Goal: Obtain resource: Download file/media

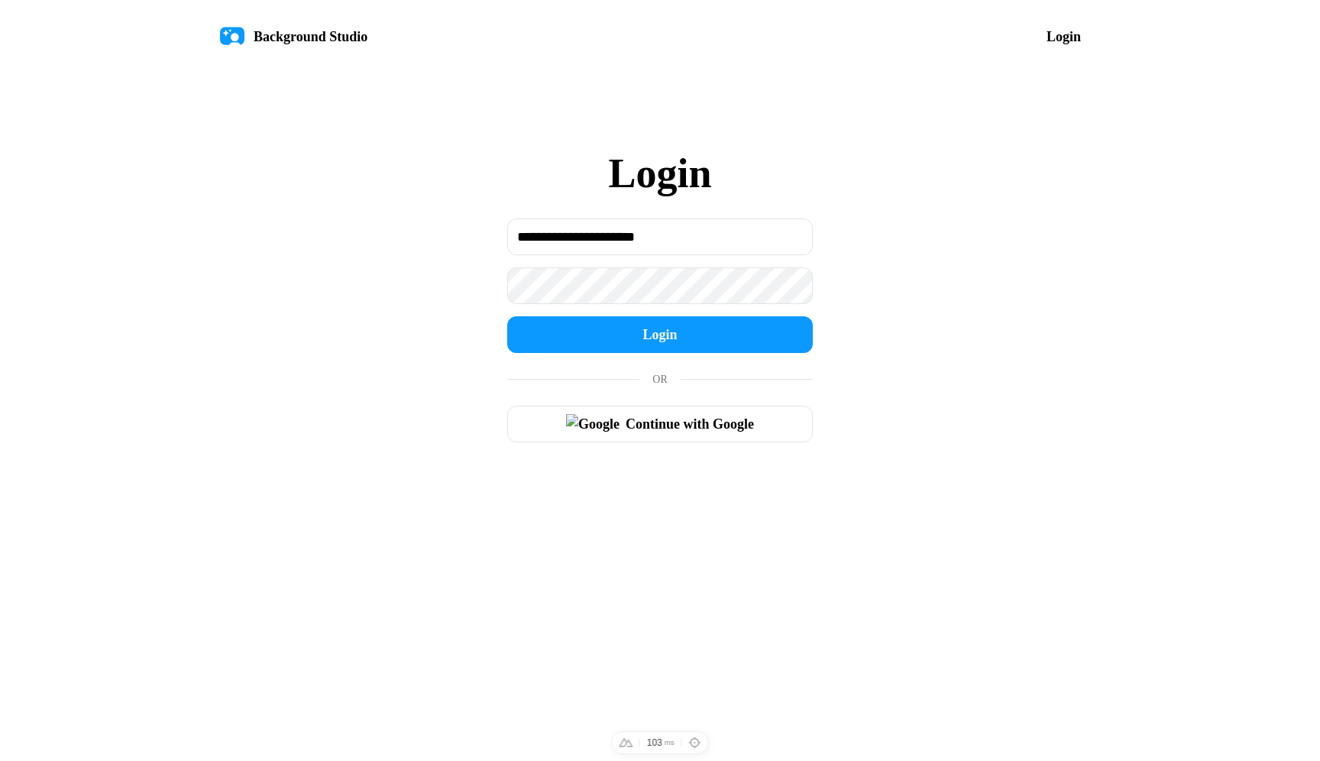
drag, startPoint x: 843, startPoint y: 170, endPoint x: 856, endPoint y: 162, distance: 15.1
click at [846, 167] on div "**********" at bounding box center [660, 297] width 917 height 326
click at [701, 330] on button "Login" at bounding box center [660, 334] width 306 height 37
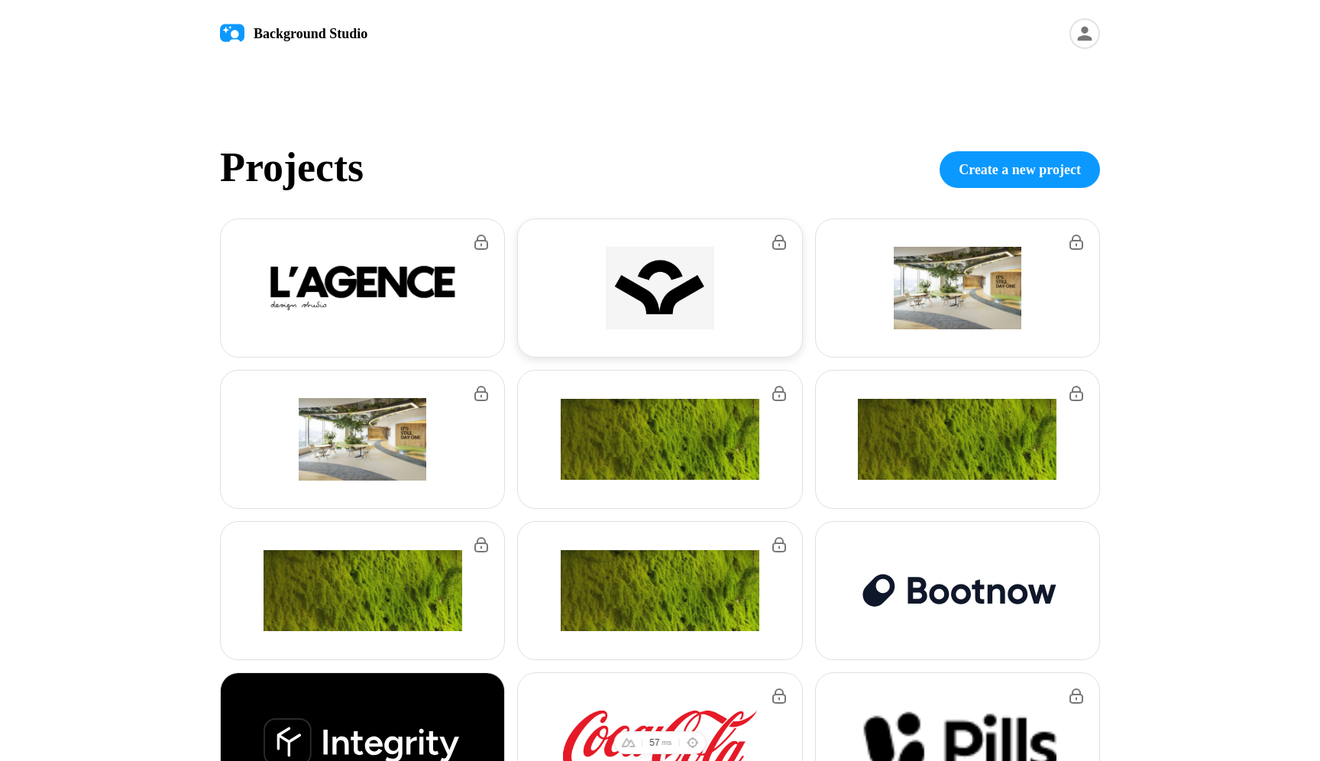
click at [668, 304] on img at bounding box center [660, 288] width 199 height 82
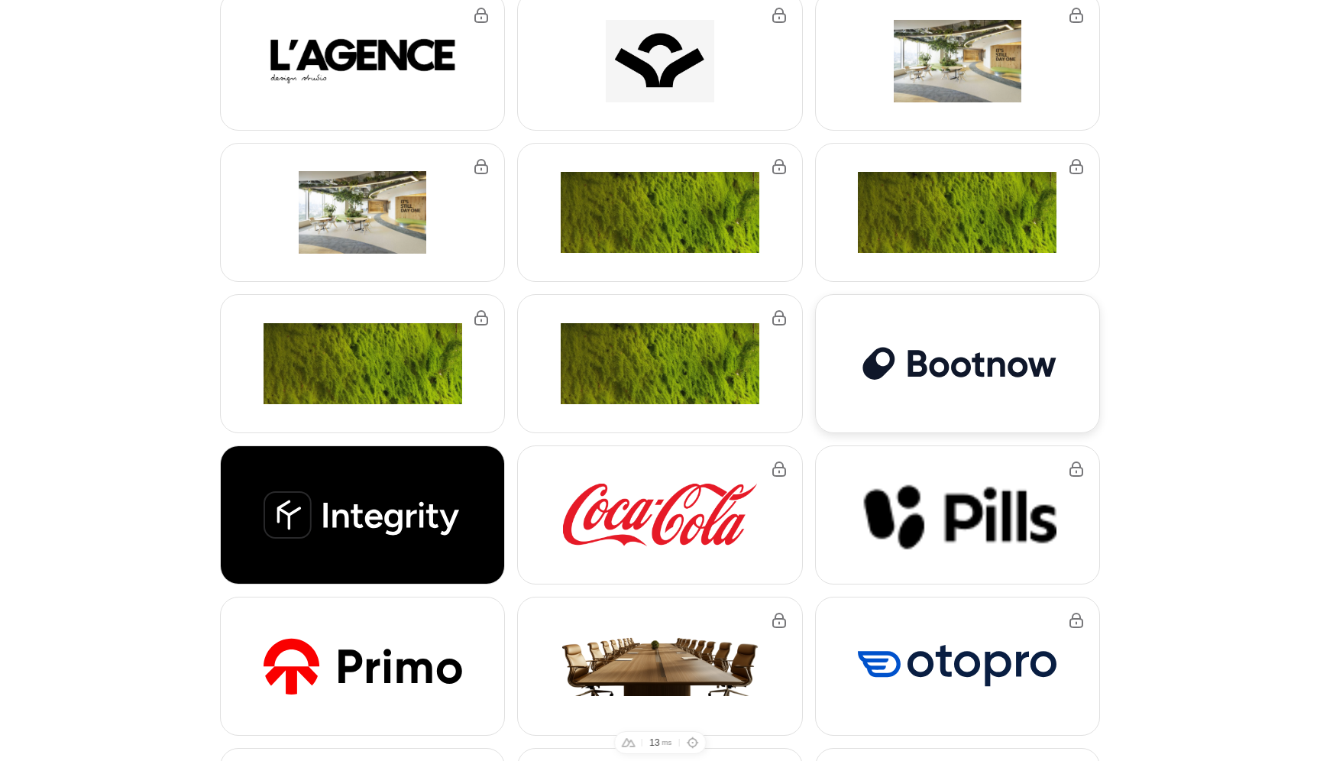
click at [1018, 358] on img at bounding box center [957, 363] width 199 height 42
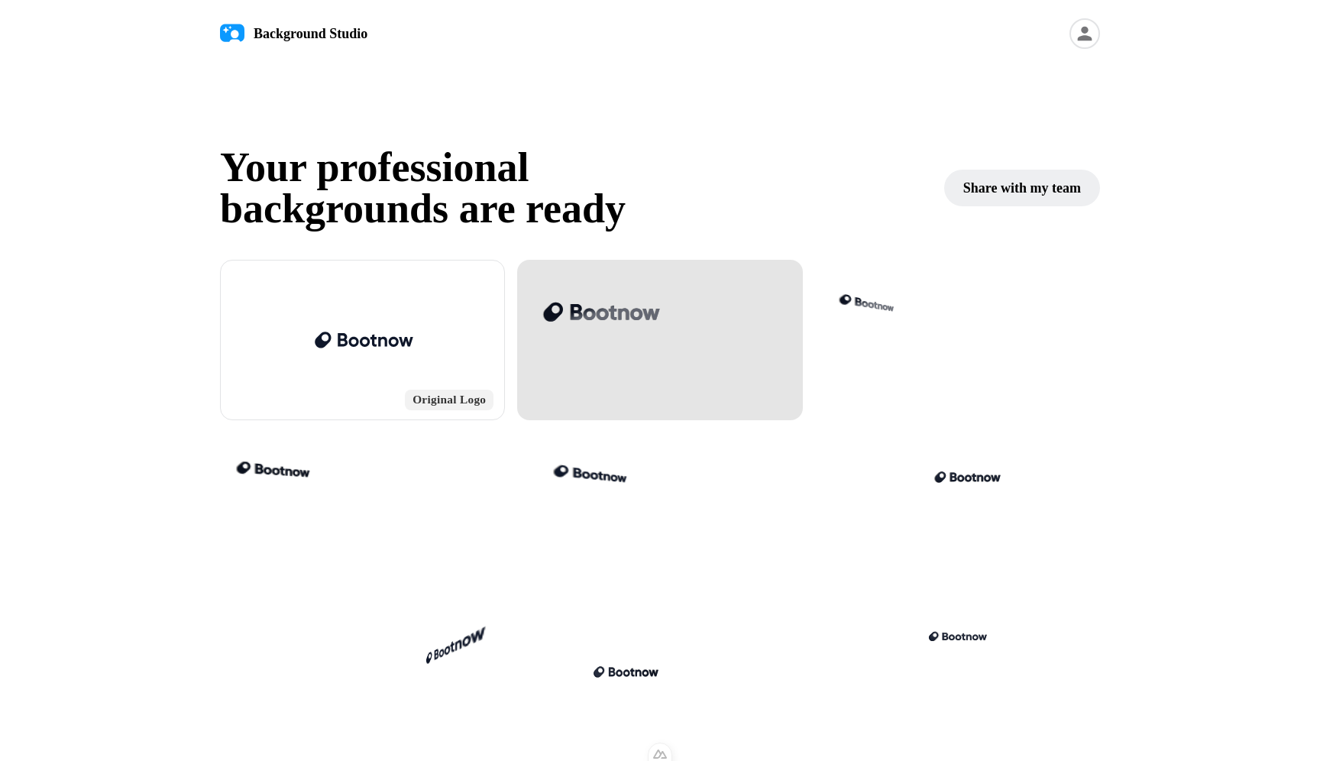
click at [643, 361] on div at bounding box center [659, 340] width 285 height 160
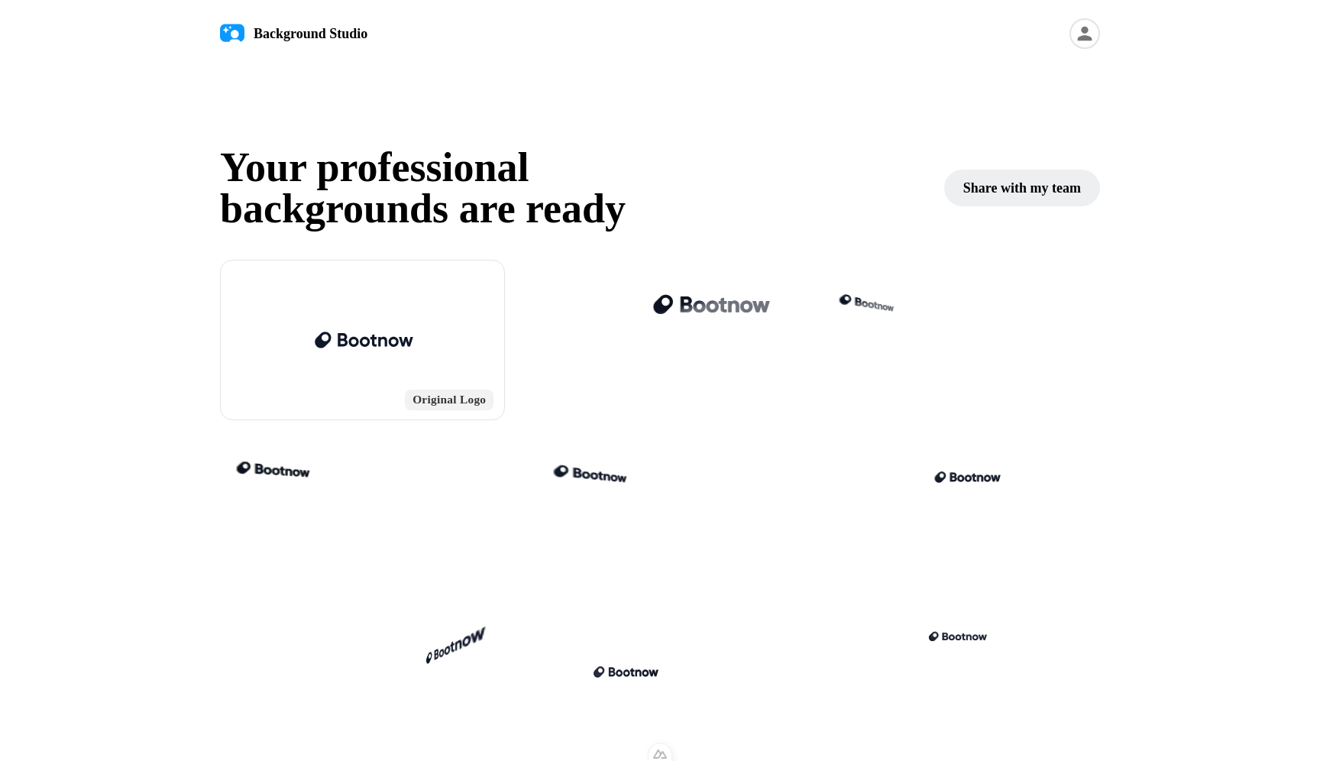
click at [773, 185] on h1 "Your professional backgrounds are ready" at bounding box center [582, 188] width 724 height 82
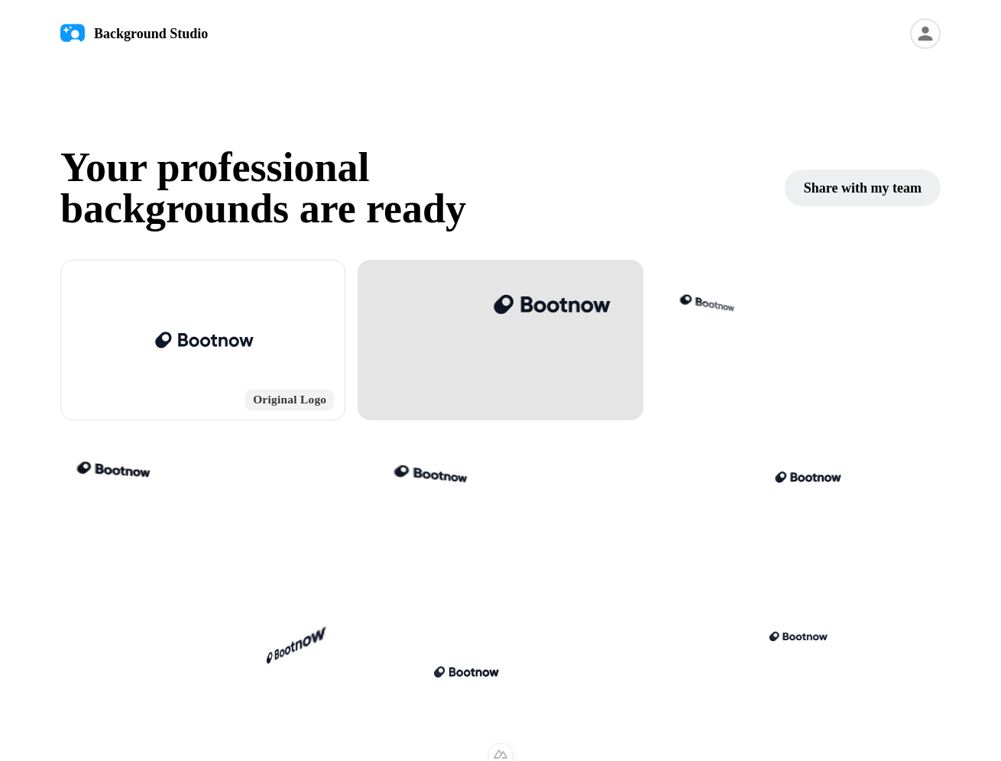
click at [574, 312] on div at bounding box center [550, 304] width 119 height 25
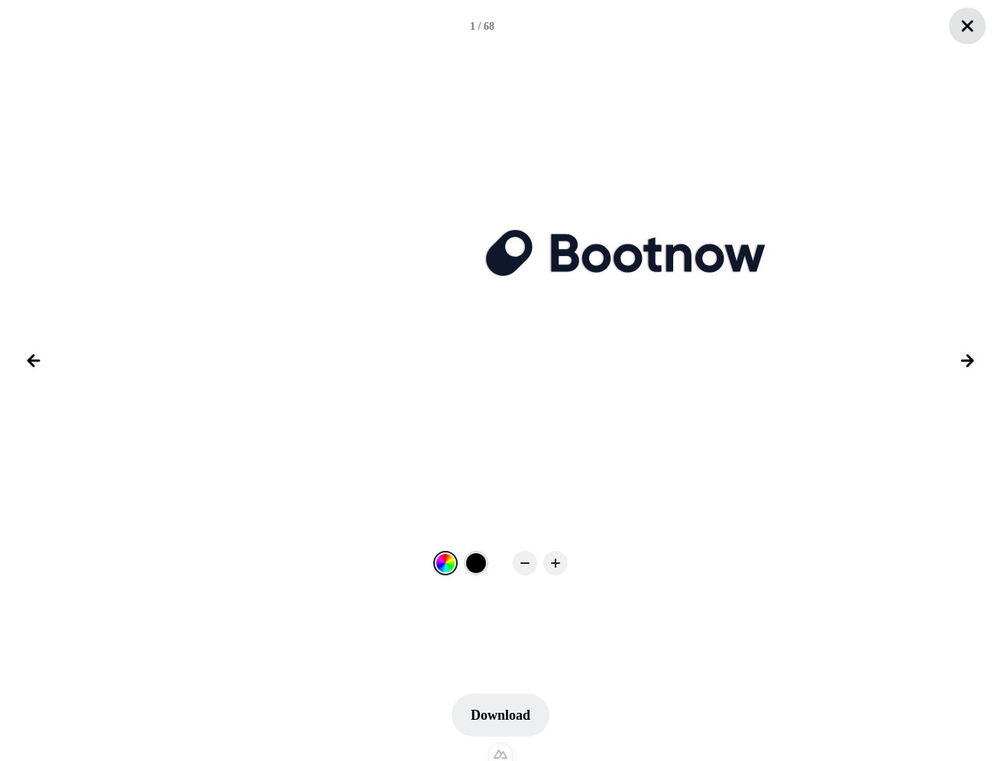
click at [964, 31] on icon "Close lightbox" at bounding box center [967, 26] width 18 height 18
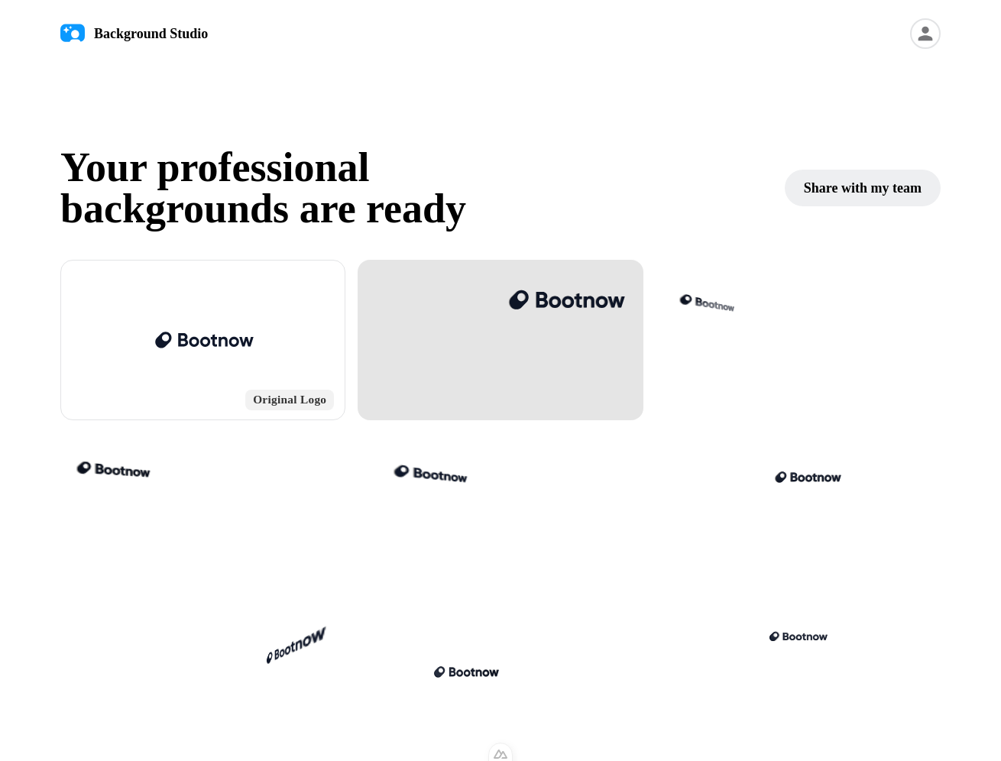
click at [522, 352] on div at bounding box center [499, 340] width 285 height 160
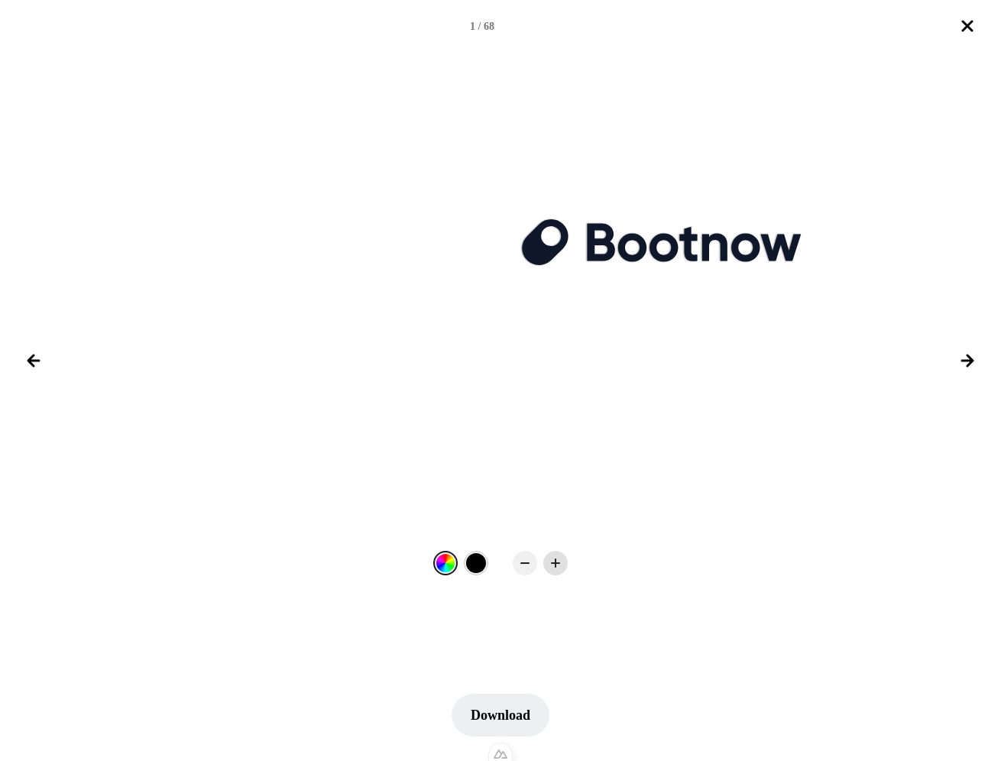
click at [558, 565] on icon at bounding box center [555, 562] width 15 height 15
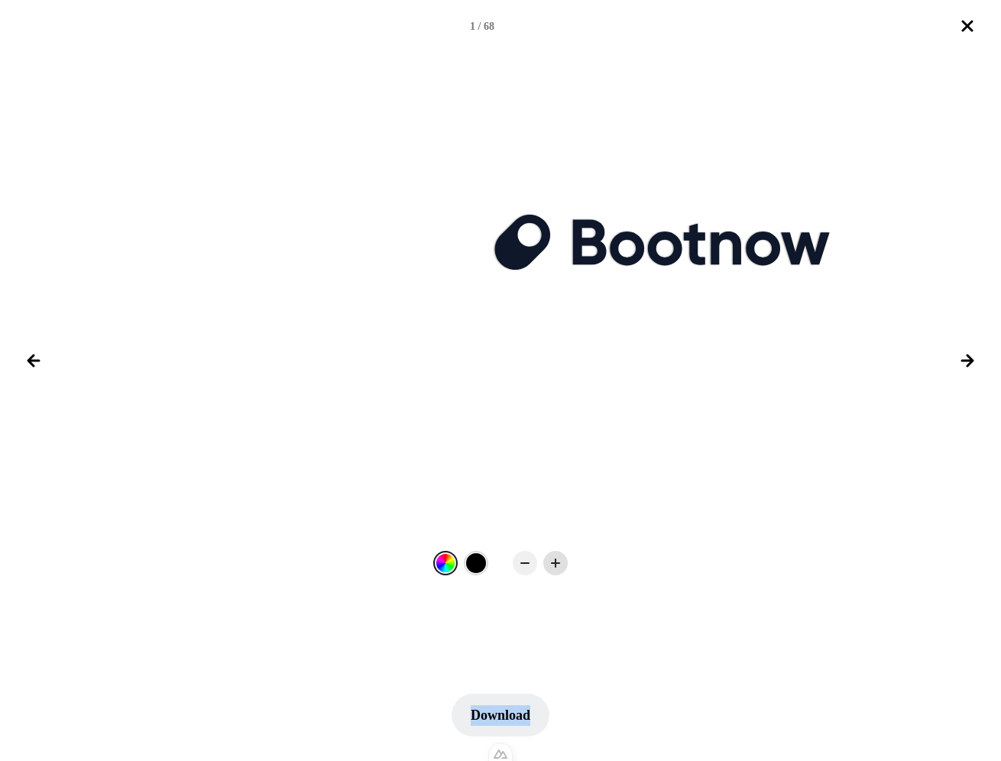
click at [558, 565] on icon at bounding box center [555, 562] width 15 height 15
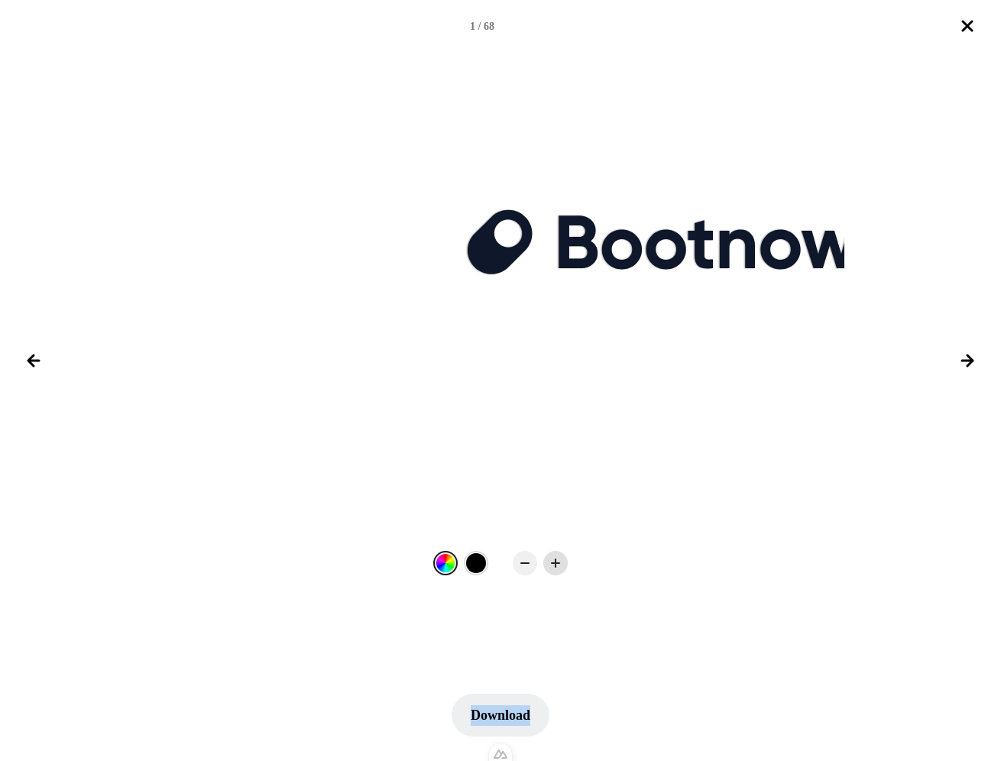
click at [558, 565] on icon at bounding box center [555, 562] width 15 height 15
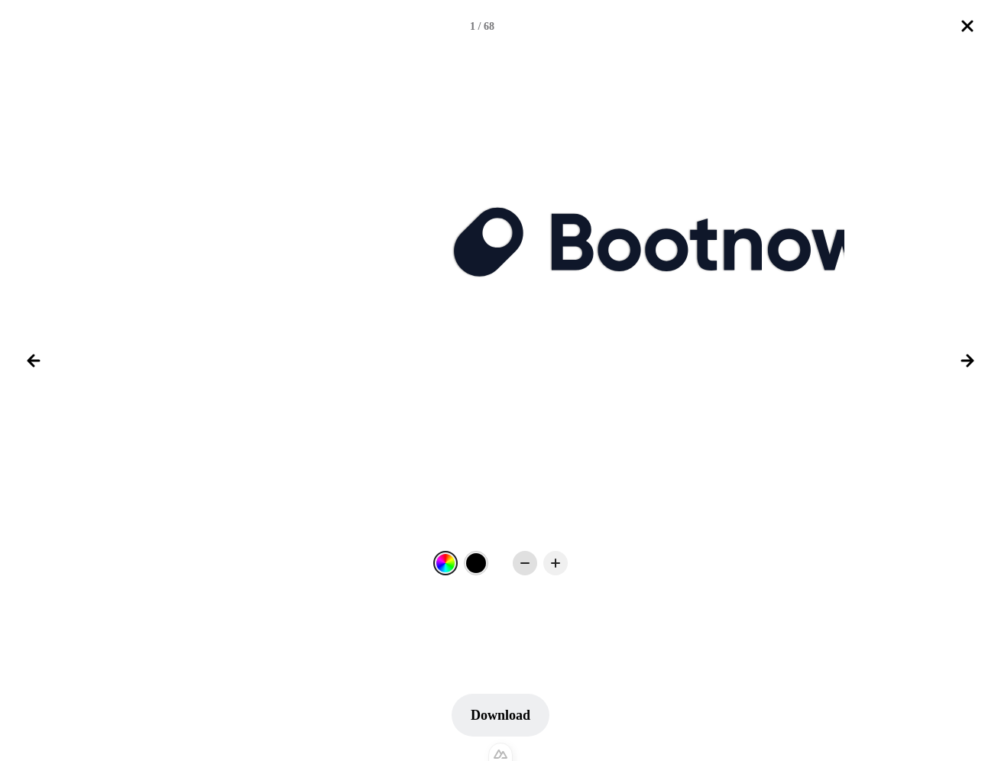
click at [524, 566] on icon at bounding box center [524, 562] width 15 height 15
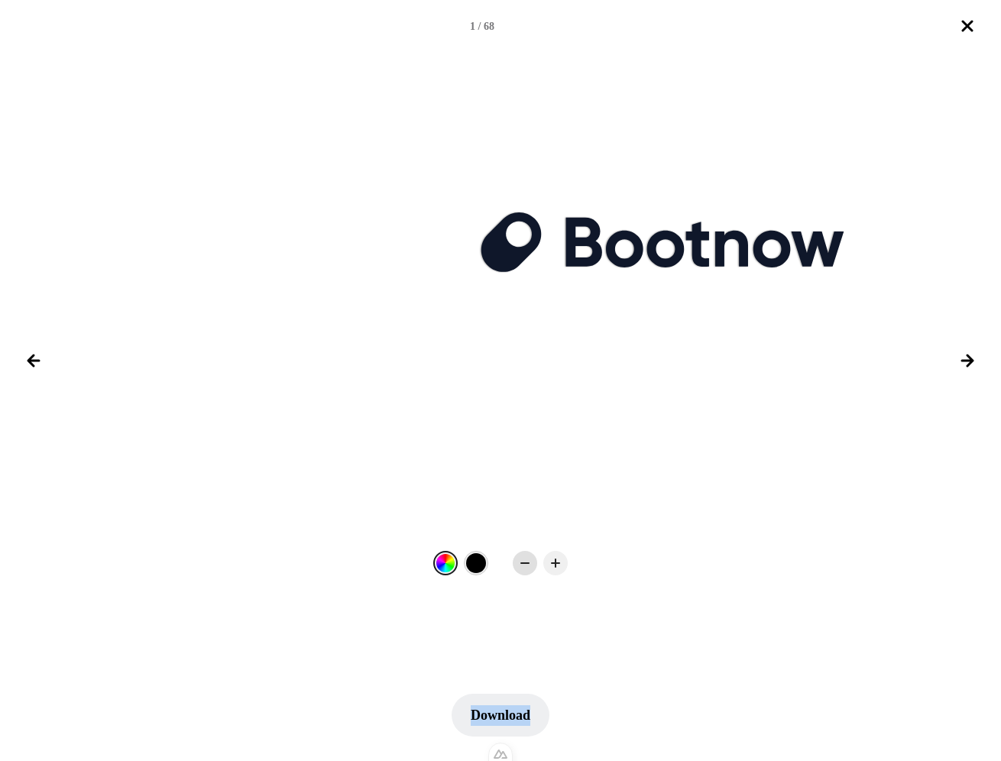
click at [524, 566] on icon at bounding box center [524, 562] width 15 height 15
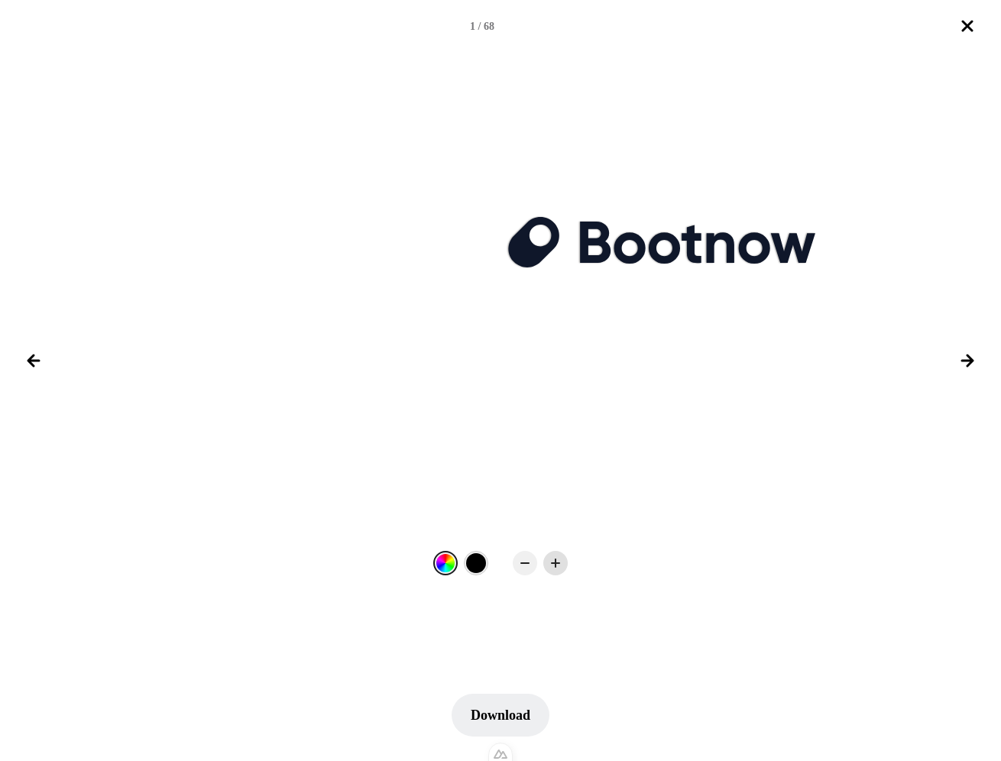
click at [554, 564] on icon at bounding box center [555, 562] width 15 height 15
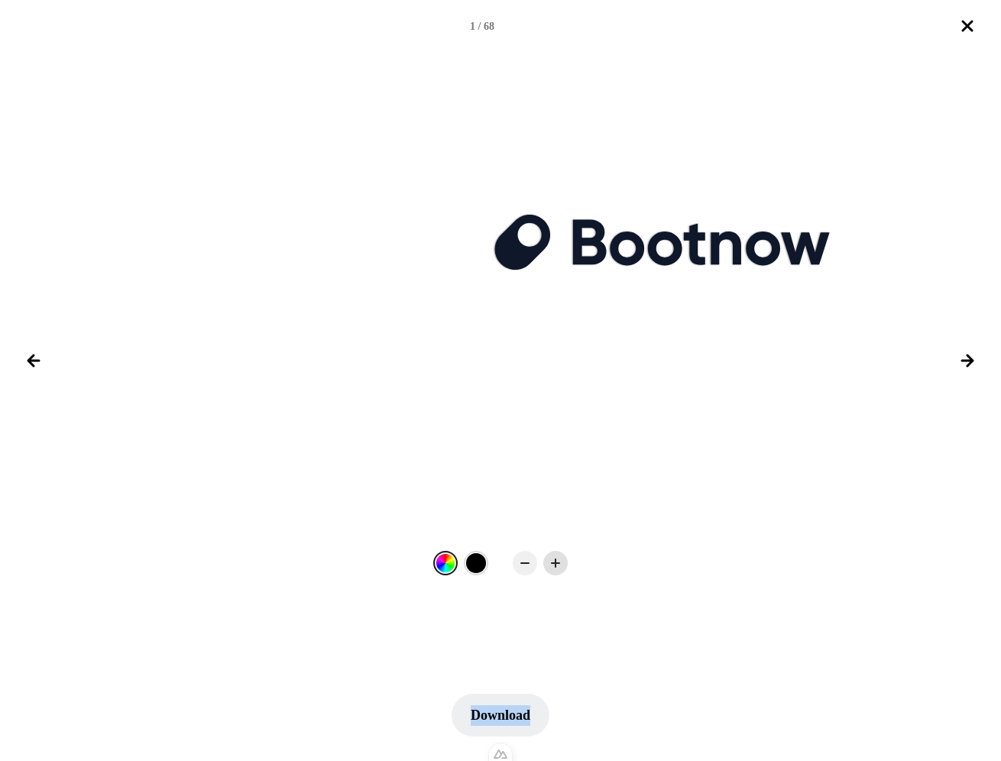
click at [554, 564] on icon at bounding box center [555, 562] width 15 height 15
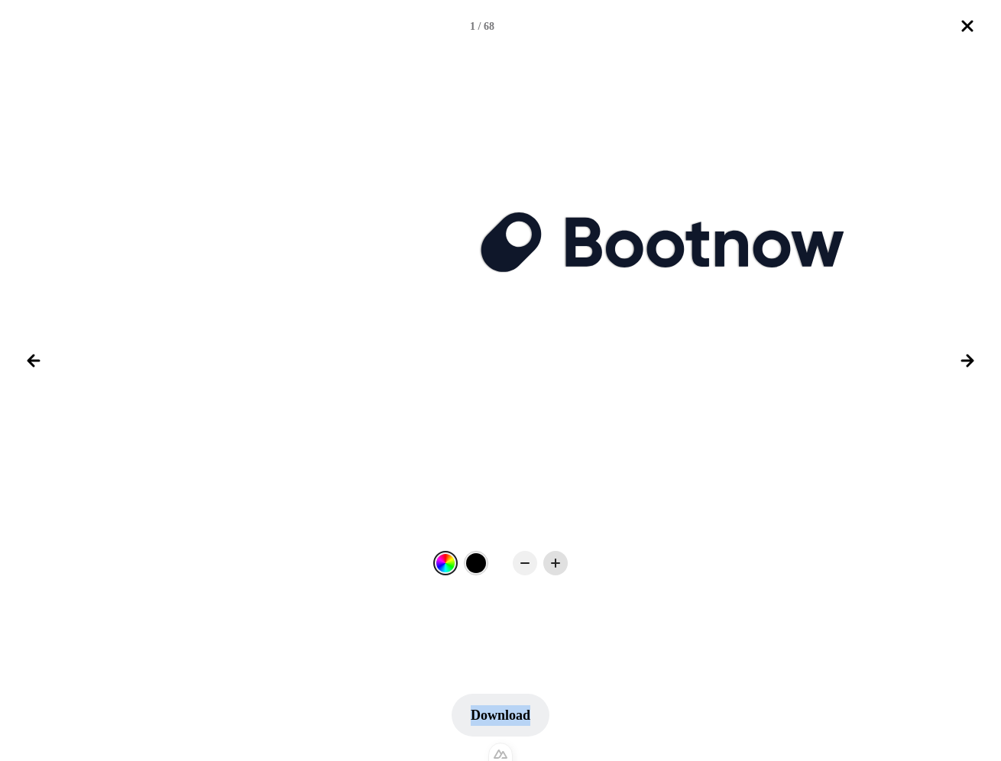
click at [554, 564] on icon at bounding box center [555, 562] width 15 height 15
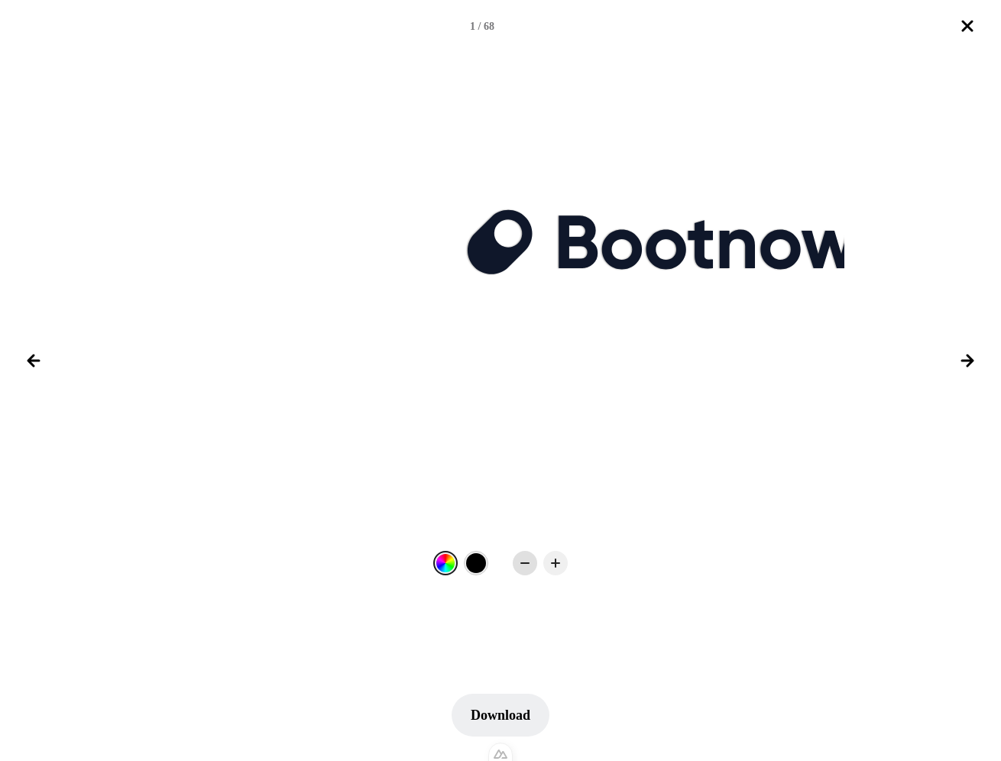
click at [517, 564] on icon at bounding box center [524, 562] width 15 height 15
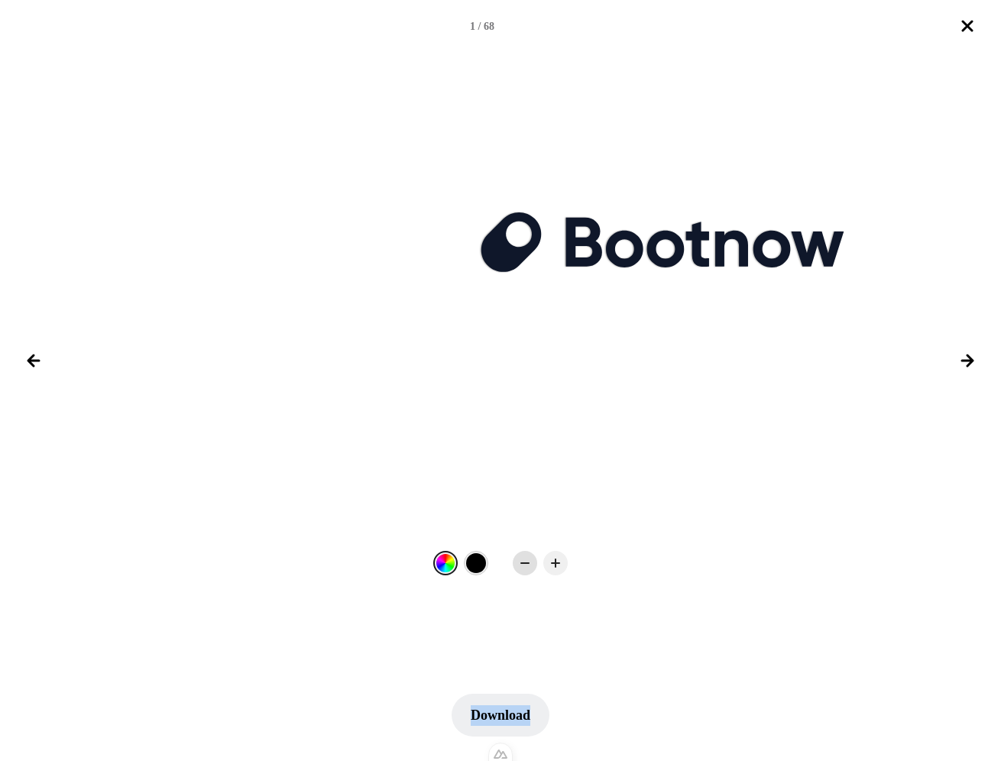
click at [517, 564] on icon at bounding box center [524, 562] width 15 height 15
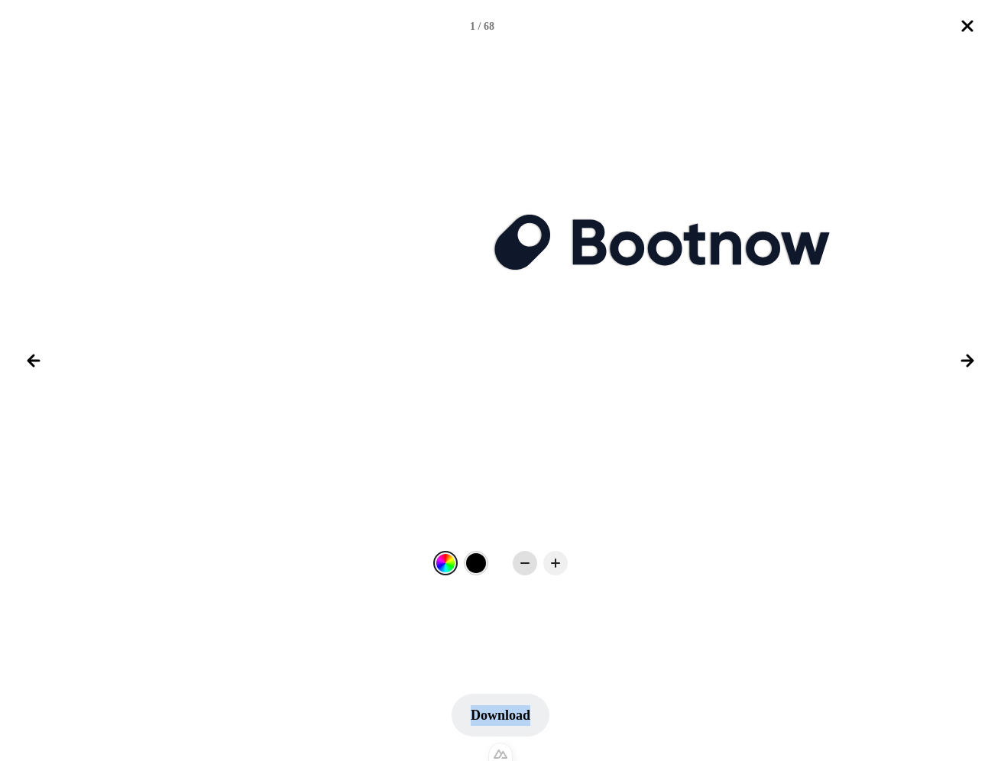
click at [517, 564] on icon at bounding box center [524, 562] width 15 height 15
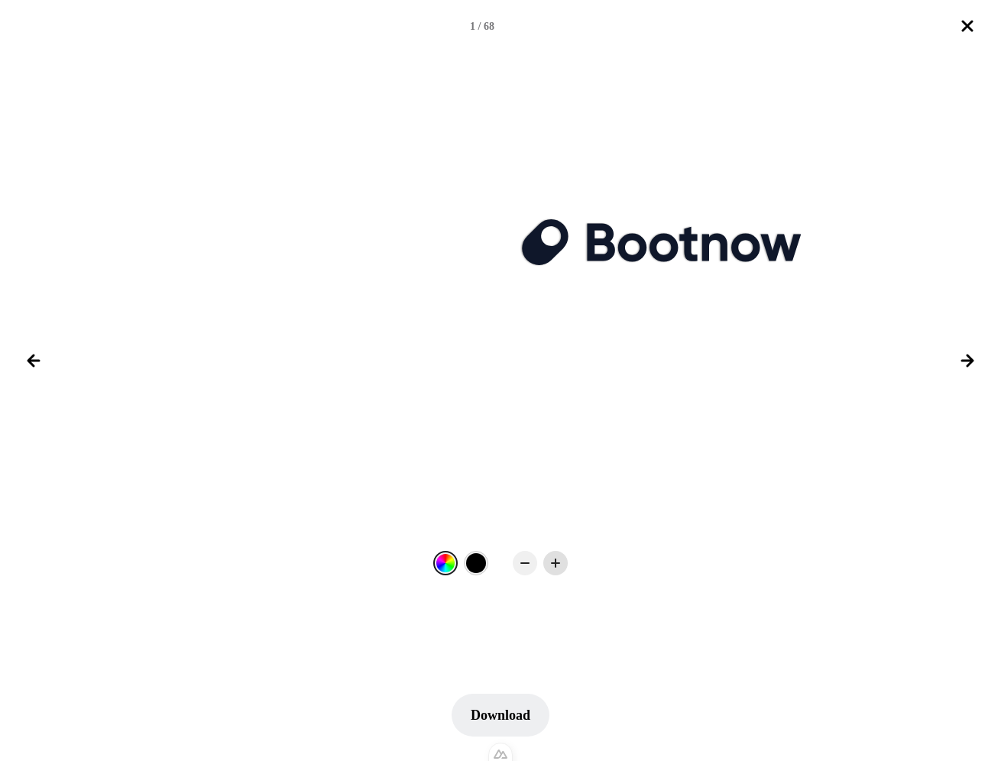
click at [543, 566] on div at bounding box center [555, 563] width 24 height 24
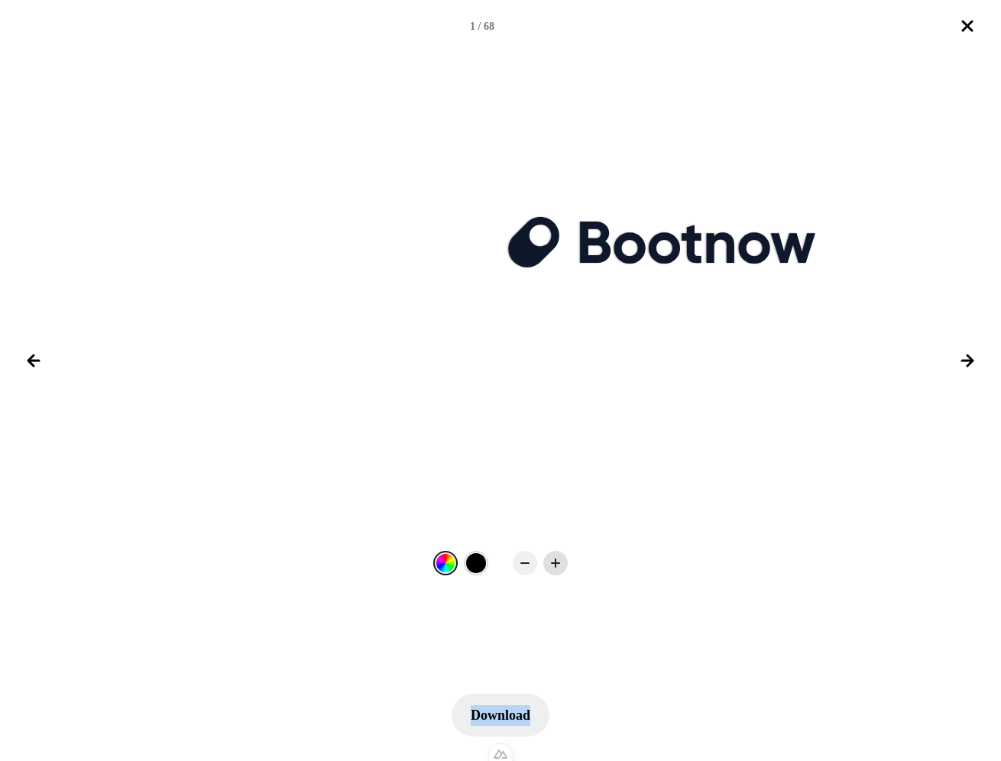
click at [543, 566] on div at bounding box center [555, 563] width 24 height 24
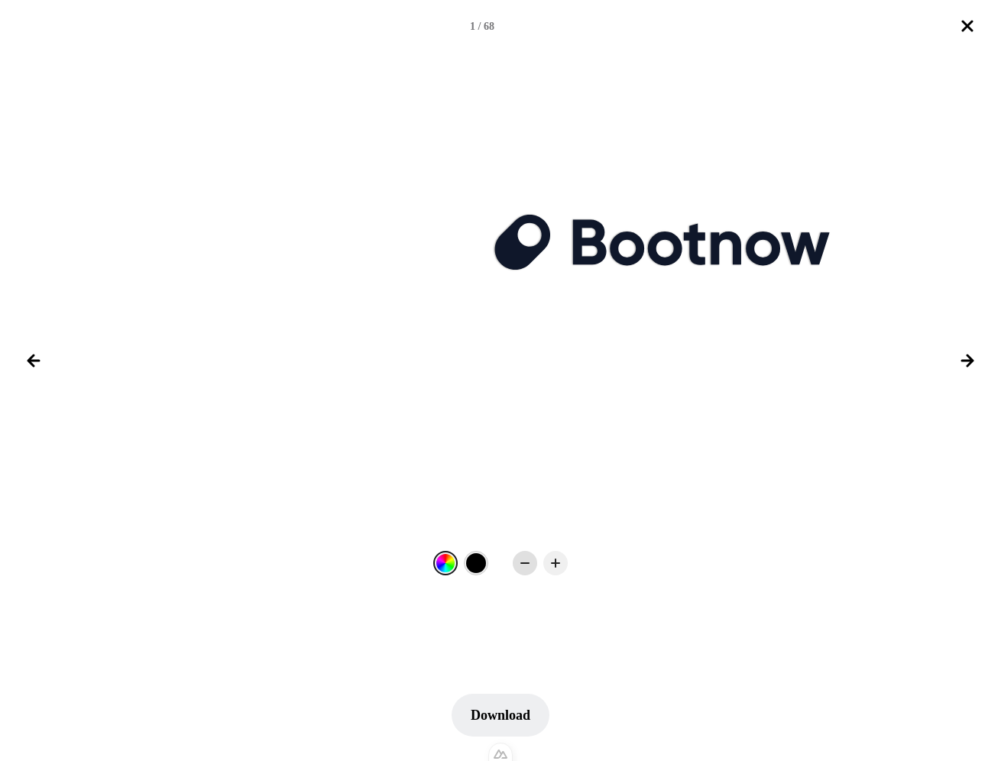
click at [521, 564] on icon at bounding box center [524, 562] width 15 height 15
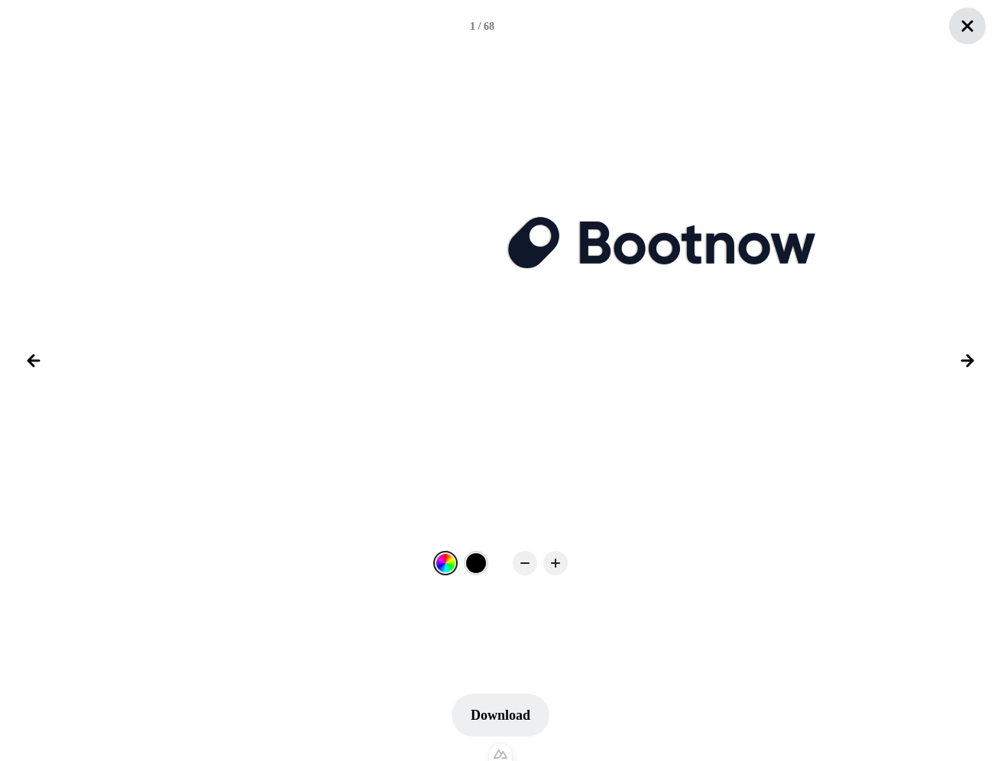
click at [964, 38] on button "Close lightbox" at bounding box center [967, 26] width 37 height 37
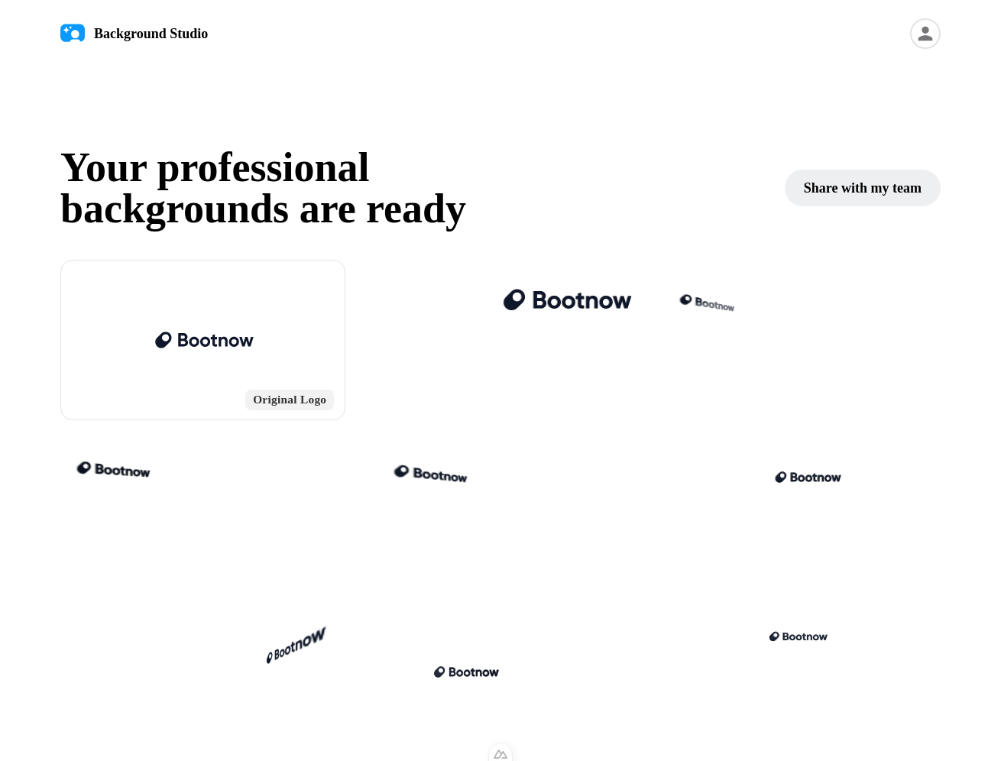
click at [659, 196] on h1 "Your professional backgrounds are ready" at bounding box center [422, 188] width 724 height 82
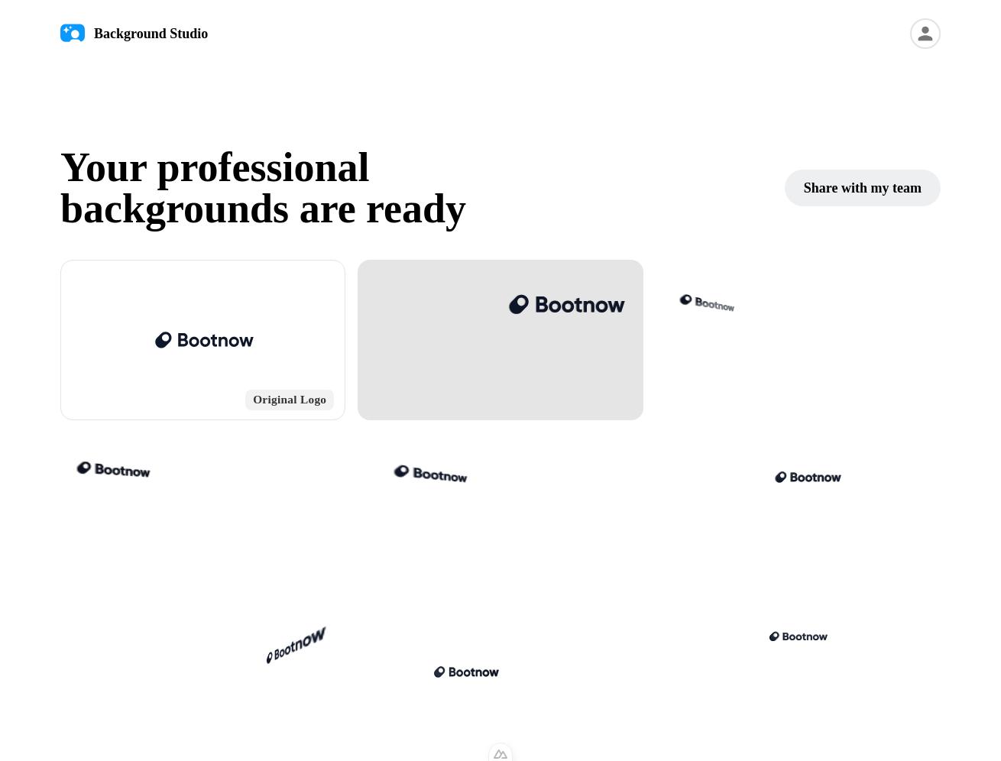
click at [553, 333] on div at bounding box center [565, 304] width 119 height 60
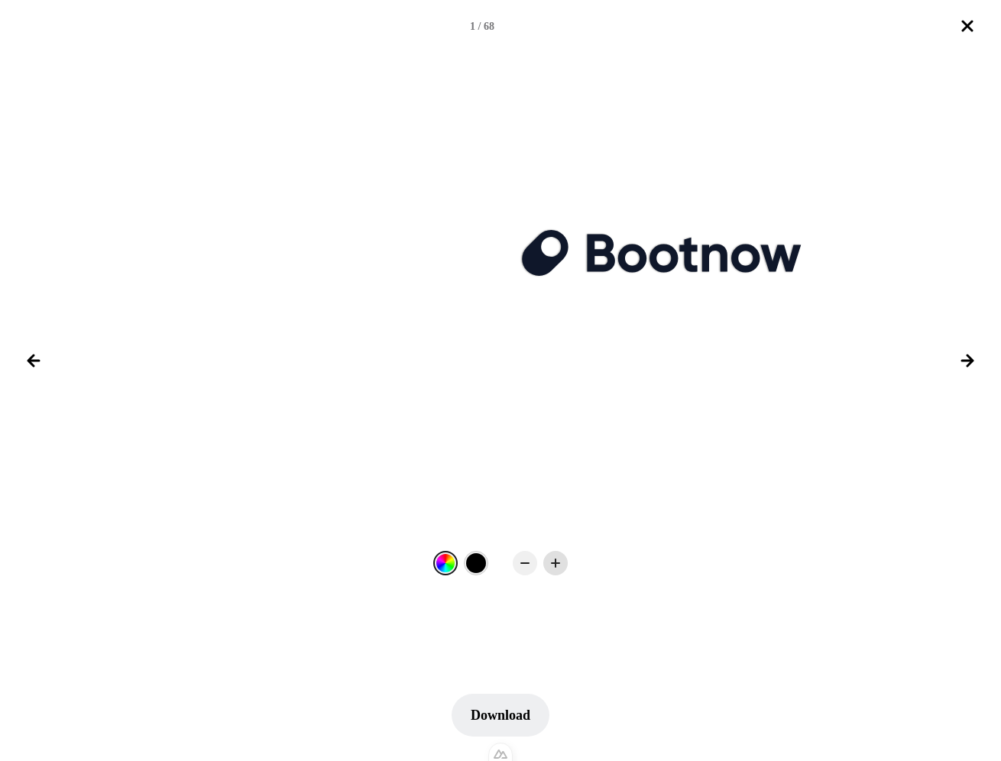
click at [553, 564] on icon at bounding box center [555, 562] width 15 height 15
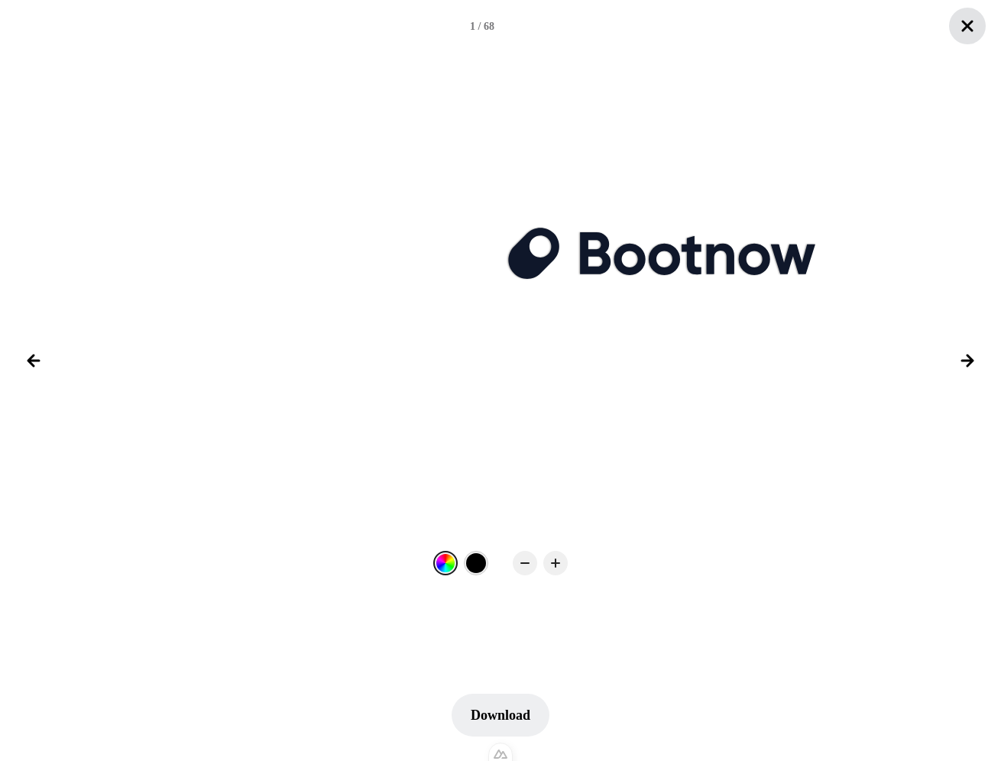
click at [964, 34] on icon "Close lightbox" at bounding box center [967, 26] width 18 height 18
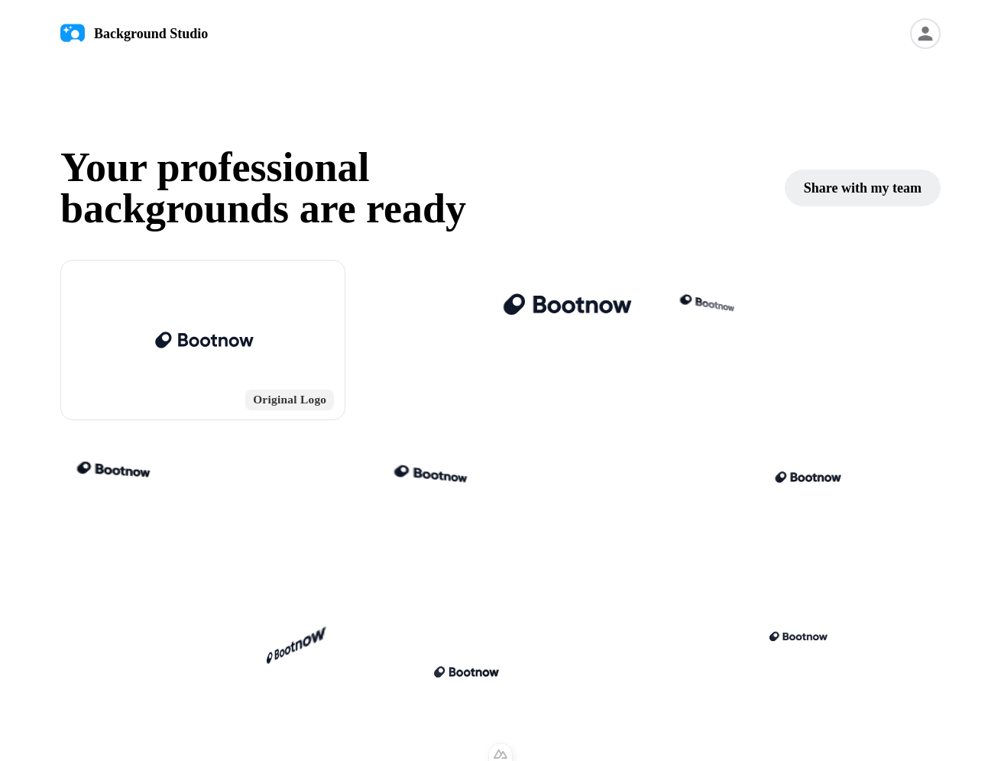
click at [932, 44] on icon at bounding box center [925, 33] width 31 height 31
click at [868, 67] on link "Projects" at bounding box center [841, 77] width 188 height 31
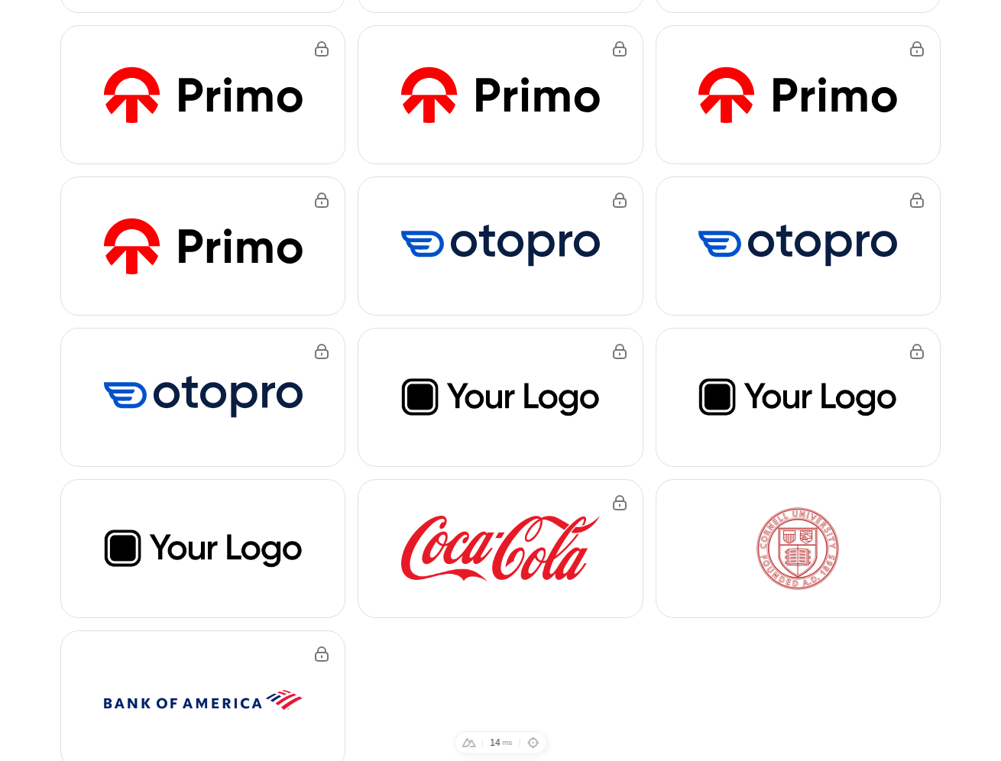
scroll to position [1430, 0]
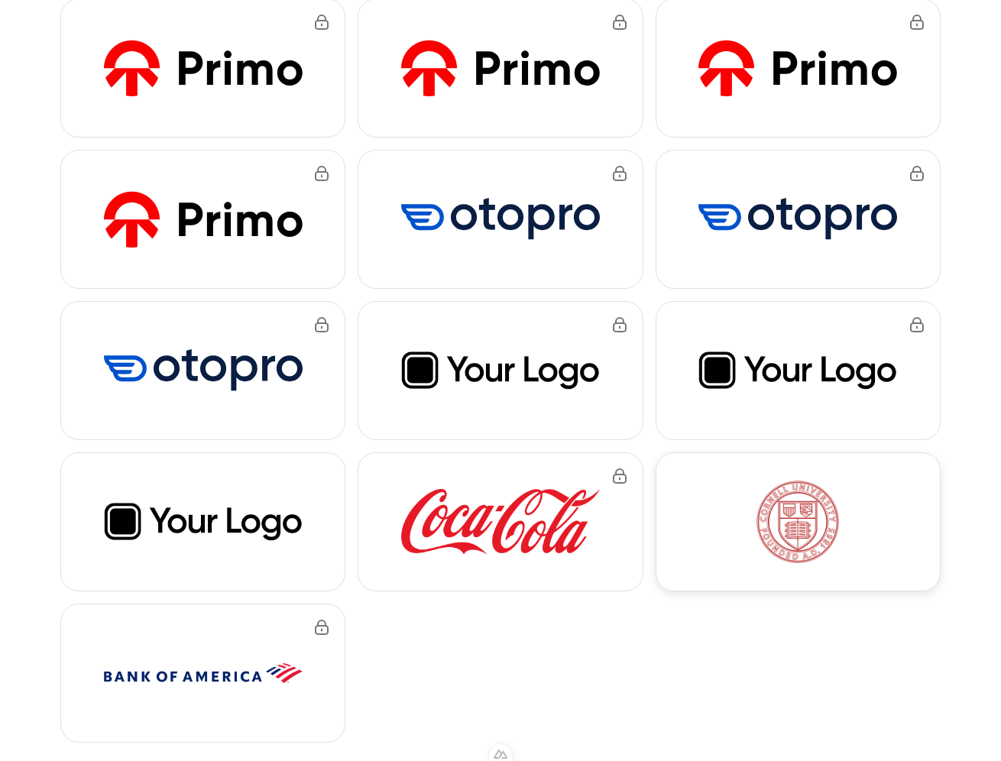
click at [824, 537] on img at bounding box center [797, 521] width 199 height 82
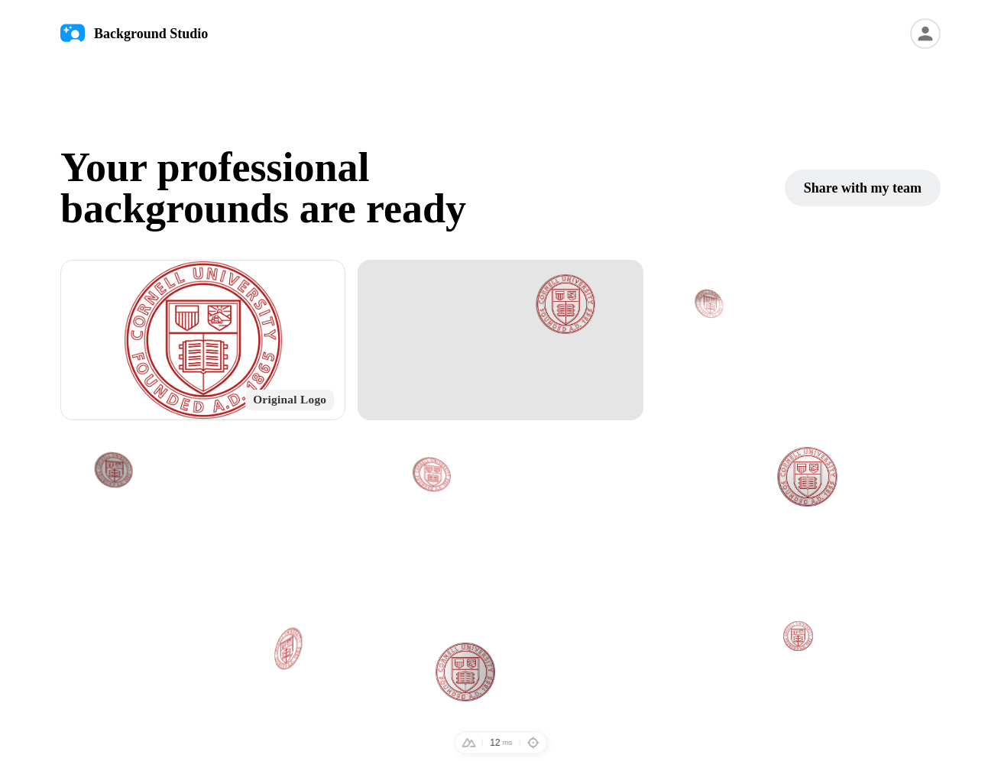
click at [599, 310] on div at bounding box center [565, 304] width 119 height 60
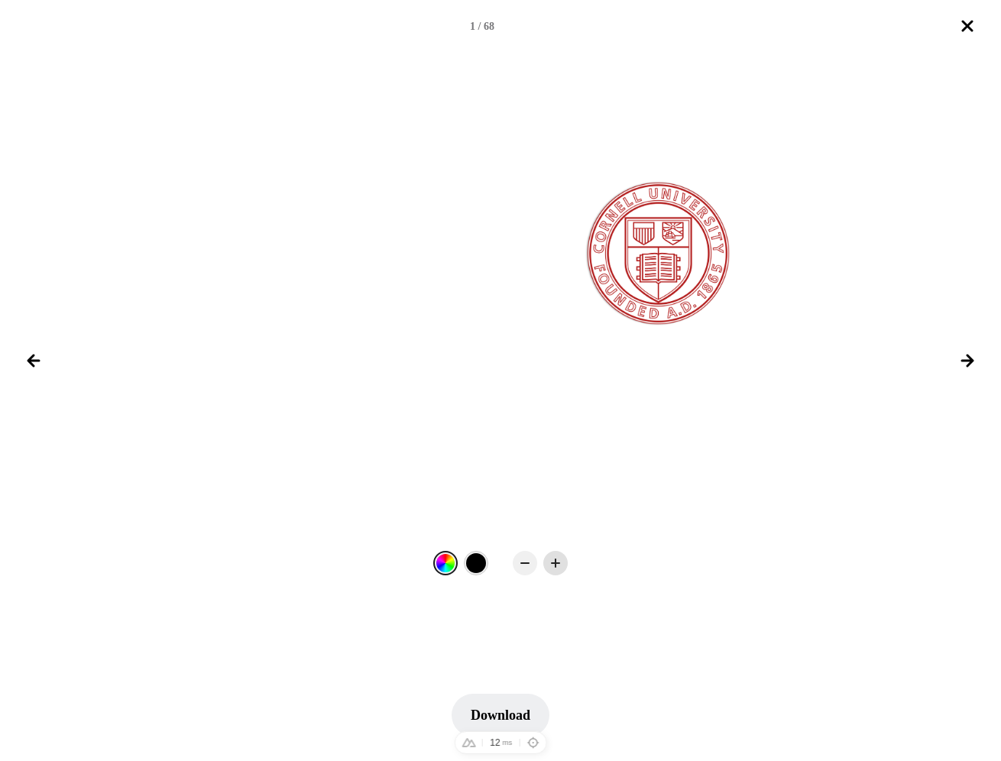
click at [558, 563] on rect at bounding box center [555, 563] width 9 height 2
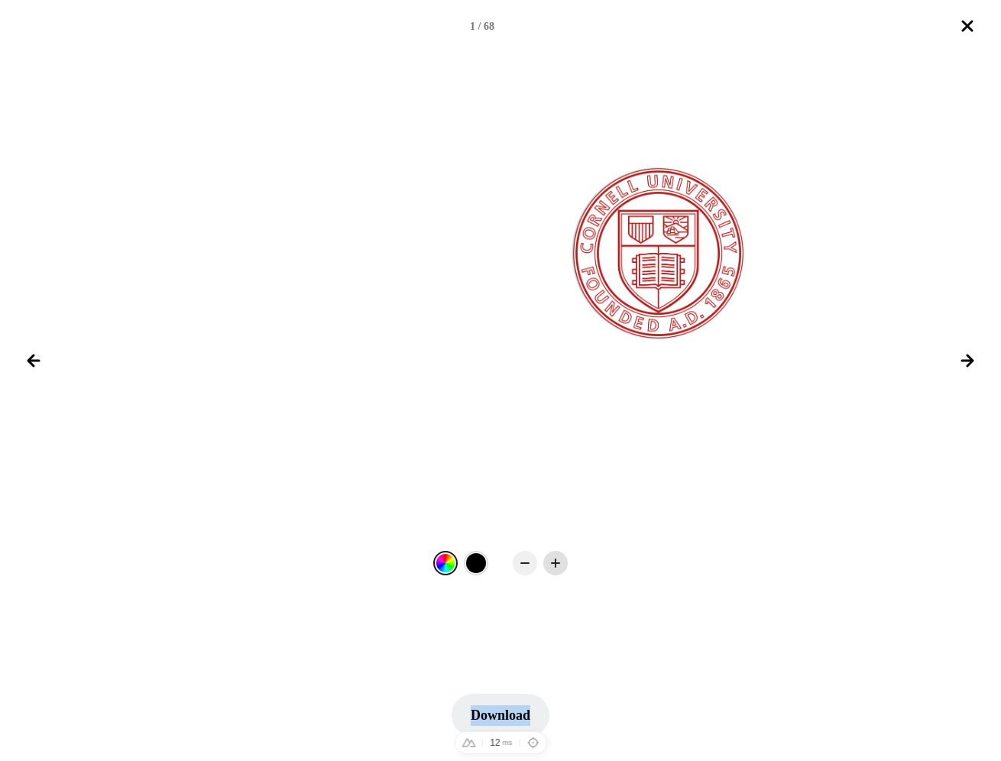
click at [558, 563] on rect at bounding box center [555, 563] width 9 height 2
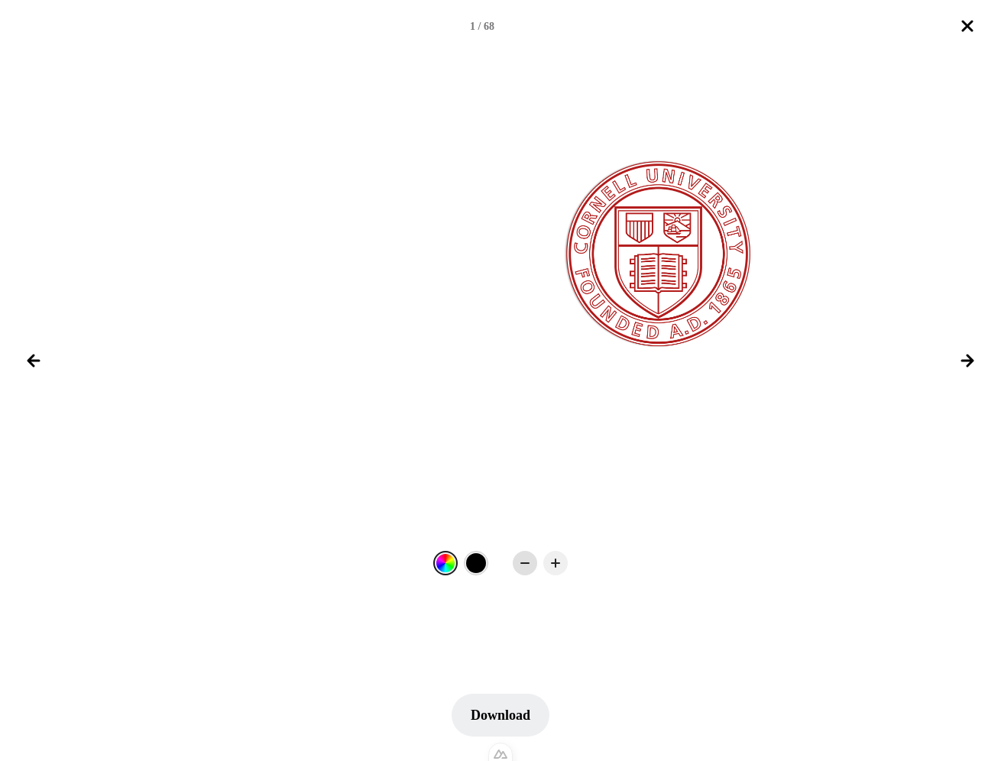
click at [529, 563] on icon at bounding box center [524, 562] width 15 height 15
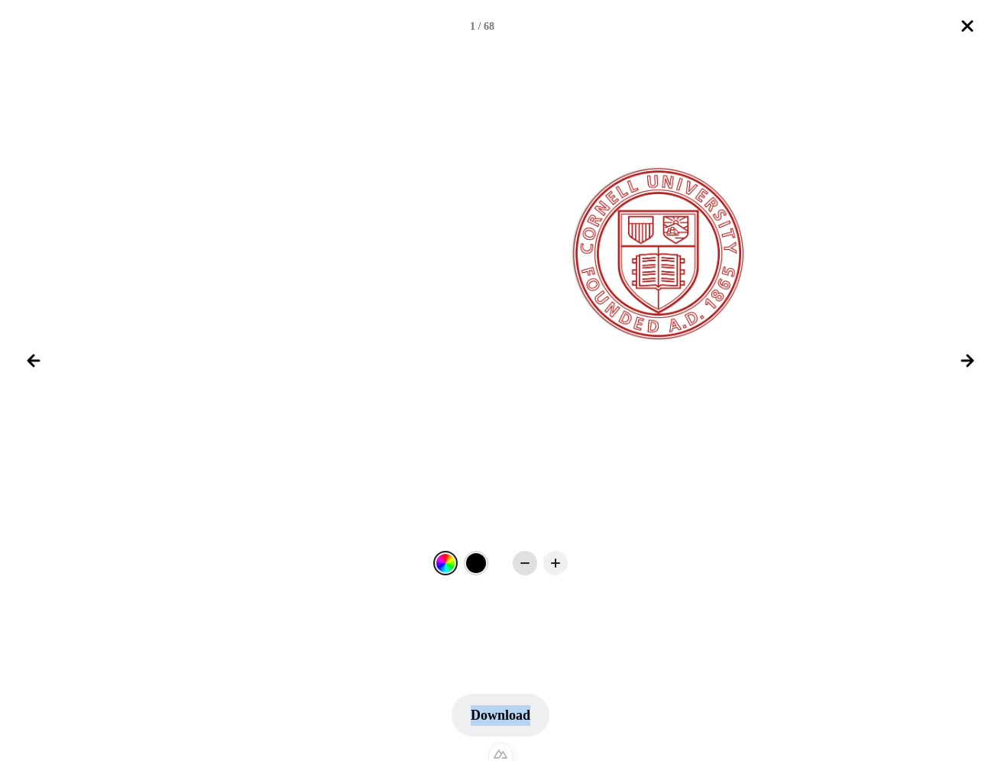
click at [529, 563] on icon at bounding box center [524, 562] width 15 height 15
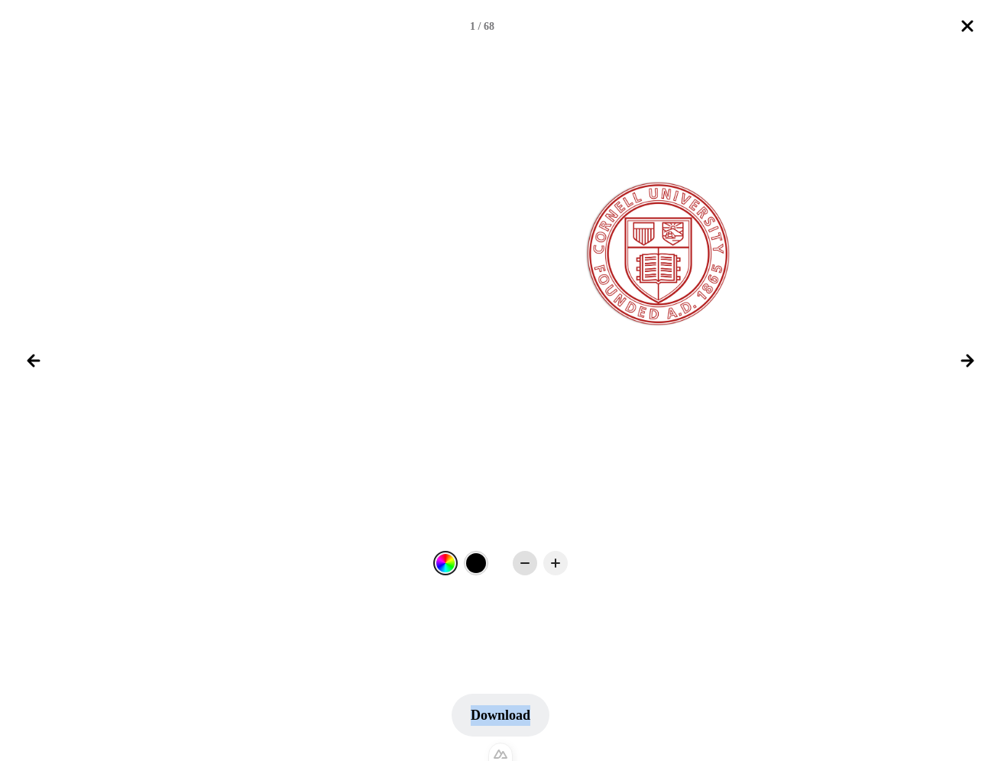
click at [529, 563] on icon at bounding box center [524, 562] width 15 height 15
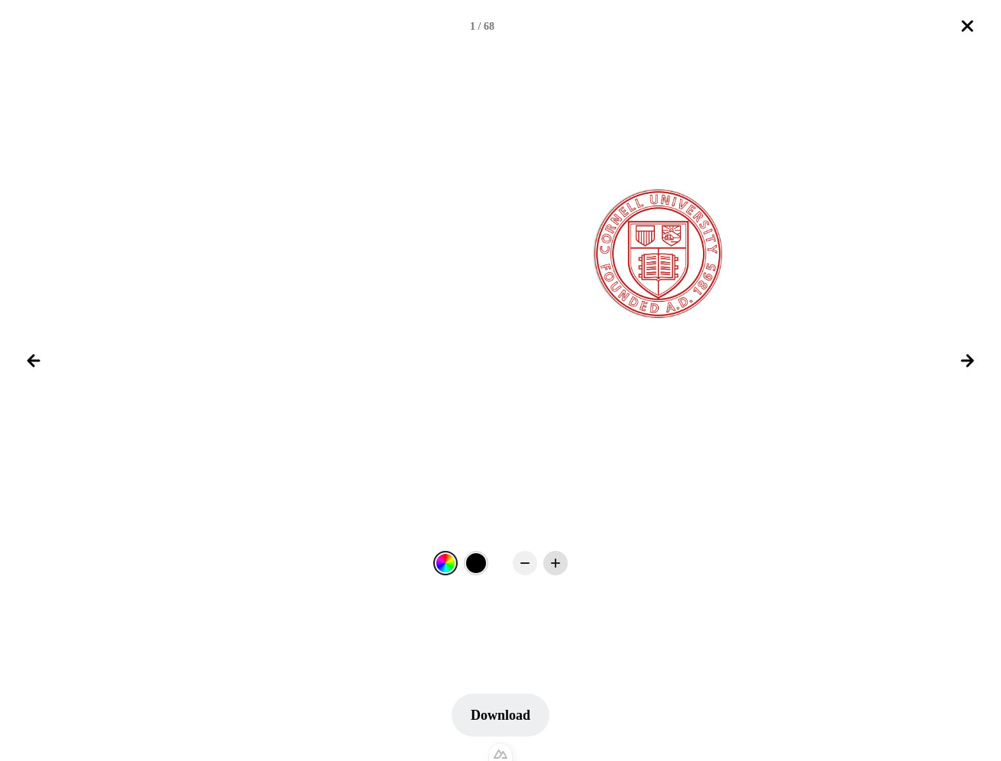
click at [552, 564] on rect at bounding box center [555, 563] width 9 height 2
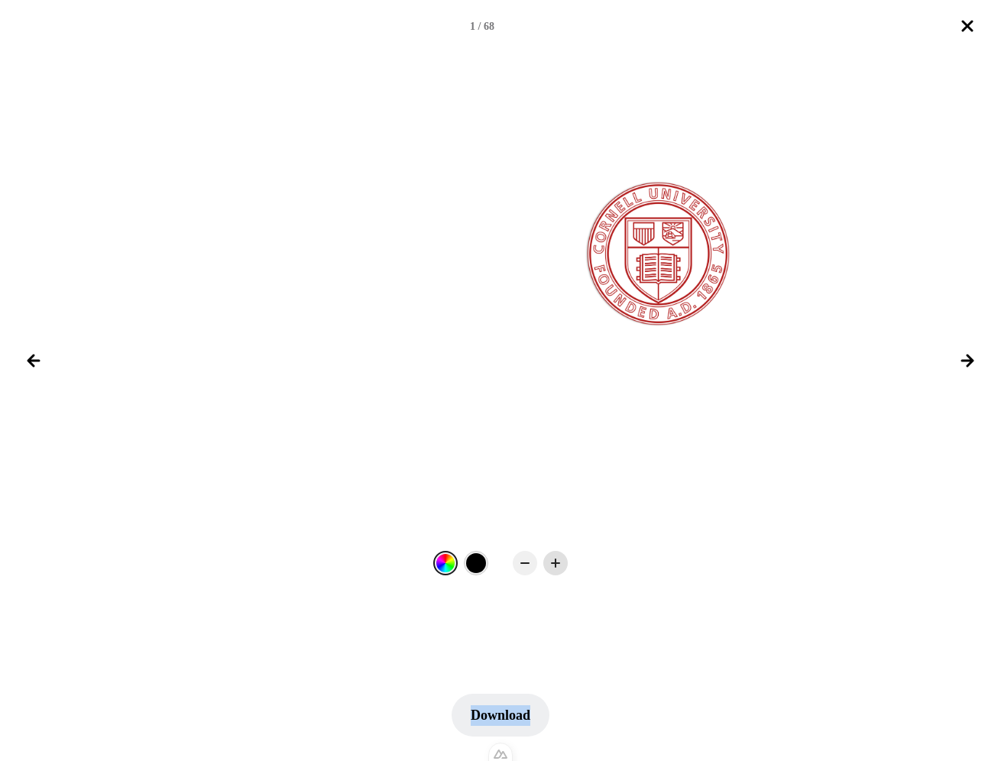
click at [552, 564] on rect at bounding box center [555, 563] width 9 height 2
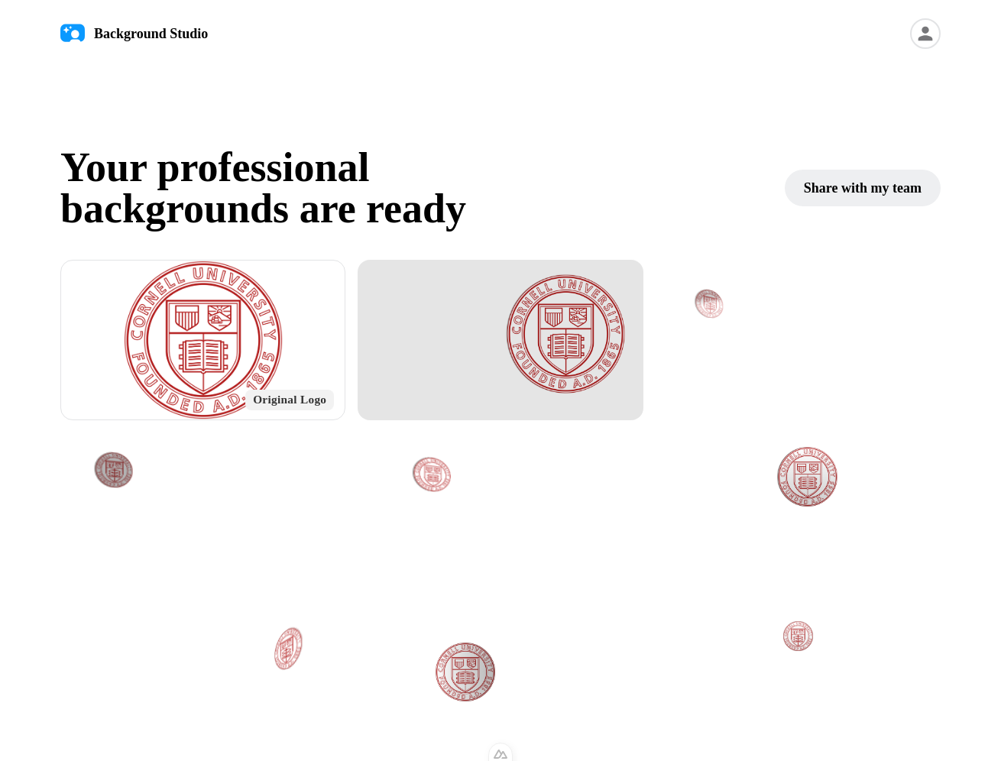
click at [562, 348] on div at bounding box center [565, 333] width 119 height 119
click at [607, 346] on div at bounding box center [499, 340] width 285 height 160
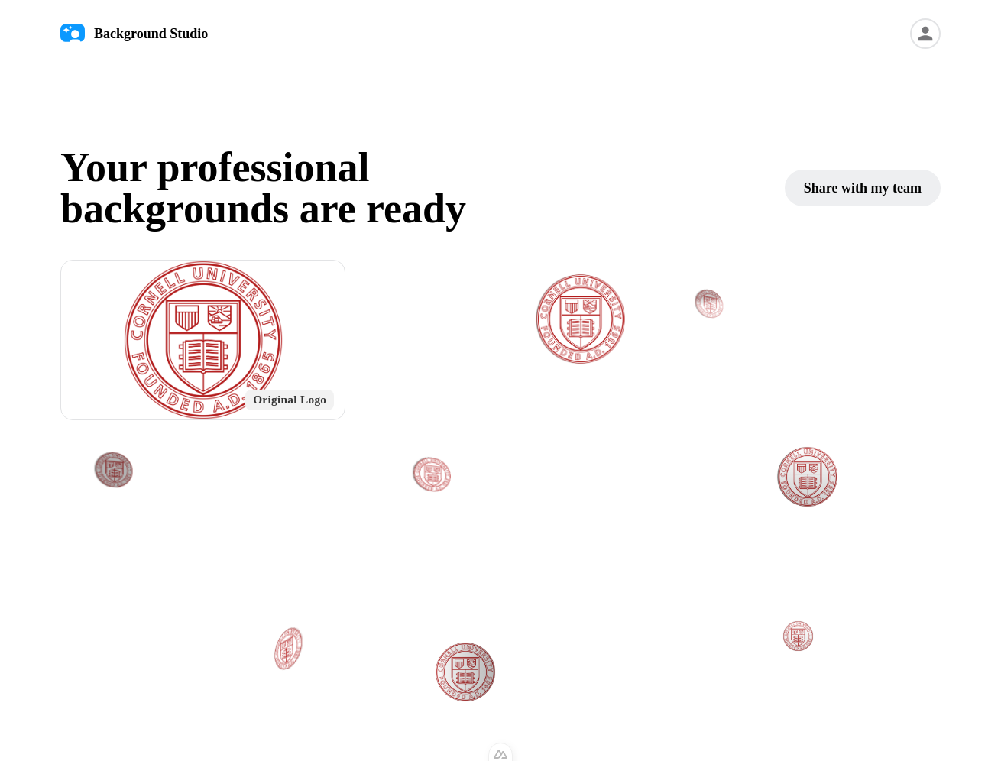
click at [928, 37] on icon at bounding box center [925, 34] width 15 height 15
click at [831, 81] on link "Projects" at bounding box center [841, 77] width 188 height 31
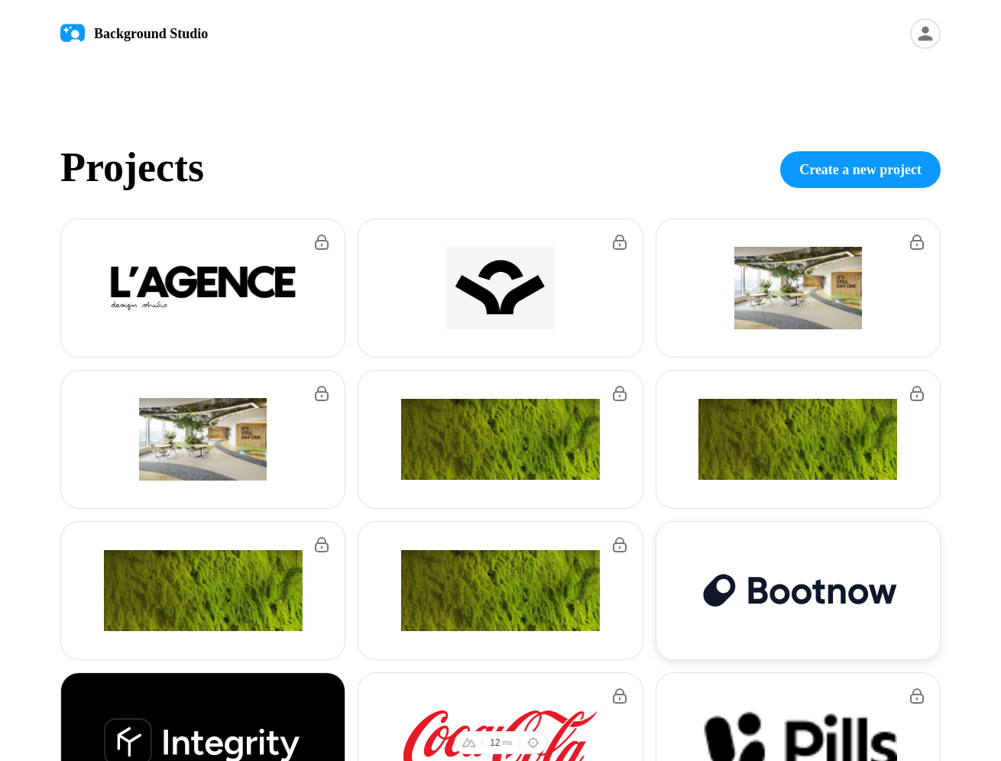
click at [791, 616] on div at bounding box center [797, 590] width 283 height 137
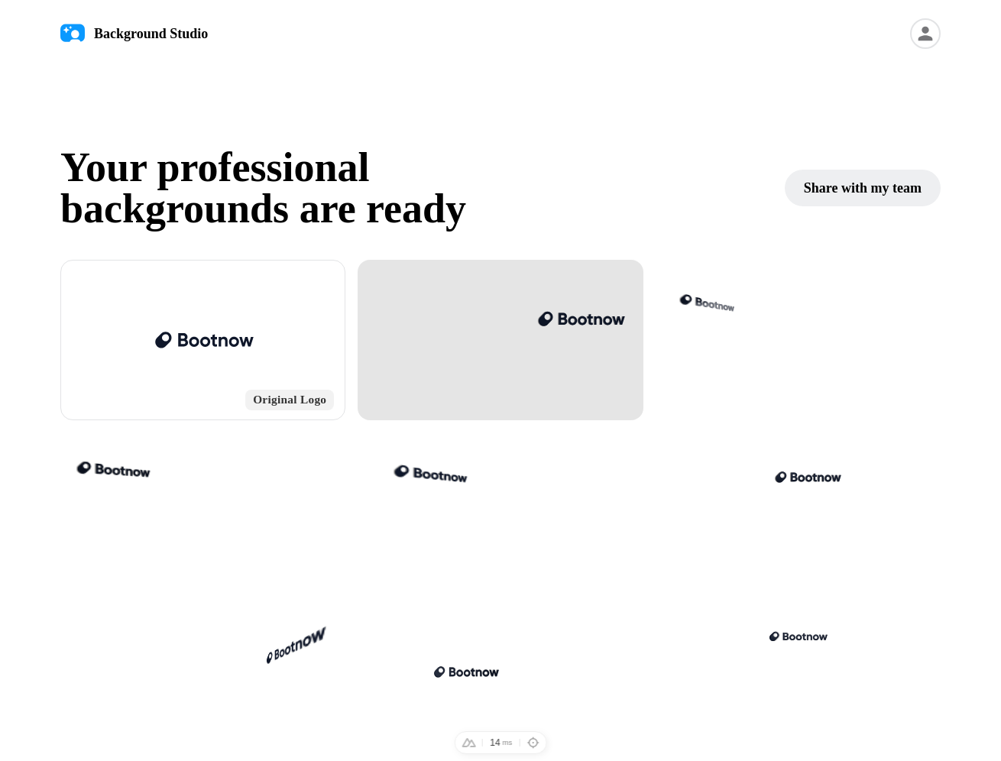
click at [574, 325] on div at bounding box center [580, 318] width 89 height 19
click at [577, 292] on div at bounding box center [565, 304] width 119 height 25
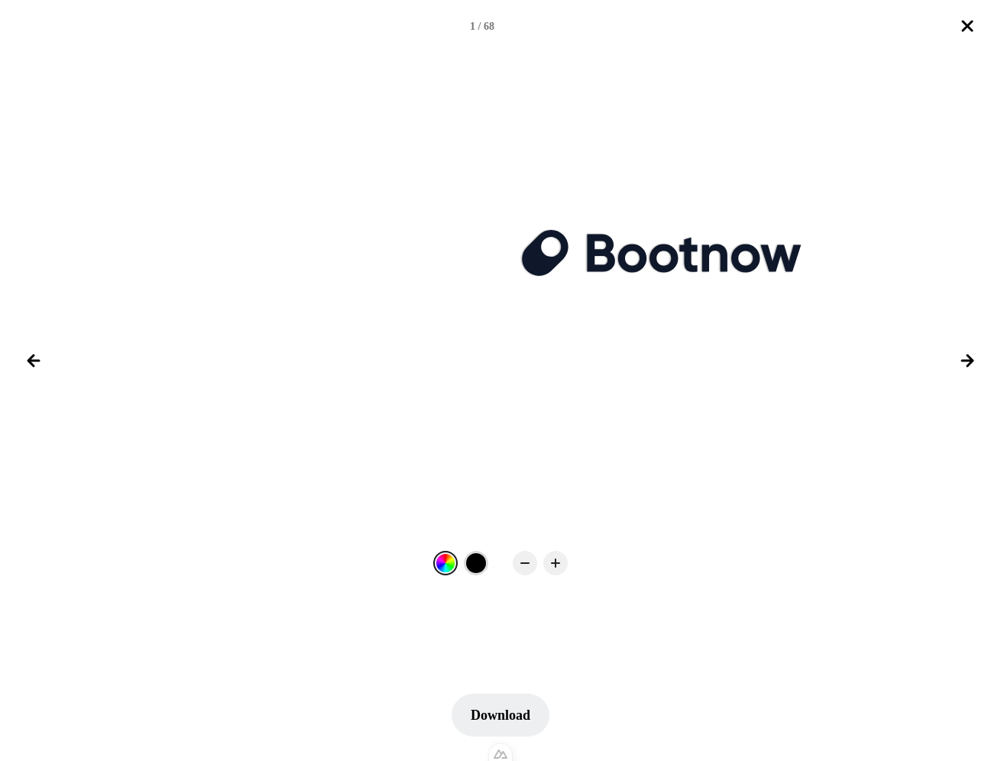
click at [477, 558] on div at bounding box center [476, 563] width 20 height 20
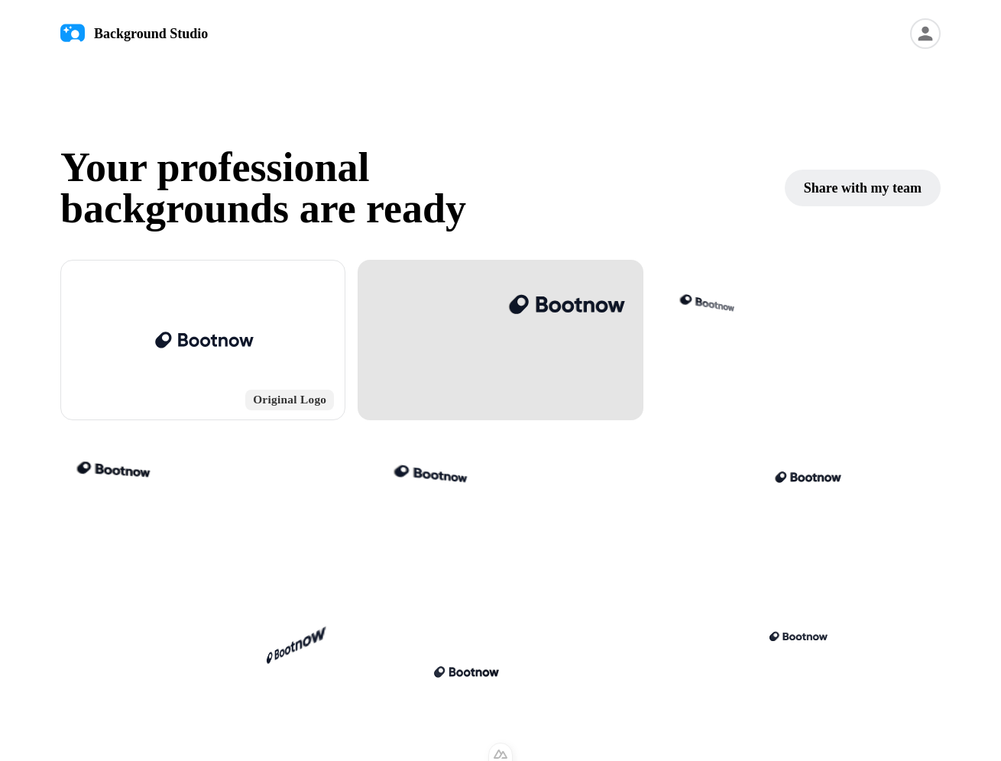
click at [563, 336] on div at bounding box center [499, 340] width 285 height 160
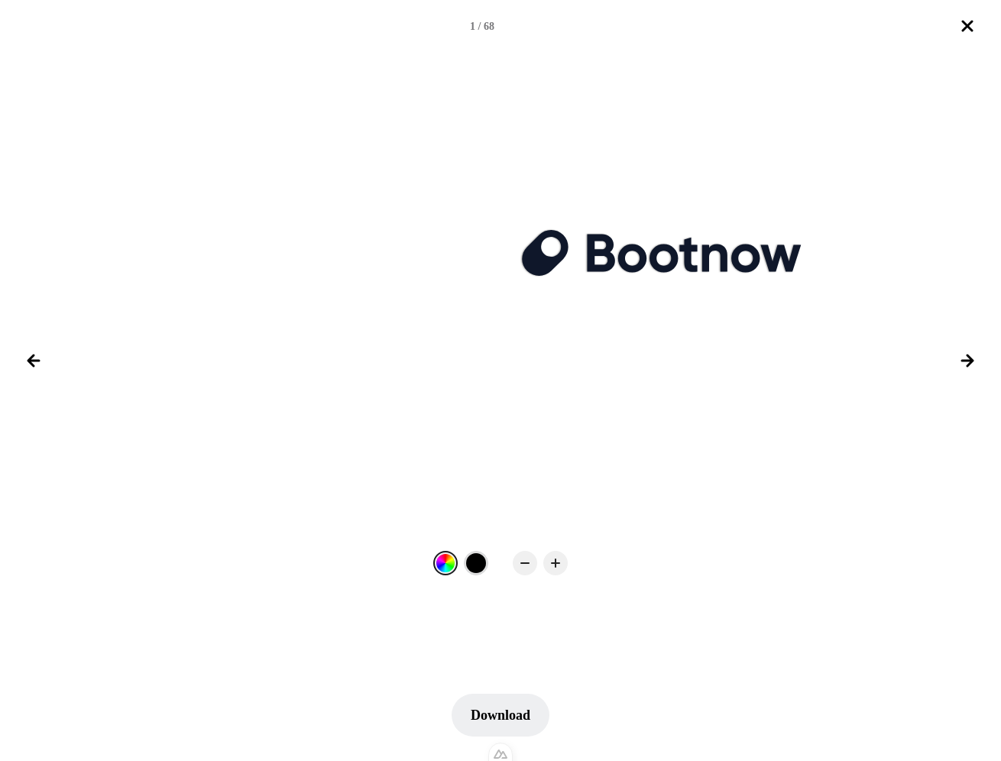
click at [484, 564] on div at bounding box center [476, 563] width 20 height 20
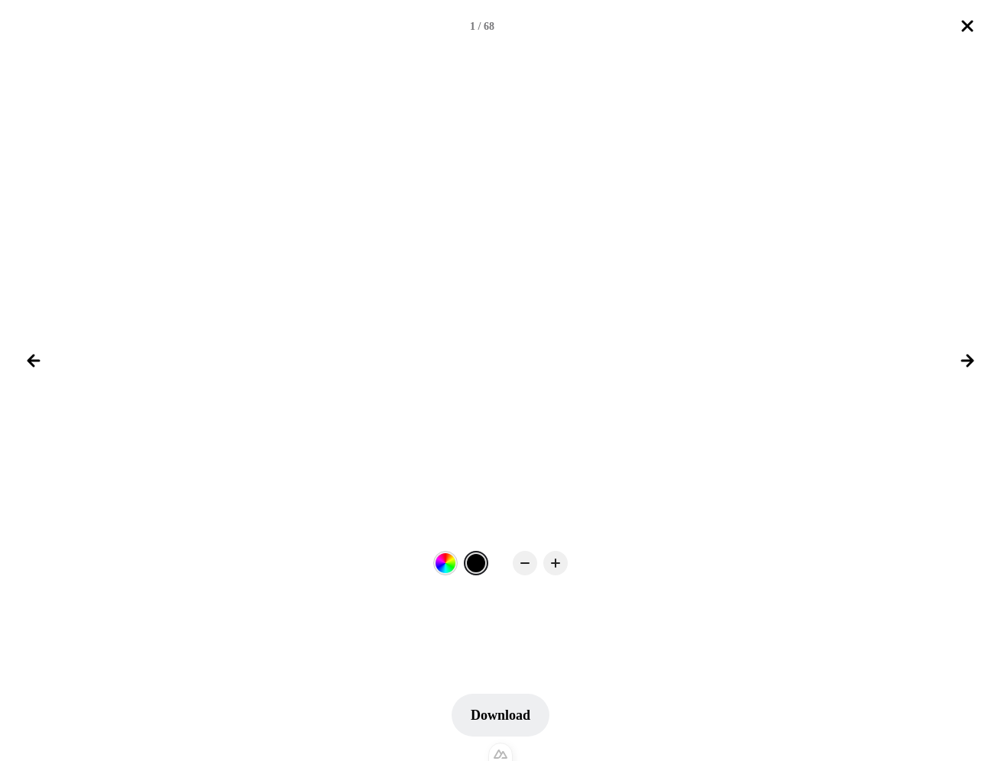
drag, startPoint x: 477, startPoint y: 562, endPoint x: 467, endPoint y: 563, distance: 10.7
click at [477, 562] on div at bounding box center [476, 563] width 18 height 18
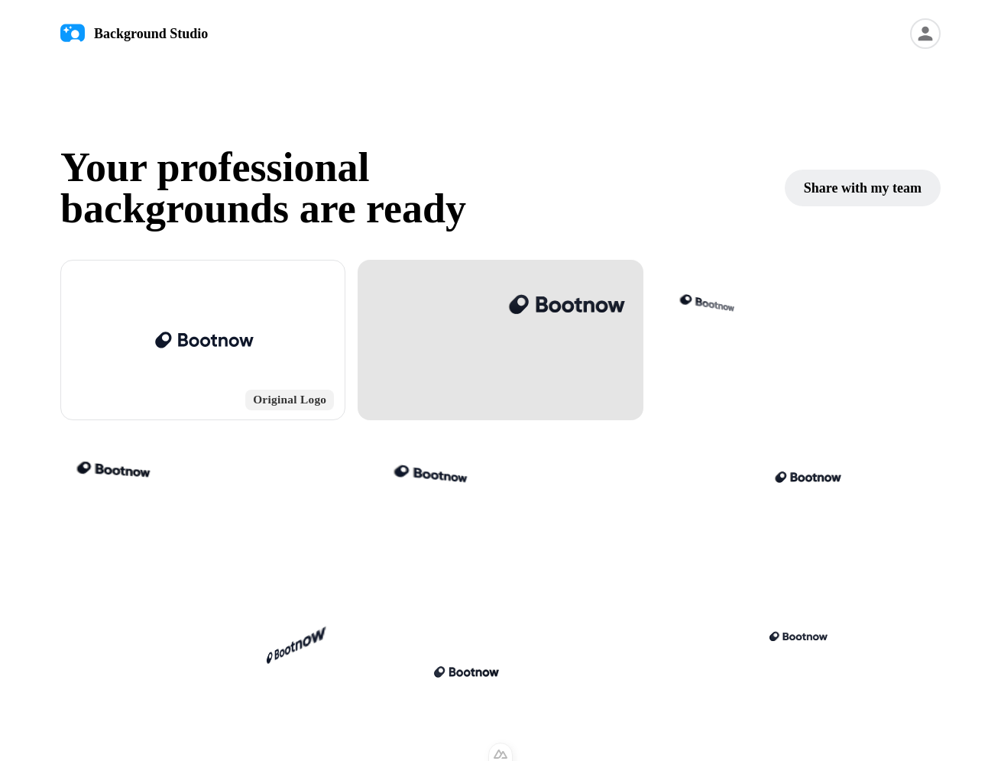
click at [459, 294] on div at bounding box center [499, 340] width 285 height 160
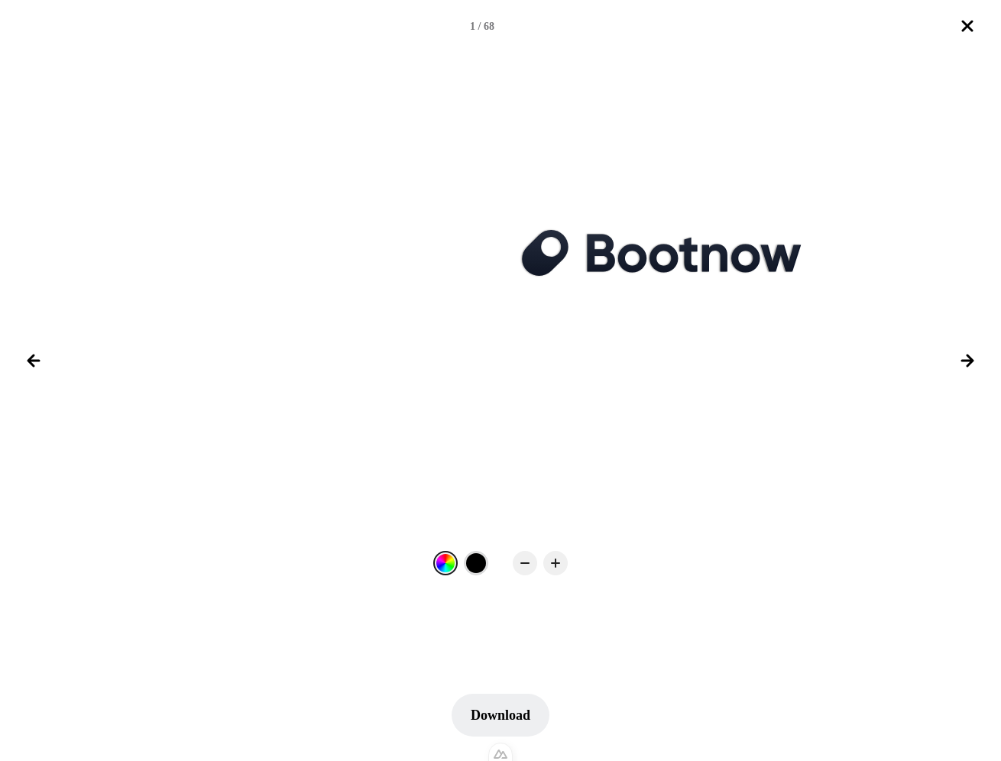
click at [474, 567] on div at bounding box center [476, 563] width 20 height 20
drag, startPoint x: 447, startPoint y: 561, endPoint x: 470, endPoint y: 558, distance: 23.2
click at [448, 561] on div at bounding box center [445, 563] width 20 height 20
click at [477, 556] on div at bounding box center [476, 563] width 20 height 20
click at [450, 561] on div at bounding box center [445, 563] width 20 height 20
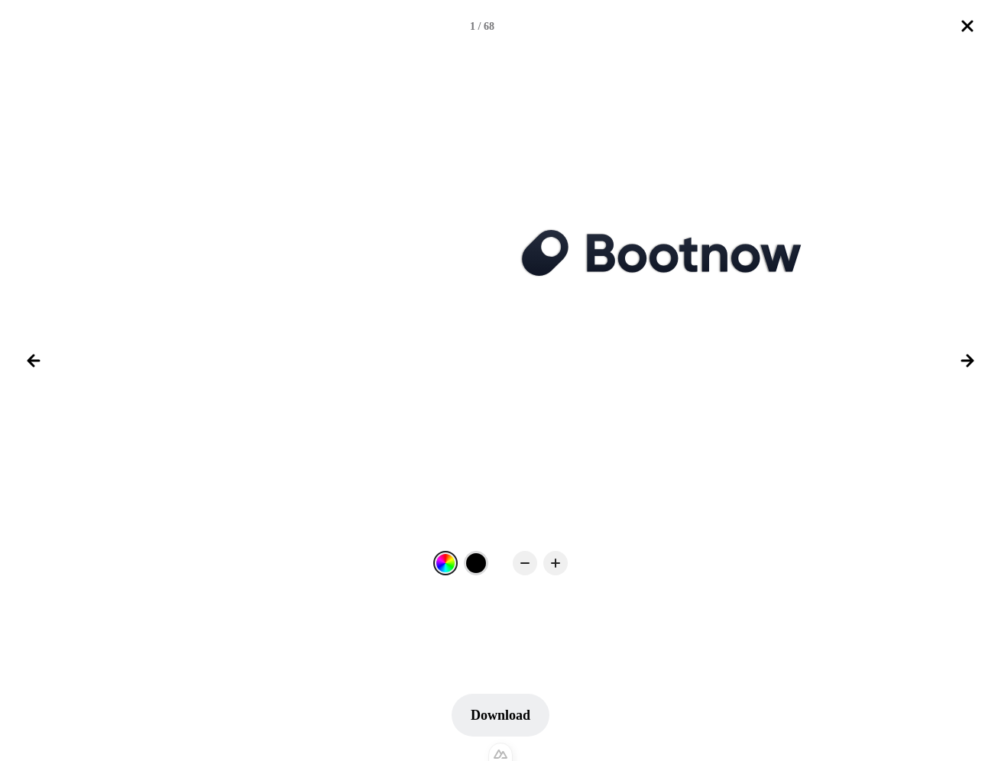
click at [465, 558] on div at bounding box center [476, 563] width 24 height 24
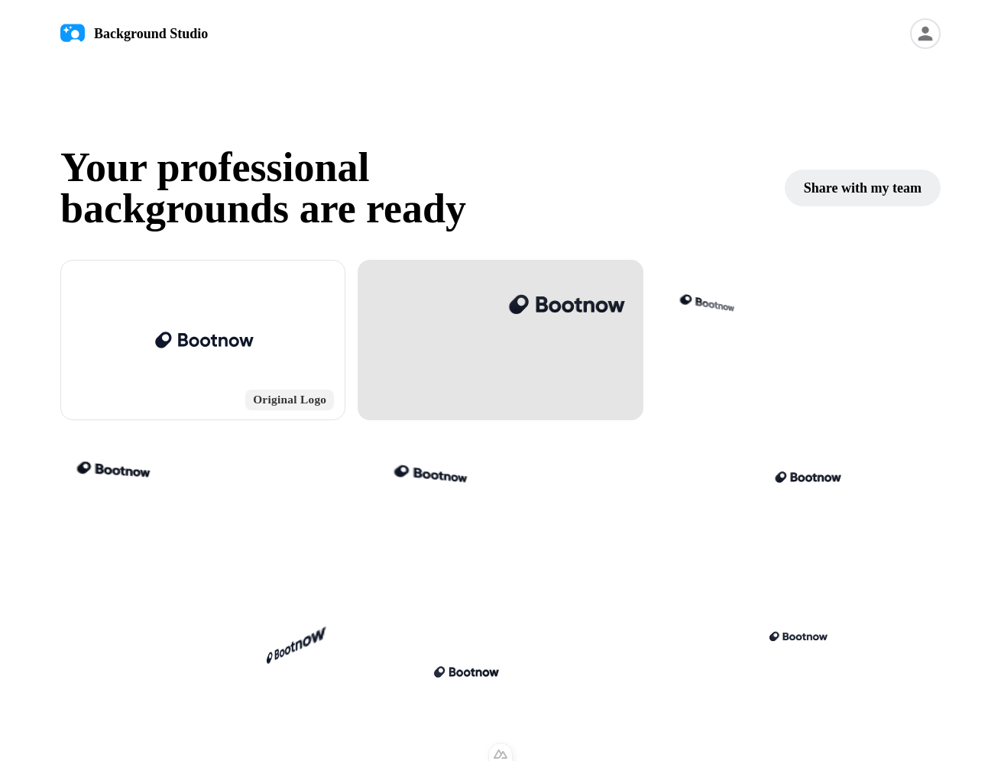
click at [571, 315] on div at bounding box center [565, 304] width 119 height 25
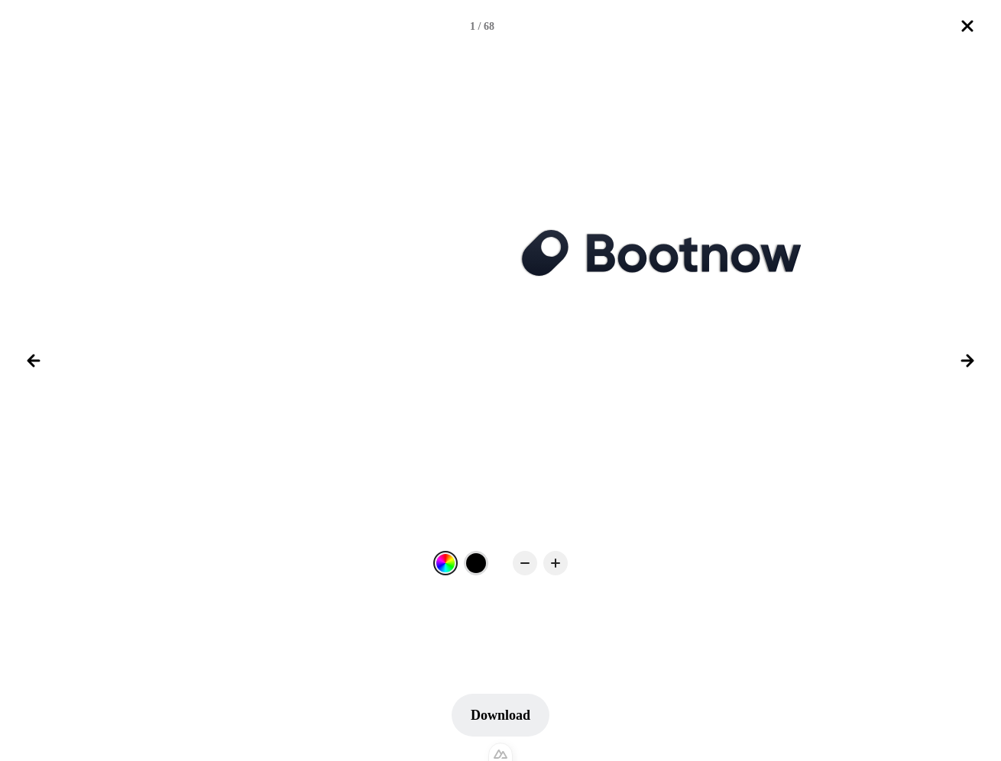
click at [473, 558] on div at bounding box center [476, 563] width 20 height 20
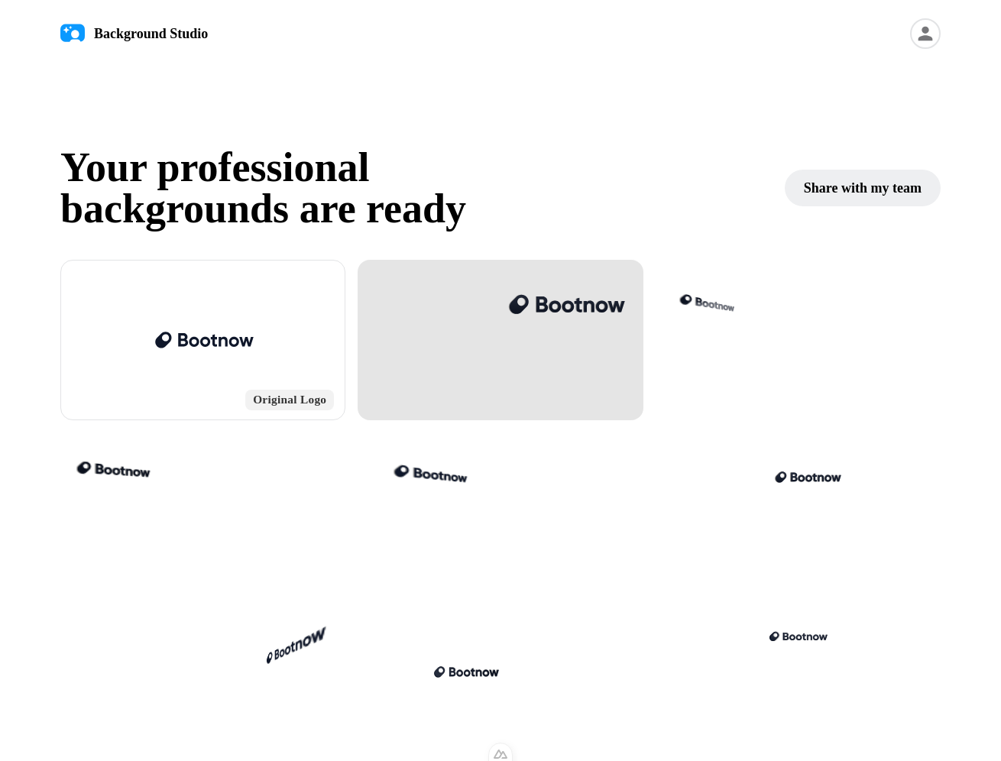
click at [551, 298] on div at bounding box center [565, 304] width 119 height 25
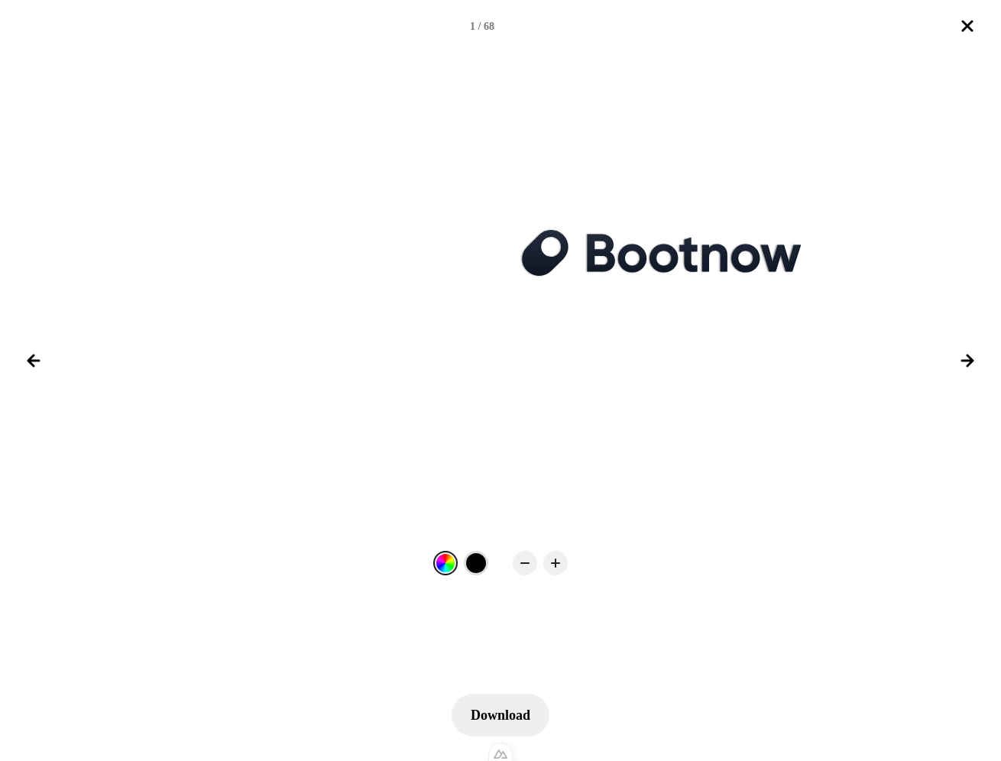
click at [471, 562] on div at bounding box center [476, 563] width 20 height 20
click at [447, 563] on div at bounding box center [445, 563] width 20 height 20
click at [962, 27] on icon "Close lightbox" at bounding box center [967, 26] width 18 height 18
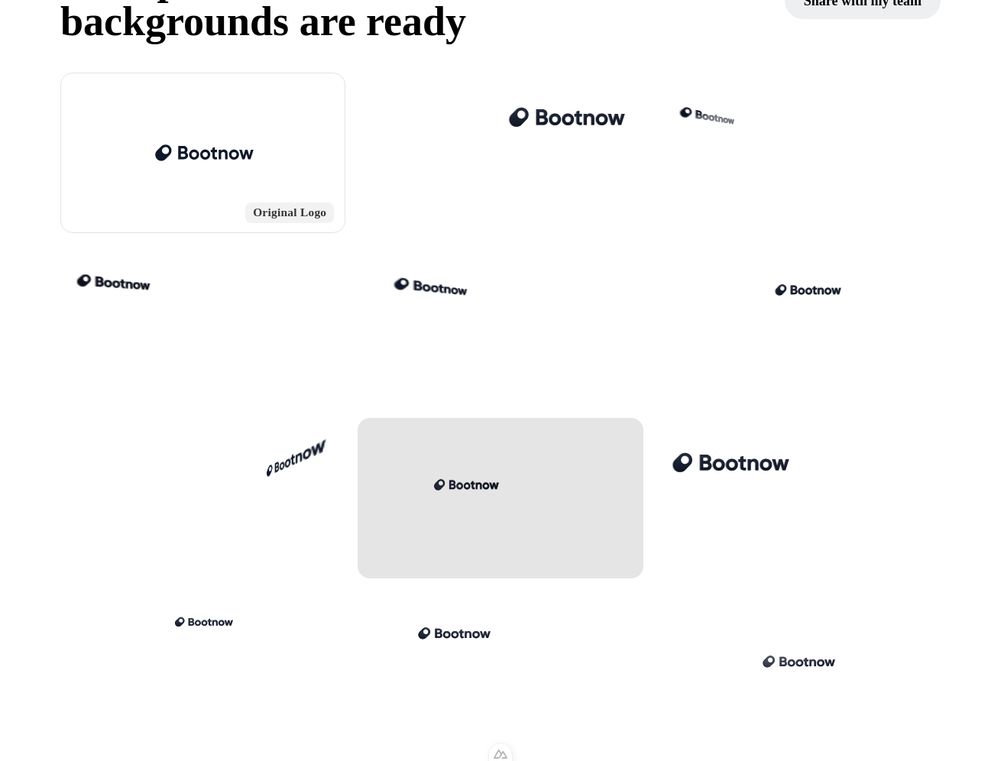
scroll to position [280, 0]
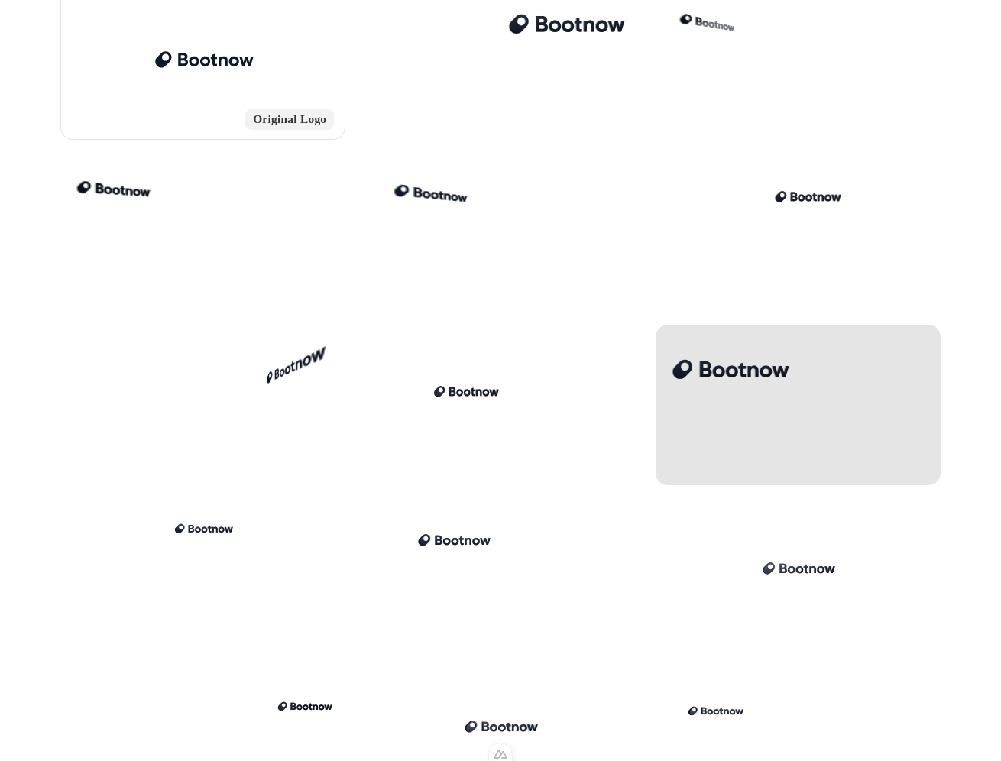
click at [774, 400] on div at bounding box center [797, 405] width 285 height 160
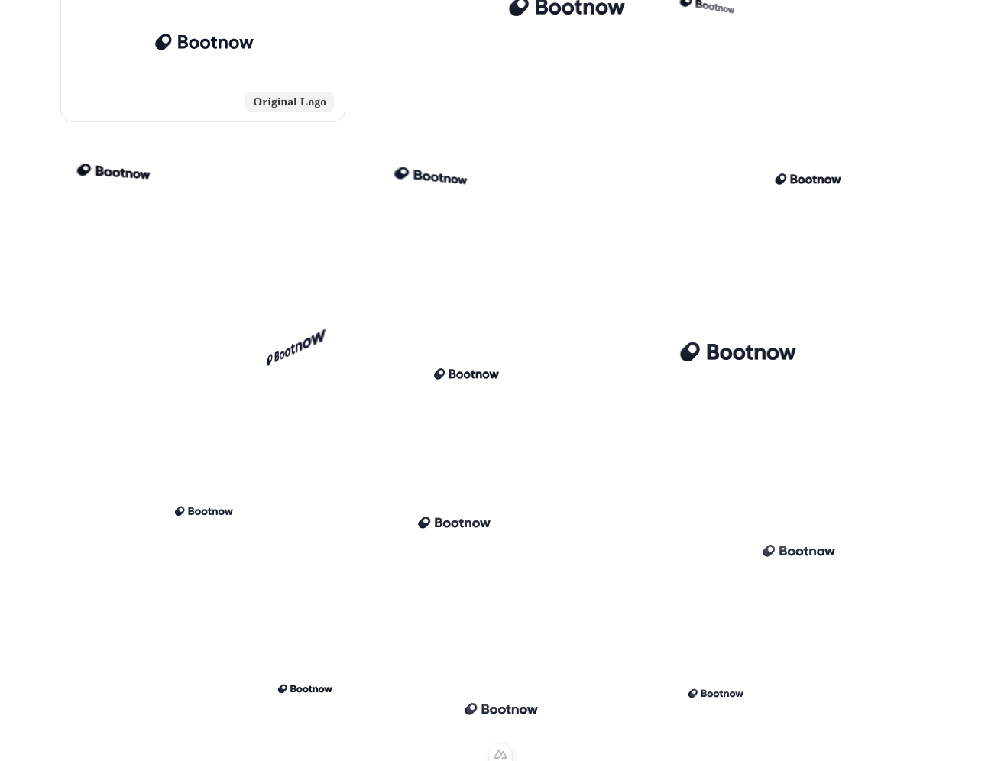
scroll to position [304, 0]
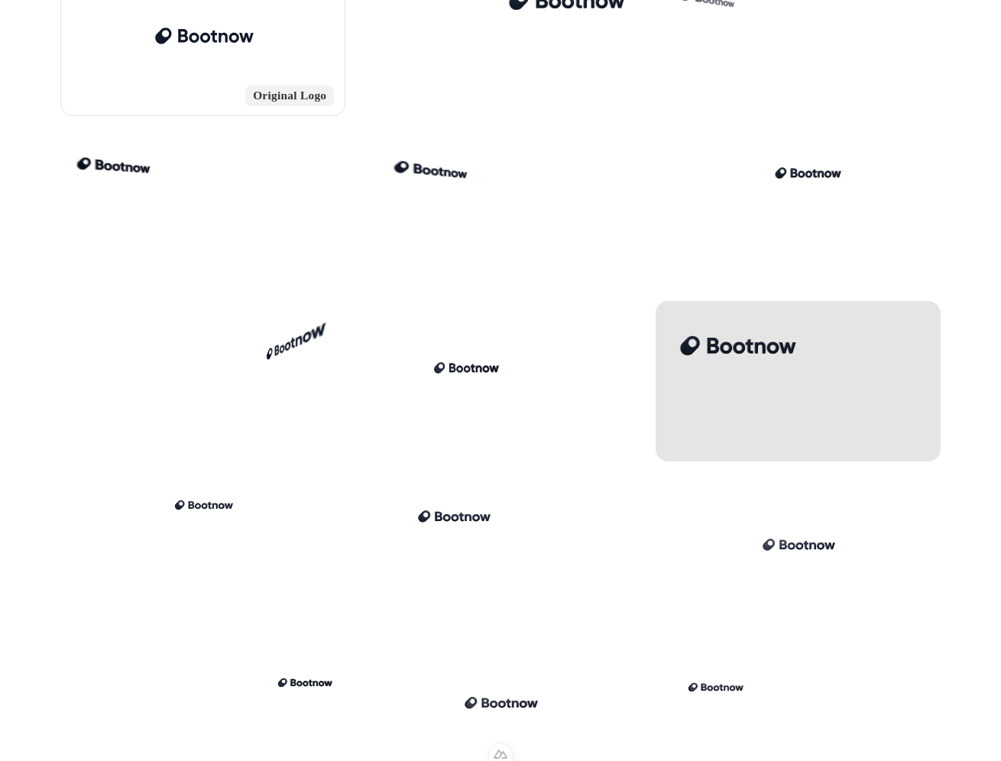
click at [870, 354] on div at bounding box center [797, 381] width 285 height 160
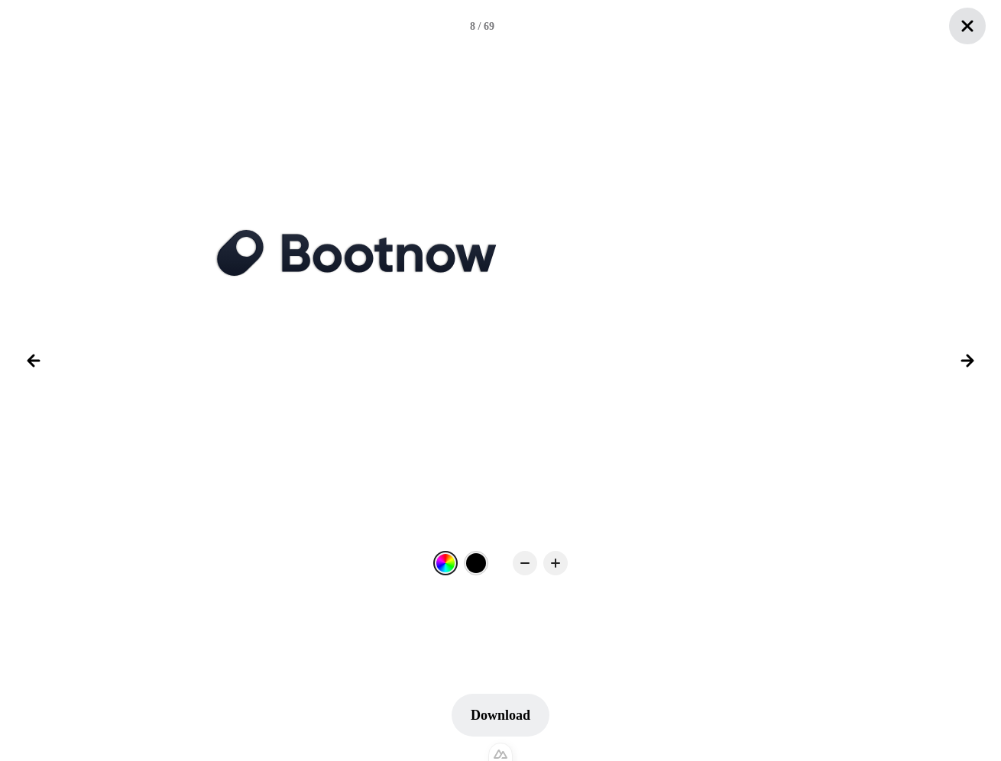
click at [978, 30] on button "Close lightbox" at bounding box center [967, 26] width 37 height 37
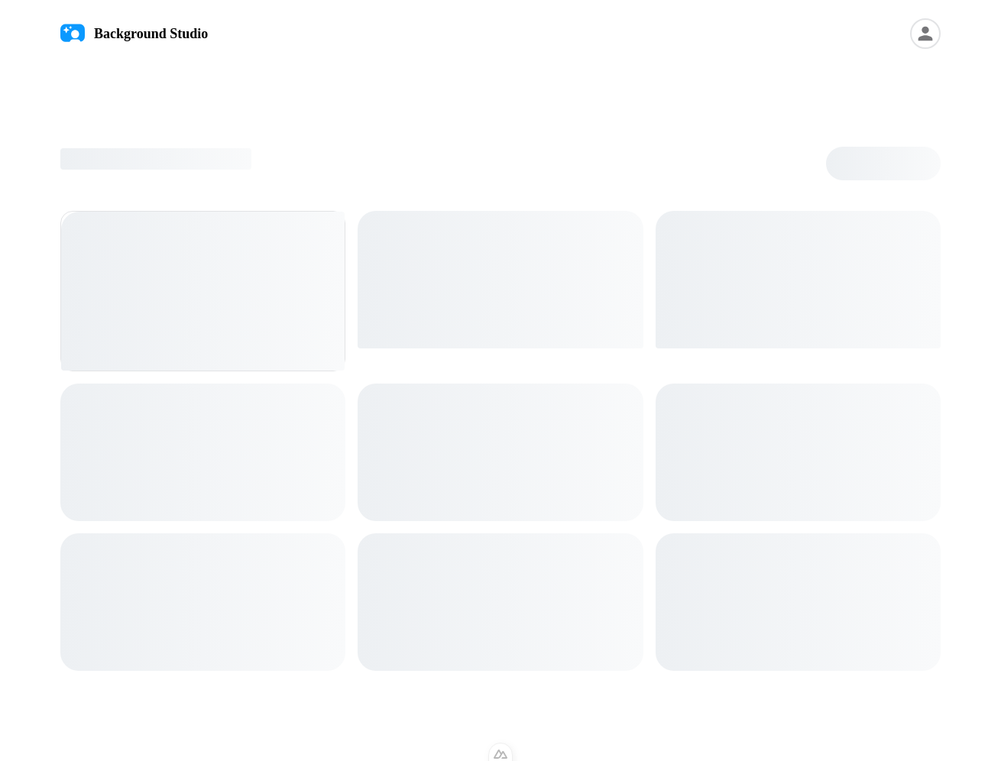
scroll to position [0, 0]
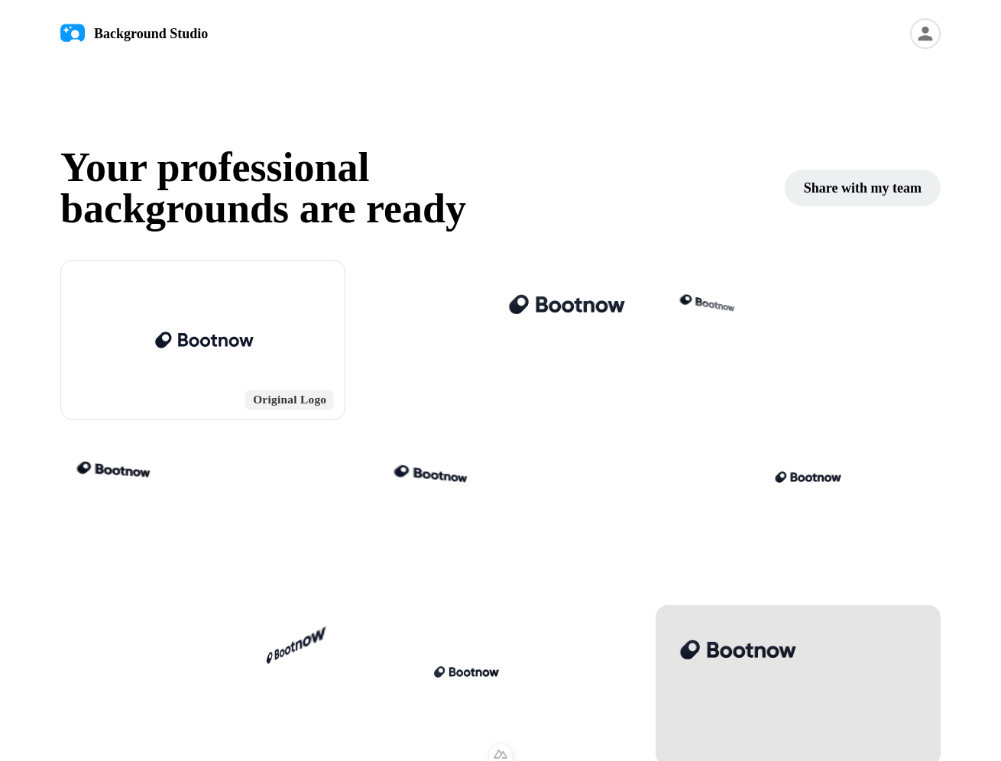
click at [786, 674] on div at bounding box center [737, 649] width 119 height 60
click at [854, 631] on div at bounding box center [797, 685] width 285 height 160
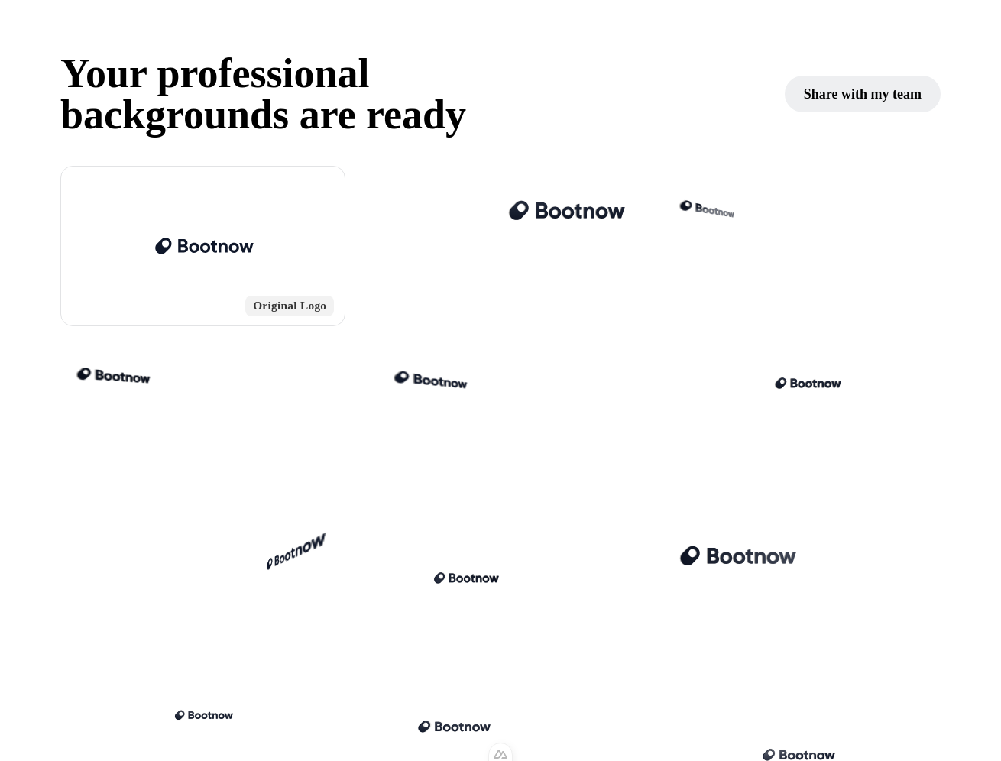
scroll to position [28, 0]
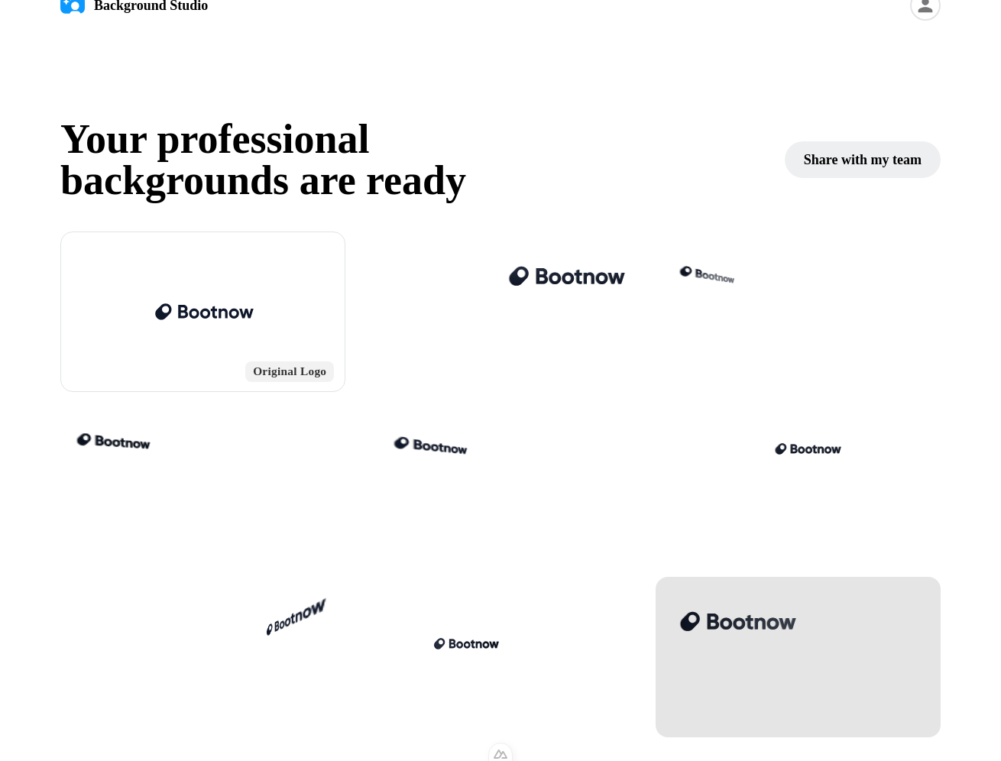
click at [819, 600] on div at bounding box center [797, 657] width 285 height 160
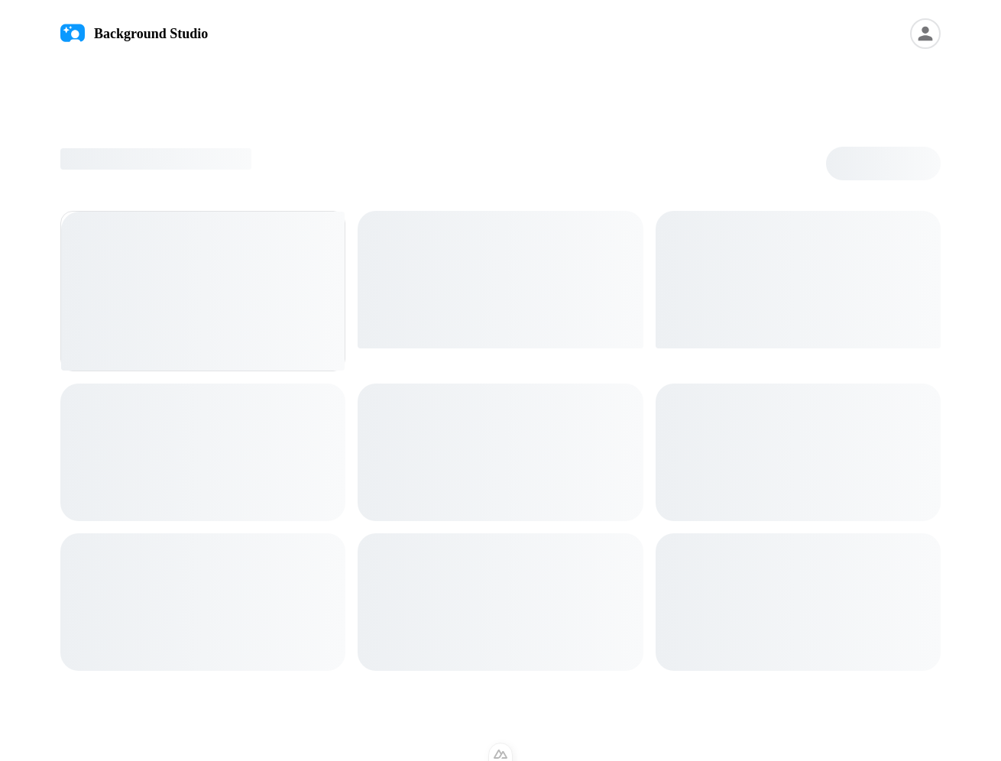
scroll to position [0, 0]
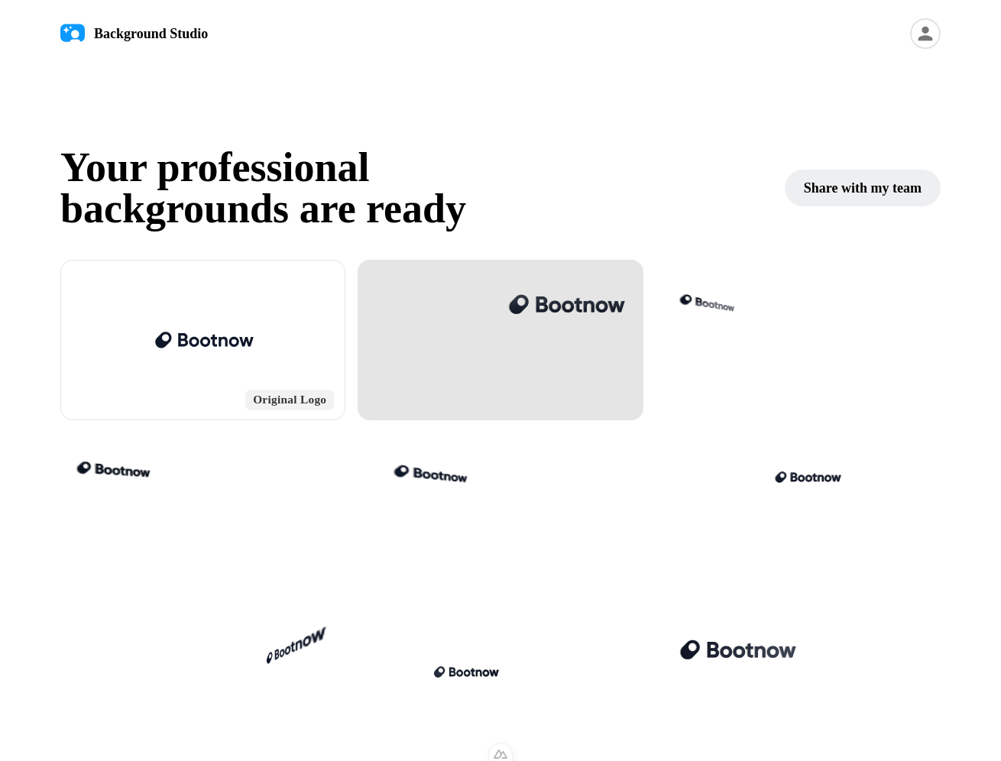
click at [581, 341] on div at bounding box center [499, 340] width 285 height 160
click at [587, 312] on div at bounding box center [565, 304] width 119 height 25
click at [588, 345] on div at bounding box center [499, 340] width 285 height 160
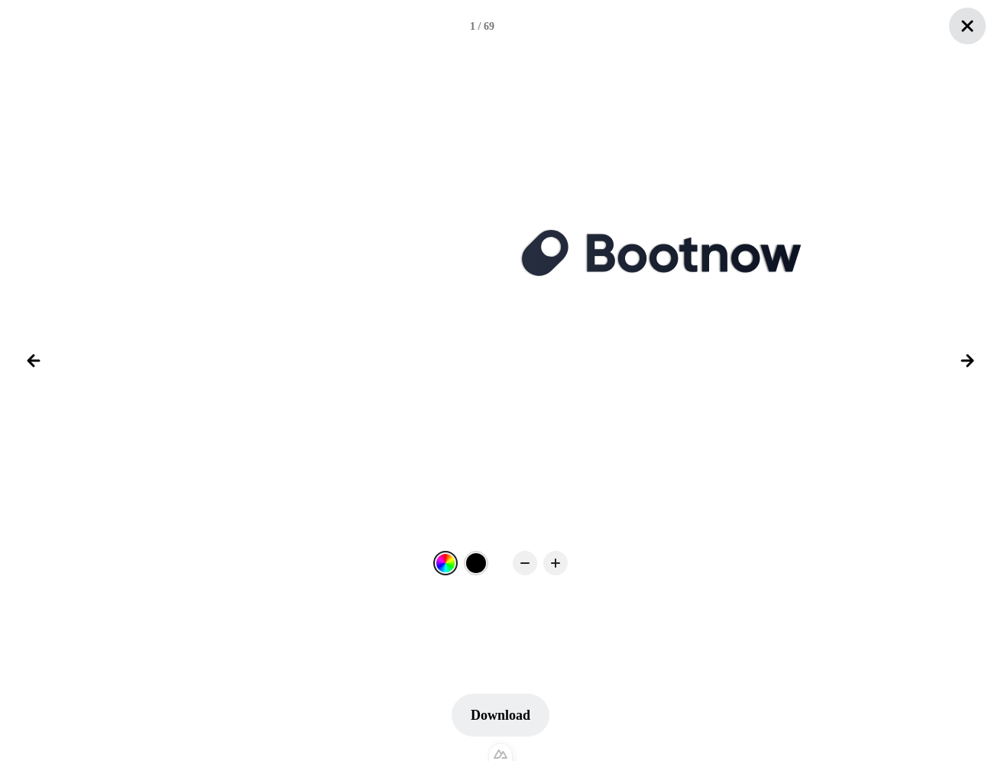
click at [972, 28] on icon "Close lightbox" at bounding box center [967, 26] width 18 height 18
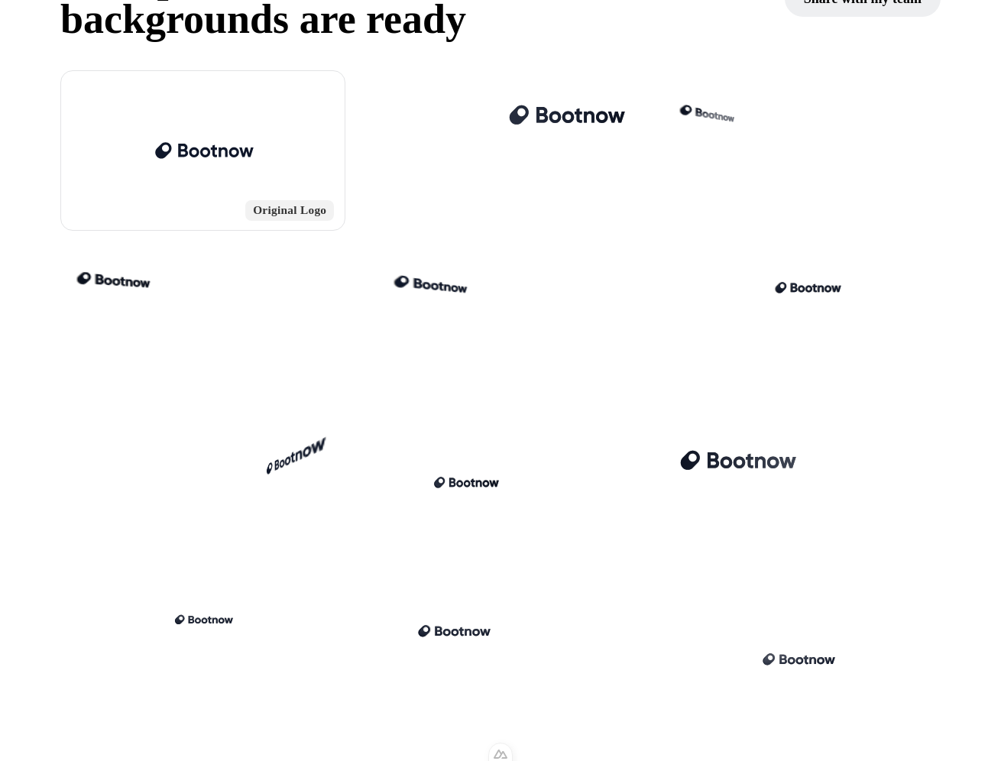
scroll to position [183, 0]
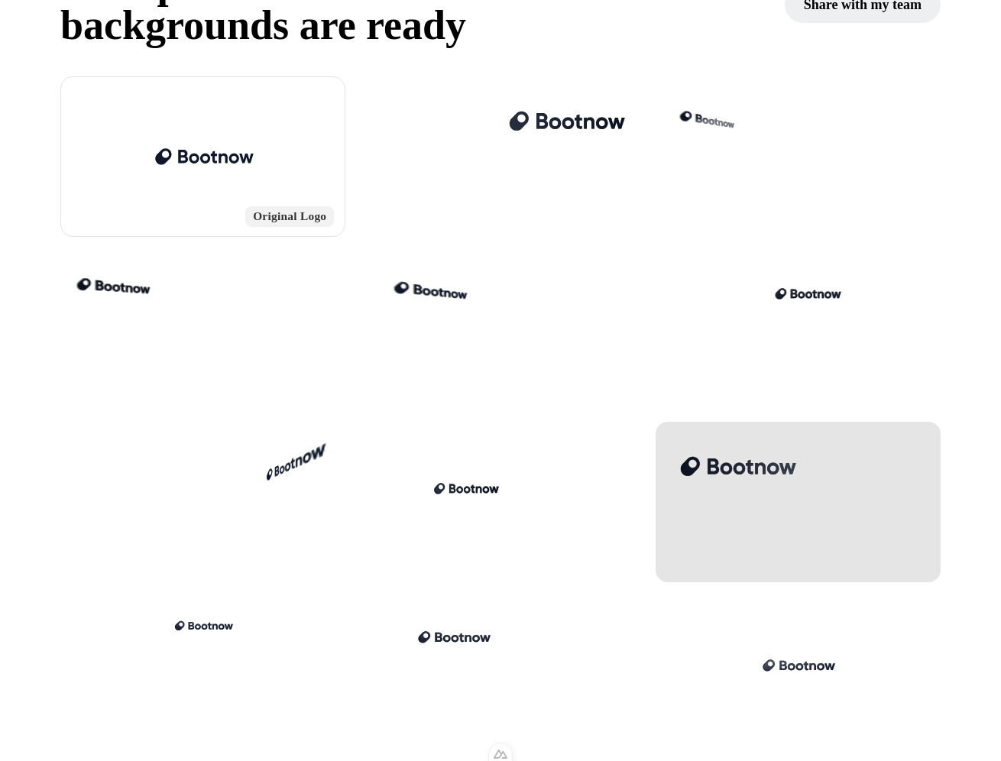
click at [823, 490] on div at bounding box center [797, 502] width 285 height 160
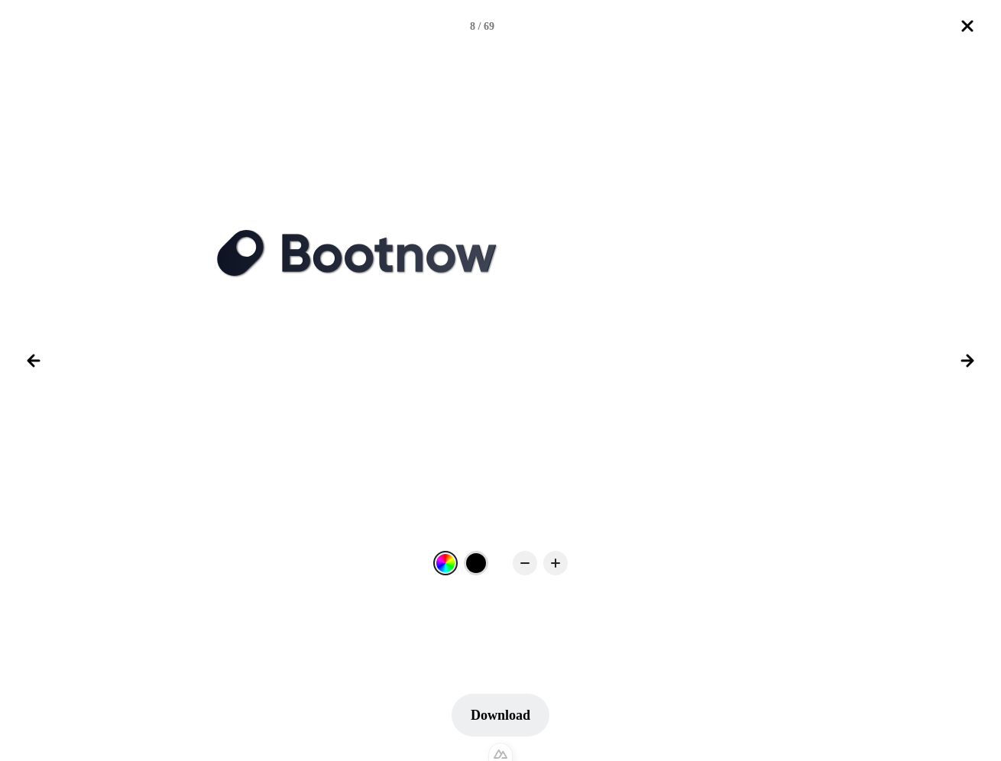
click at [467, 568] on div at bounding box center [476, 563] width 24 height 24
drag, startPoint x: 440, startPoint y: 563, endPoint x: 465, endPoint y: 564, distance: 25.2
click at [442, 563] on div at bounding box center [445, 563] width 20 height 20
click at [465, 563] on div at bounding box center [476, 563] width 24 height 24
click at [959, 27] on icon "Close lightbox" at bounding box center [967, 26] width 18 height 18
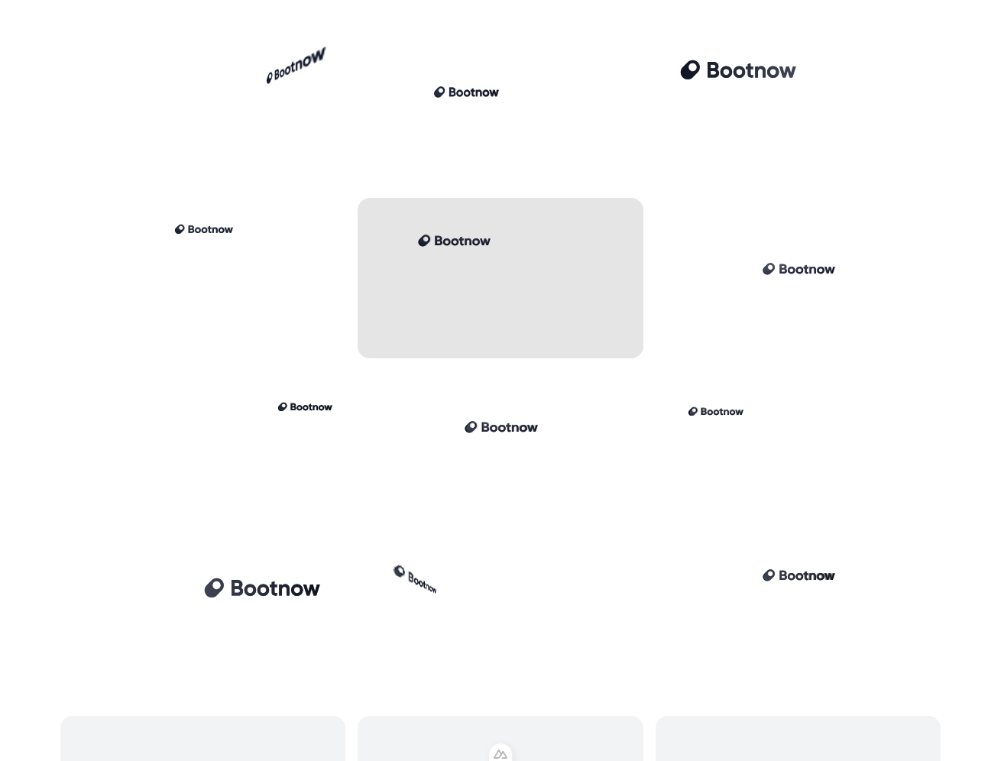
scroll to position [866, 0]
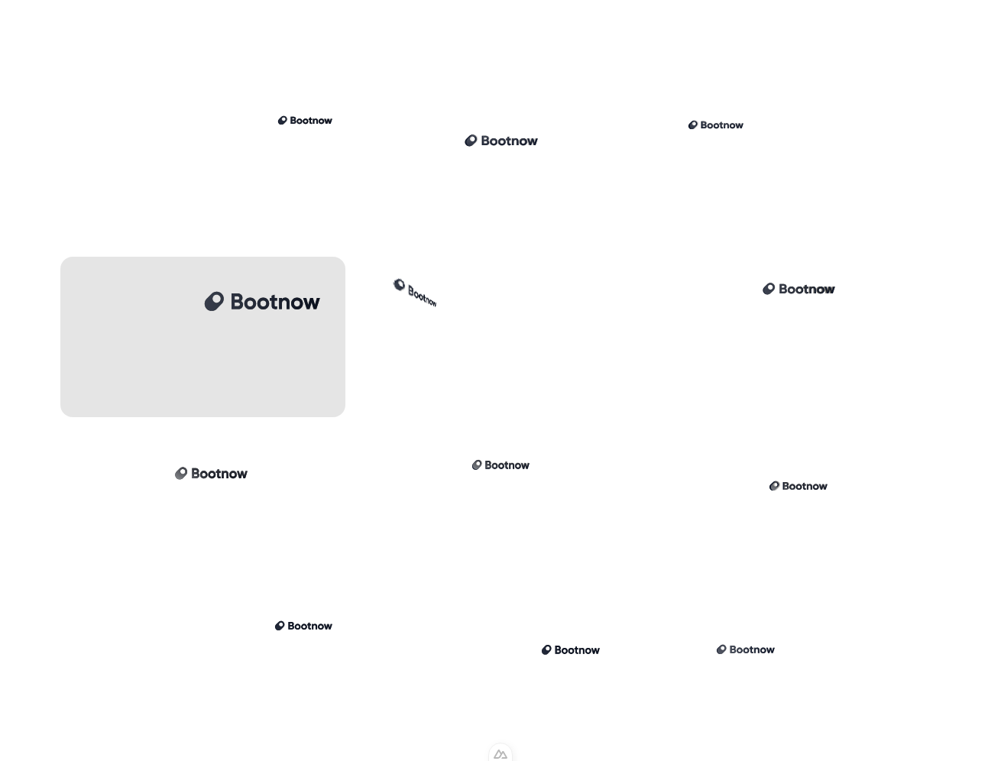
click at [185, 292] on div at bounding box center [202, 337] width 285 height 160
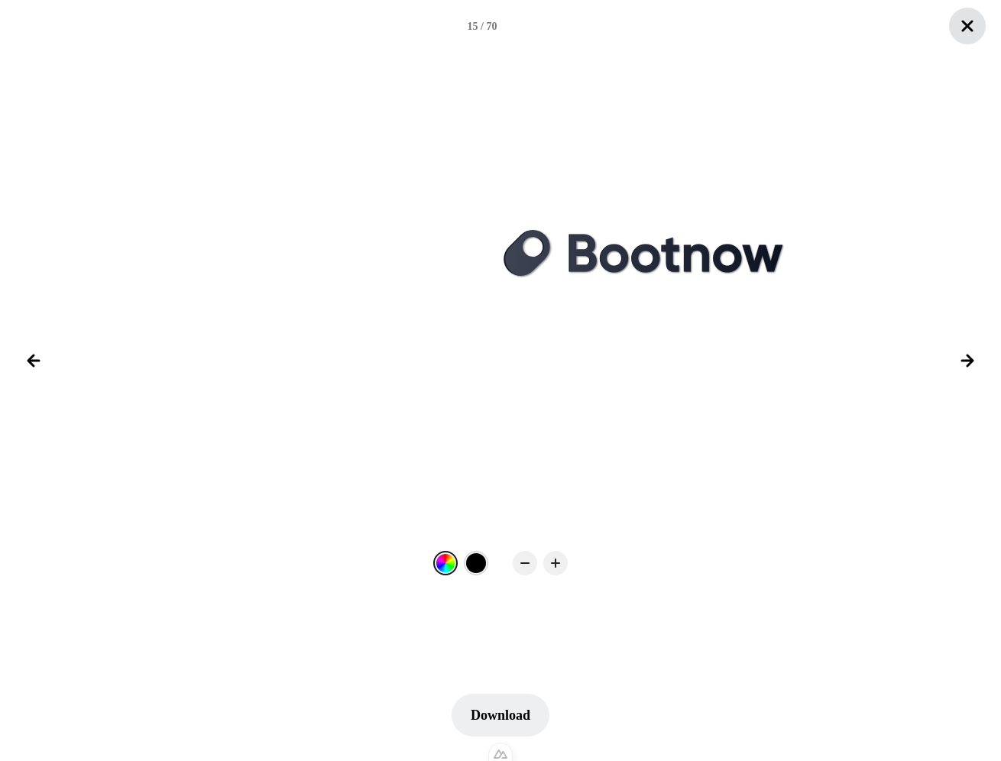
click at [970, 32] on icon "Close lightbox" at bounding box center [967, 26] width 18 height 18
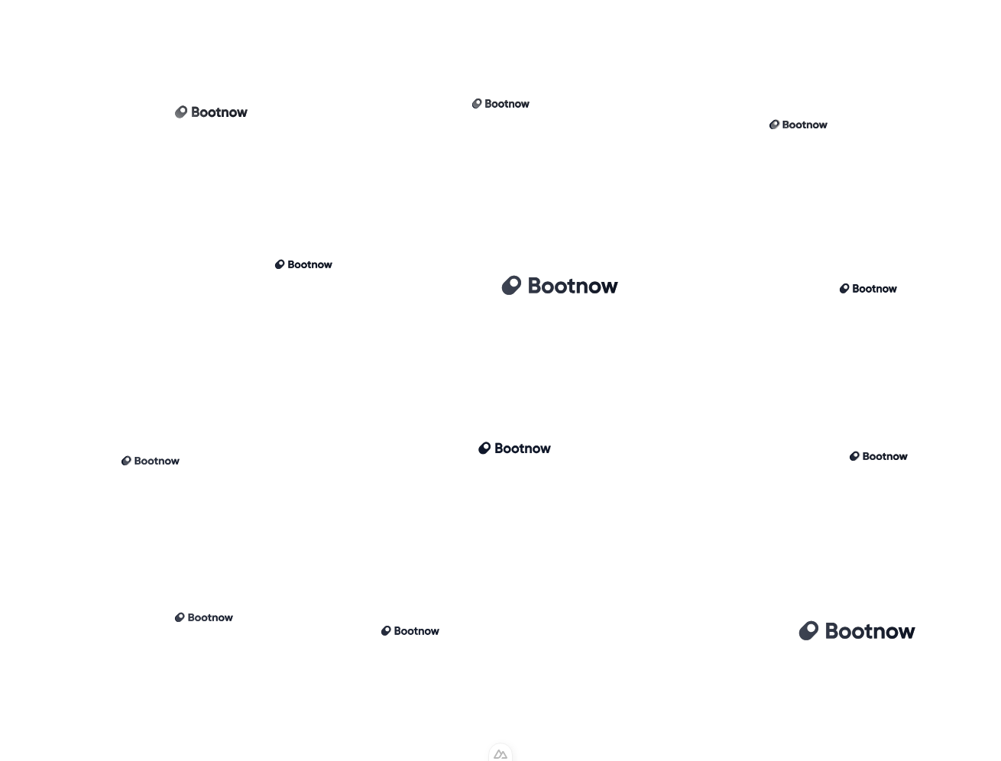
scroll to position [1296, 0]
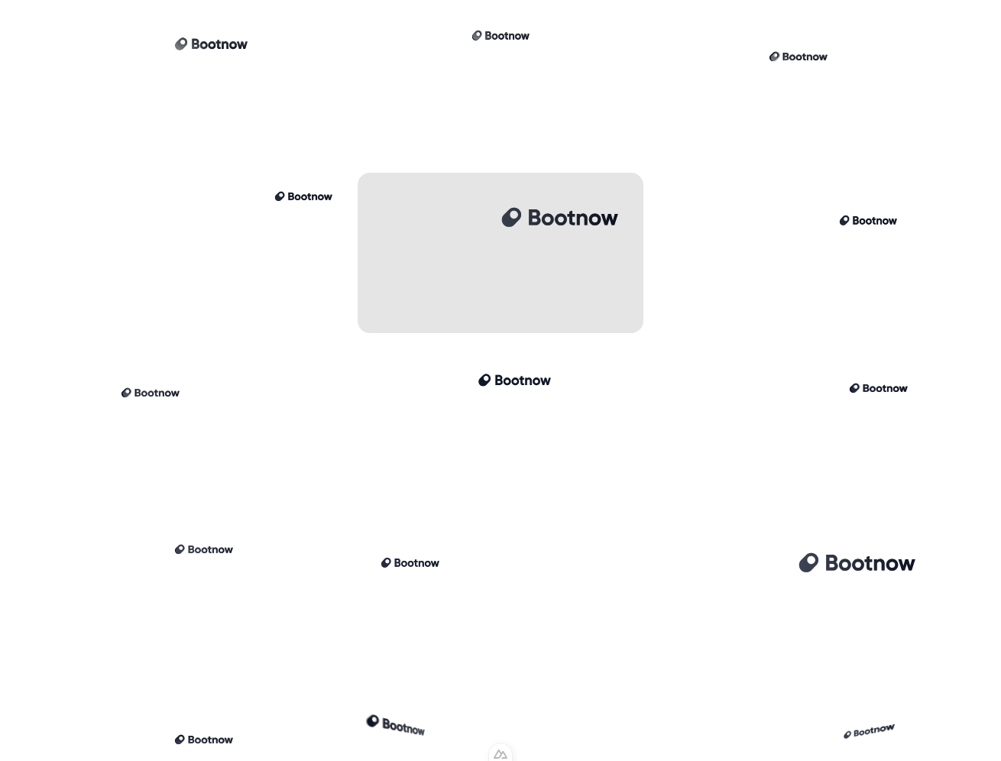
click at [532, 244] on div at bounding box center [558, 217] width 119 height 60
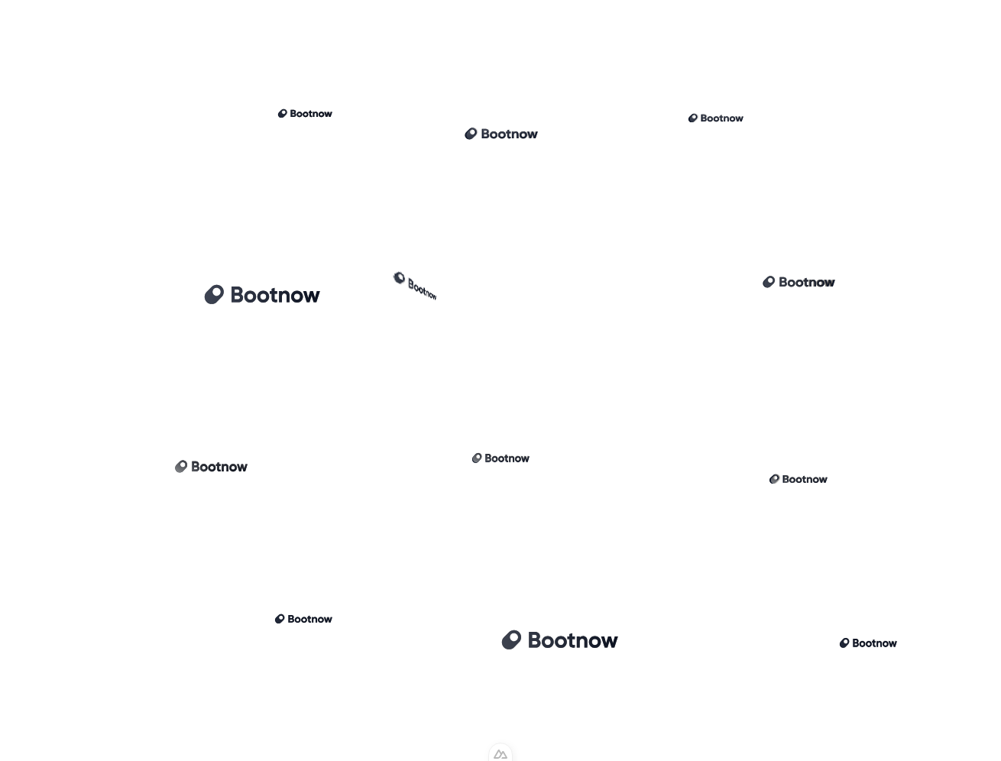
scroll to position [937, 0]
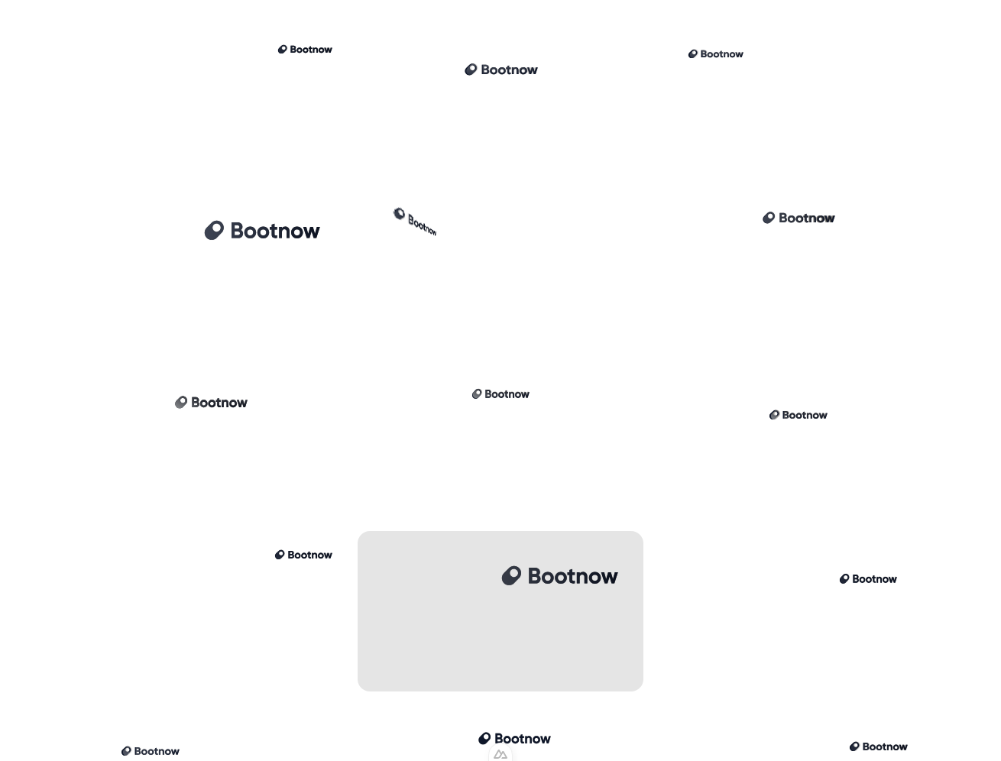
click at [556, 650] on div at bounding box center [499, 611] width 285 height 160
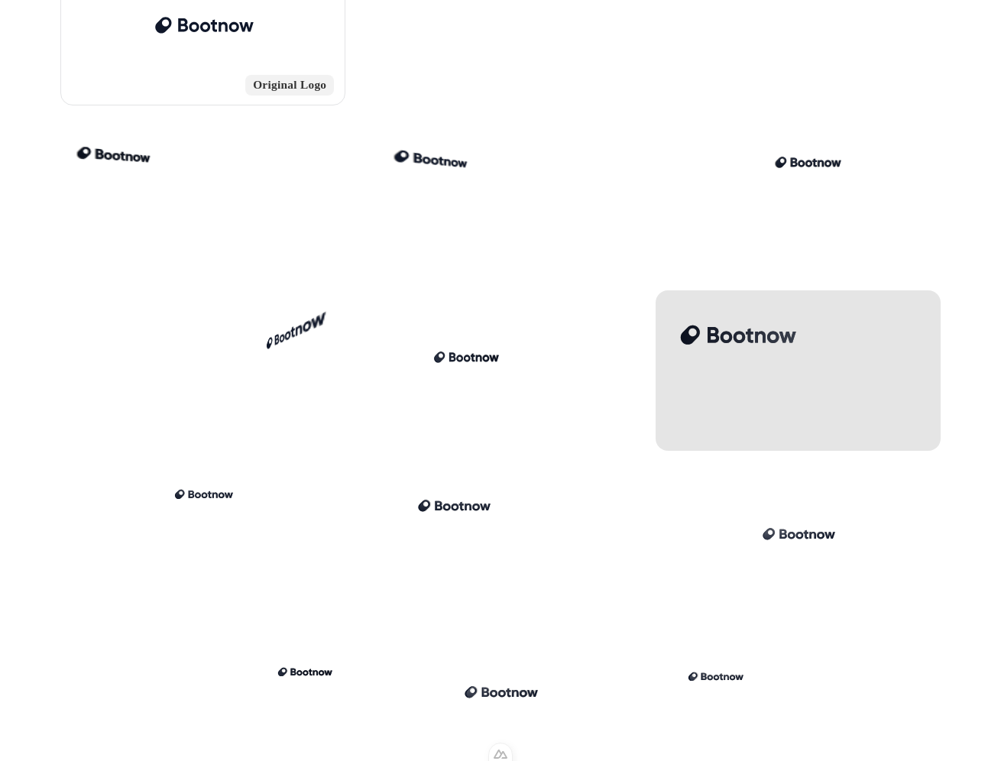
scroll to position [1121, 0]
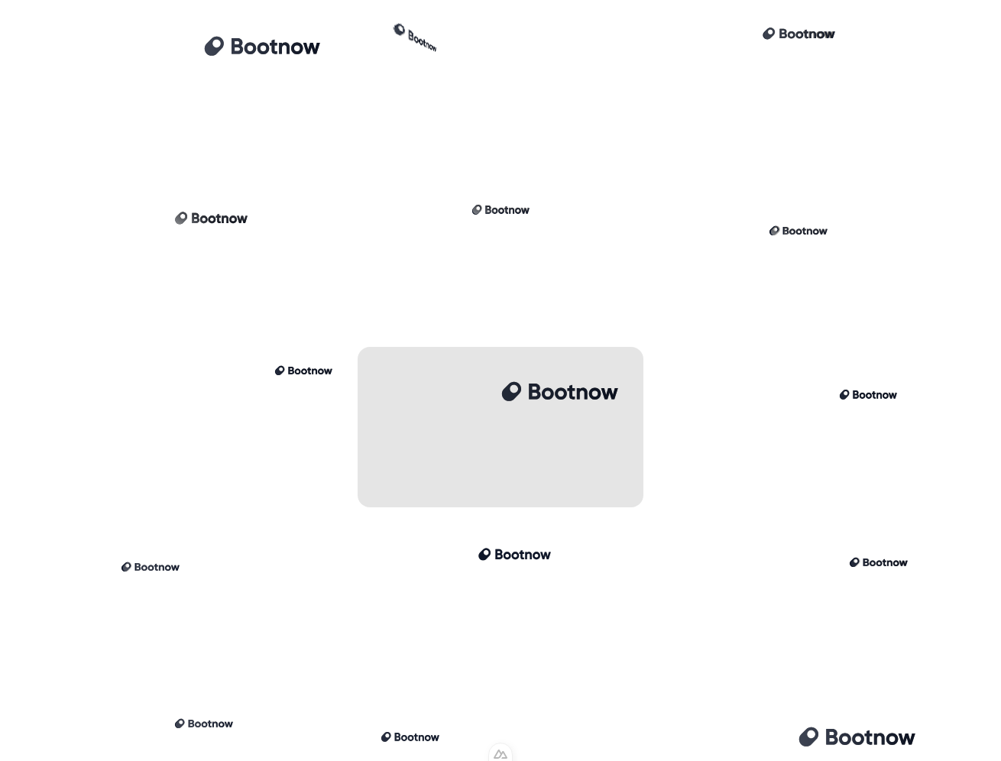
click at [521, 434] on div at bounding box center [499, 427] width 285 height 160
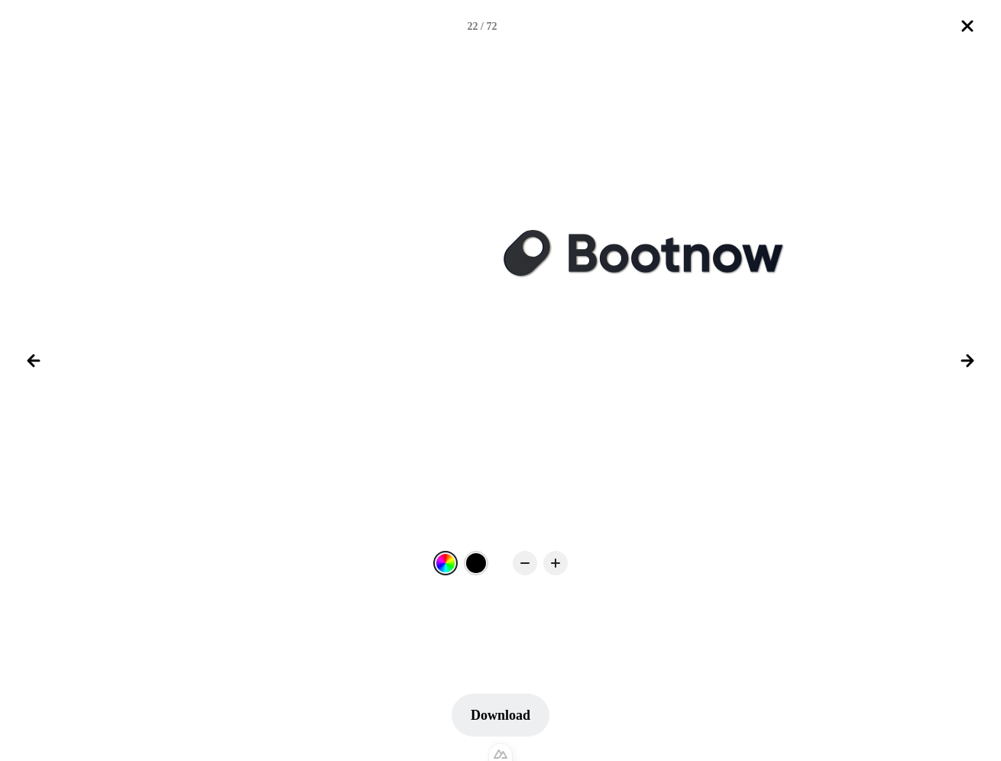
click at [879, 151] on div at bounding box center [500, 360] width 1001 height 429
click at [966, 22] on icon "Close lightbox" at bounding box center [967, 26] width 18 height 18
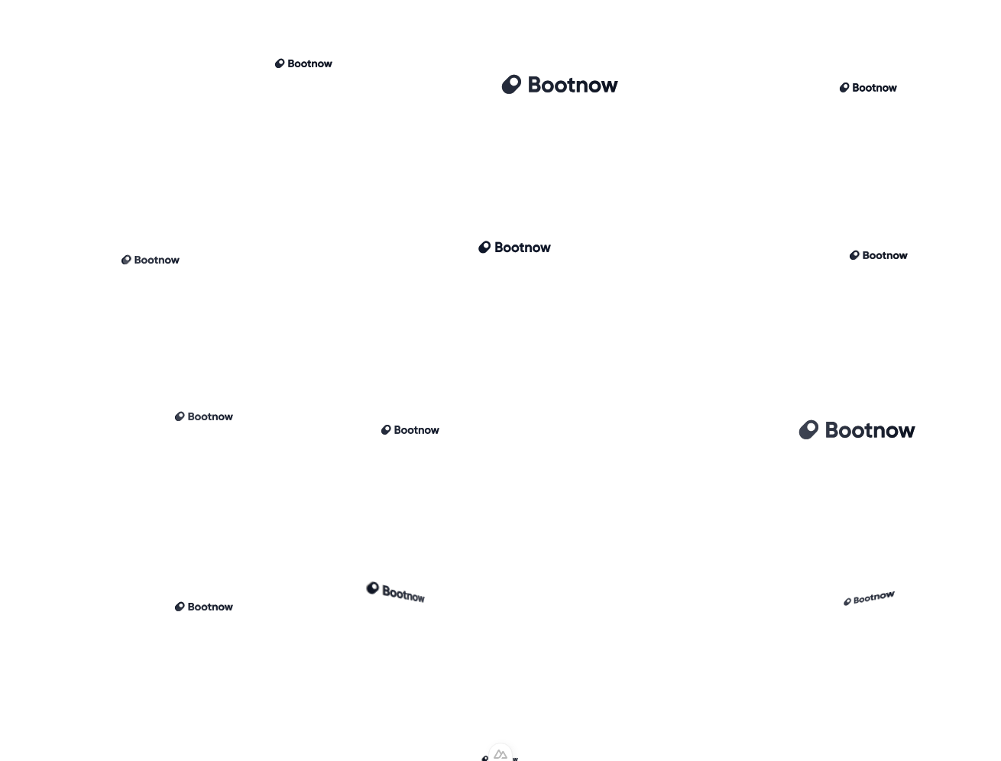
scroll to position [1536, 0]
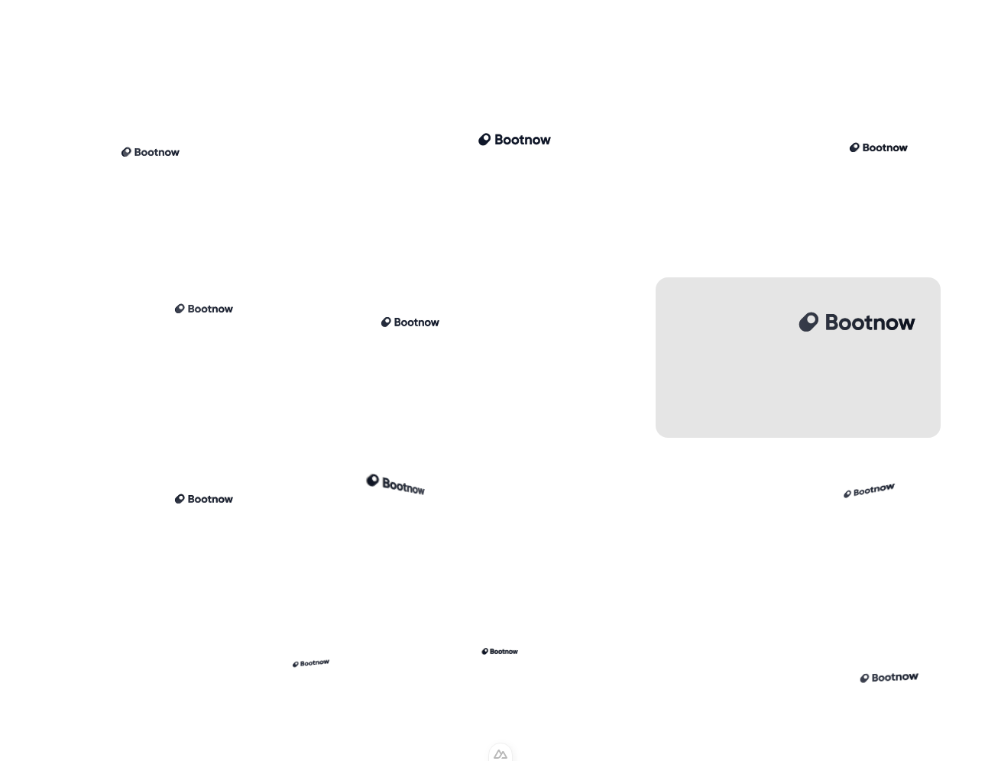
click at [850, 359] on div at bounding box center [797, 357] width 285 height 160
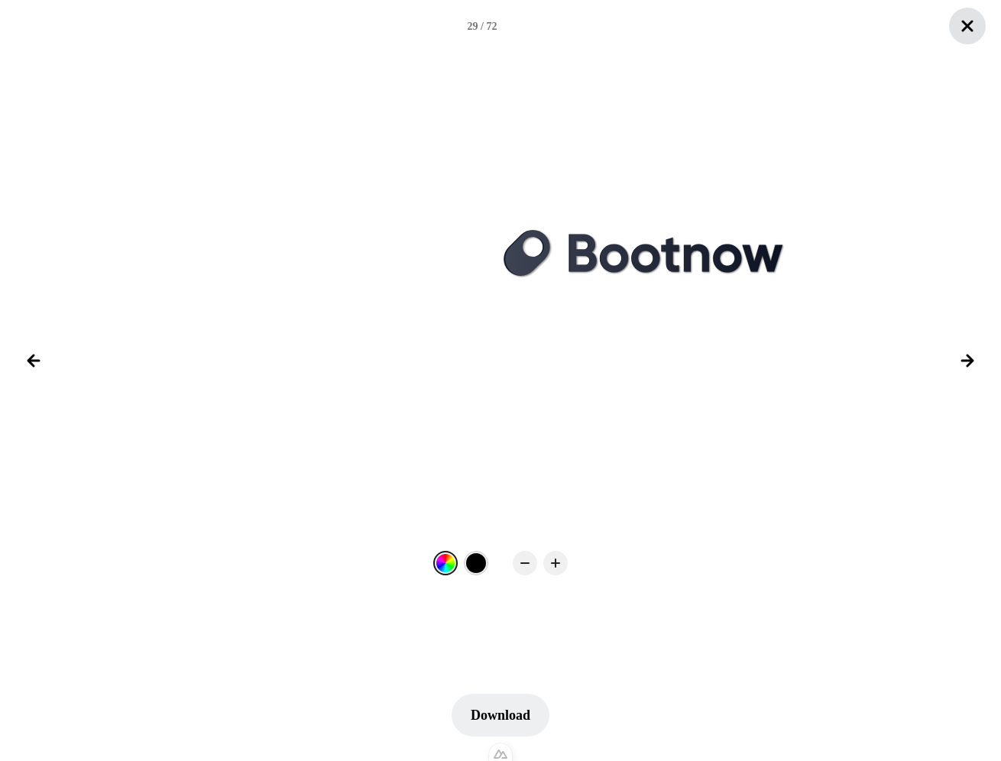
click at [972, 30] on icon "Close lightbox" at bounding box center [966, 25] width 9 height 9
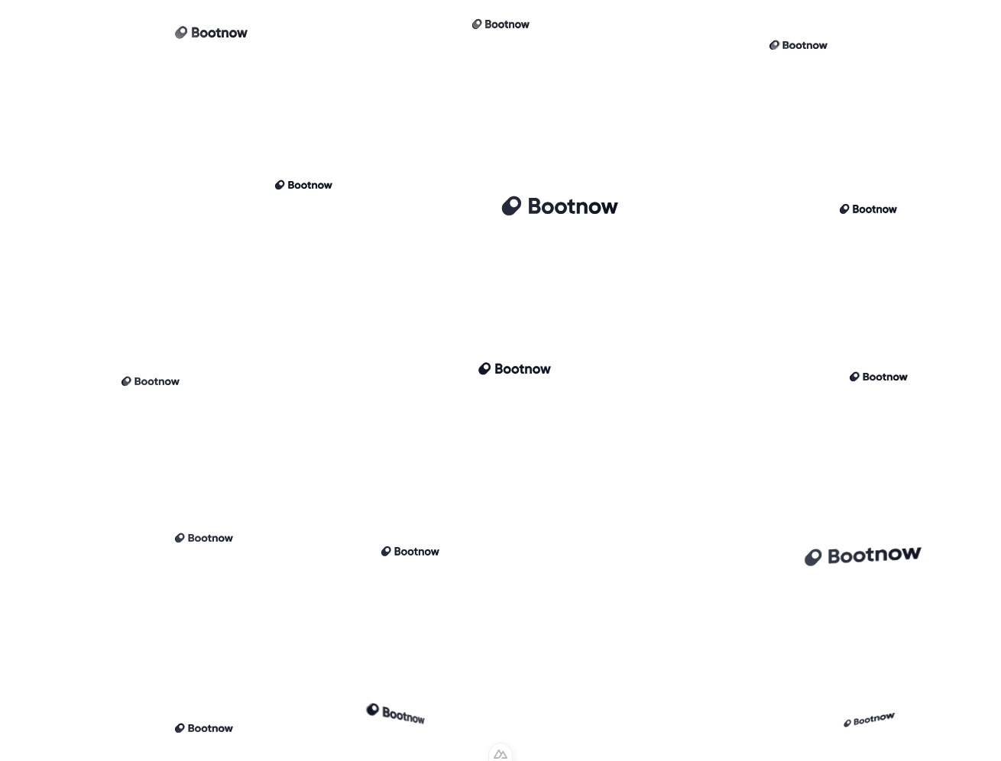
scroll to position [1643, 0]
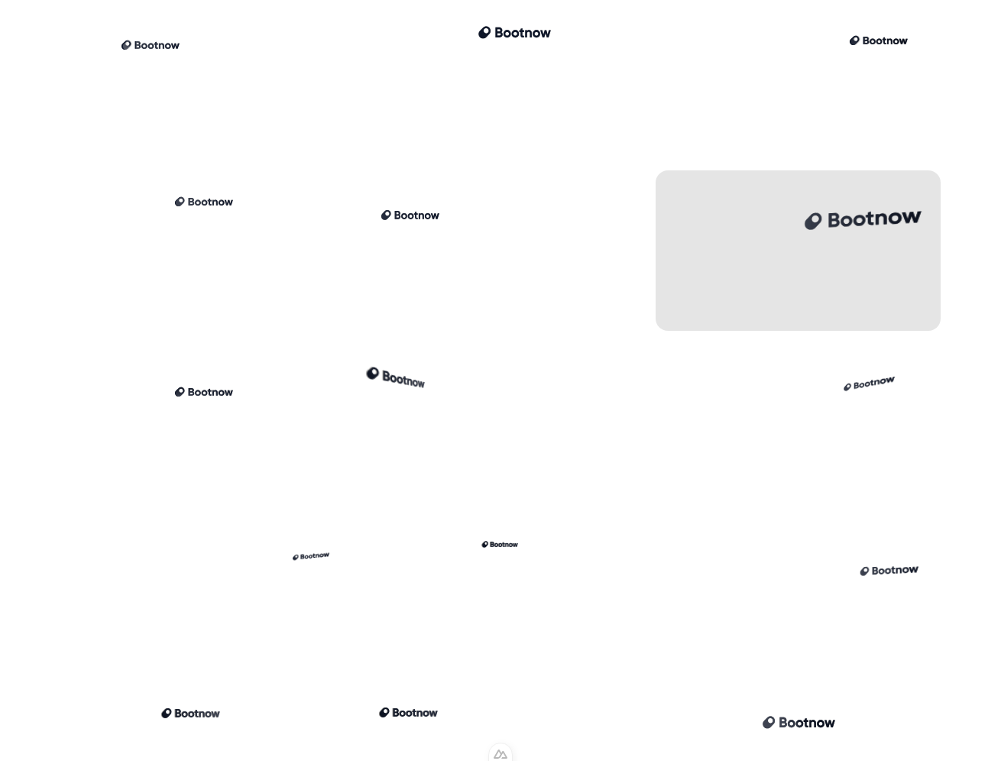
click at [904, 256] on div at bounding box center [797, 250] width 285 height 160
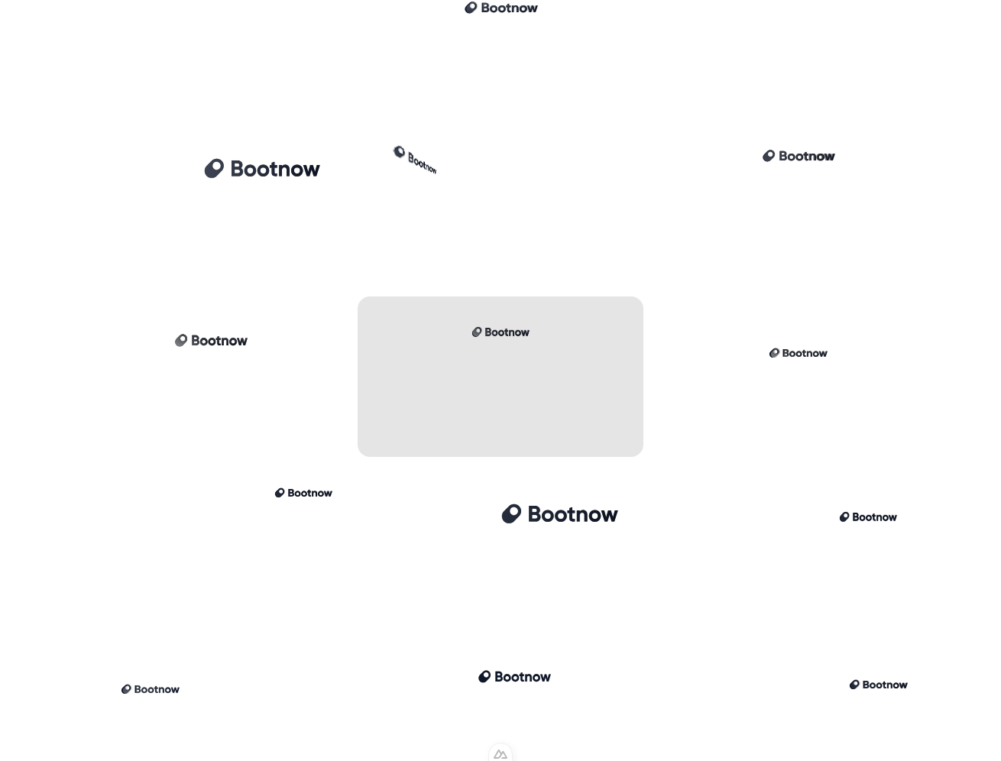
scroll to position [1001, 0]
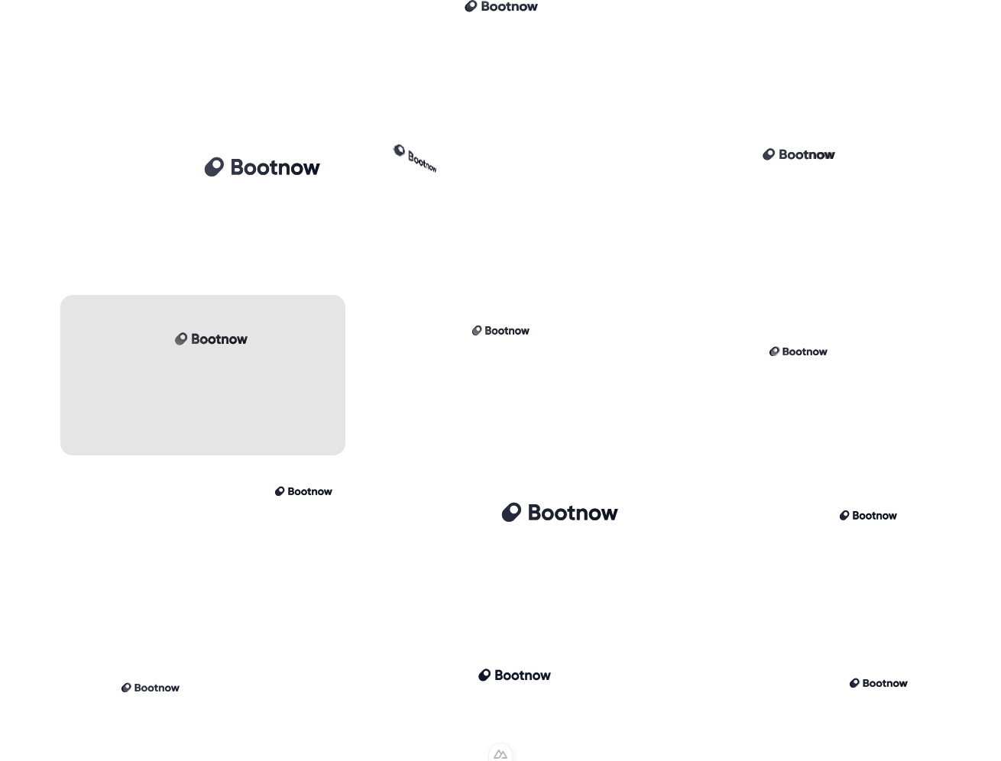
click at [242, 364] on div at bounding box center [202, 375] width 285 height 160
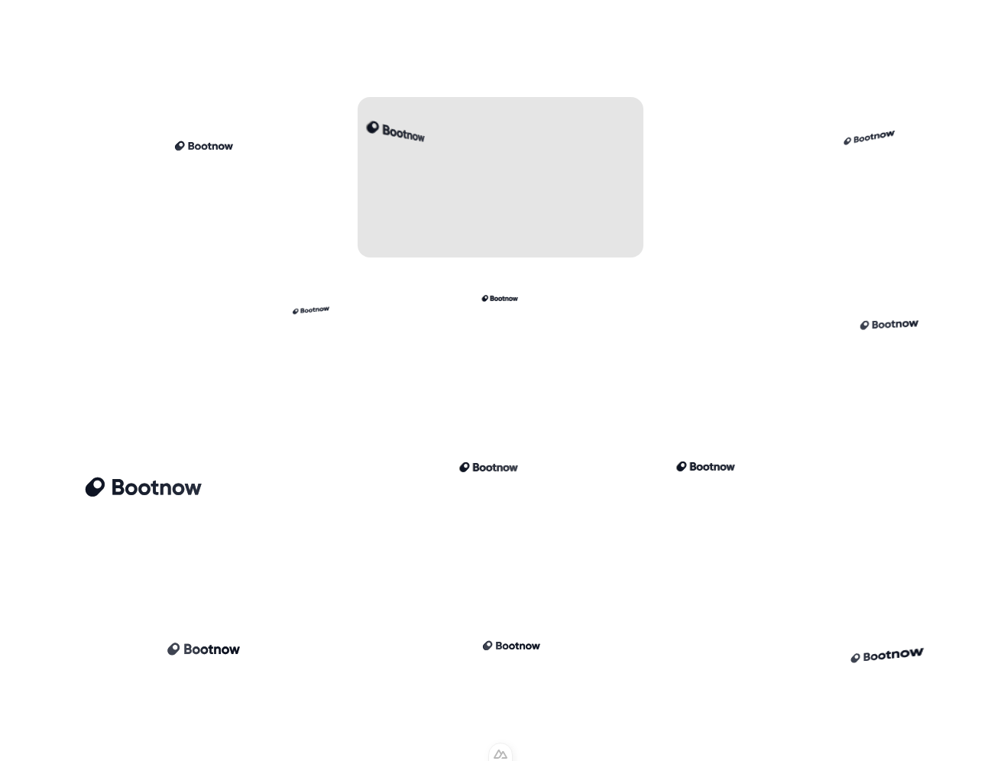
scroll to position [2086, 0]
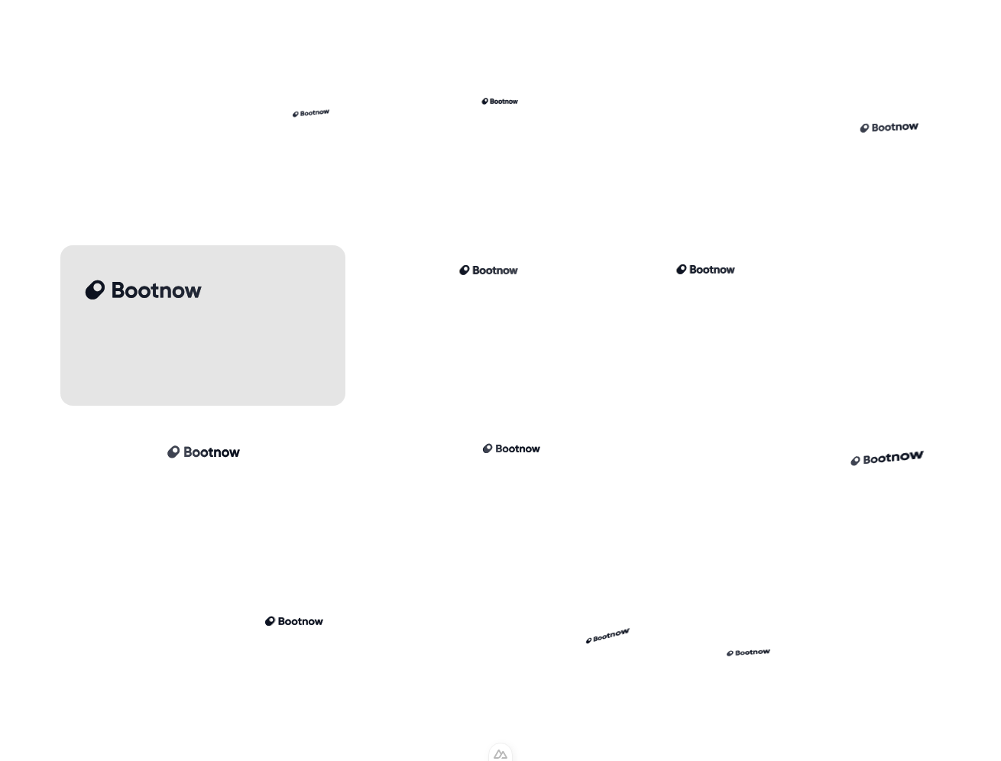
click at [183, 338] on div at bounding box center [202, 325] width 285 height 160
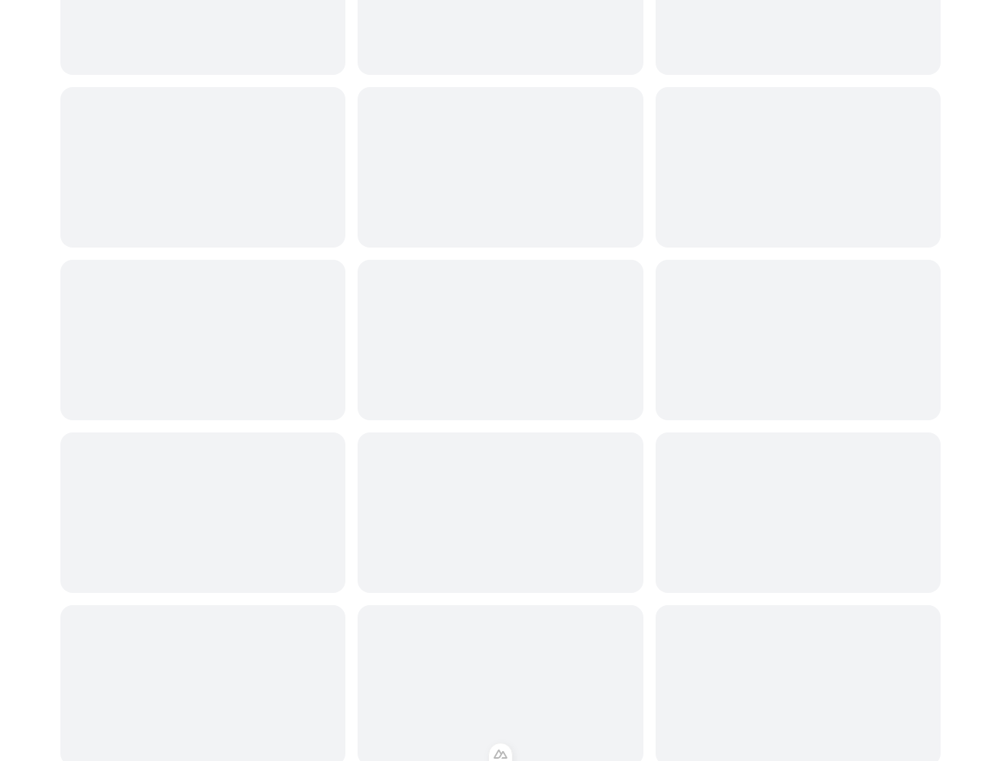
scroll to position [0, 0]
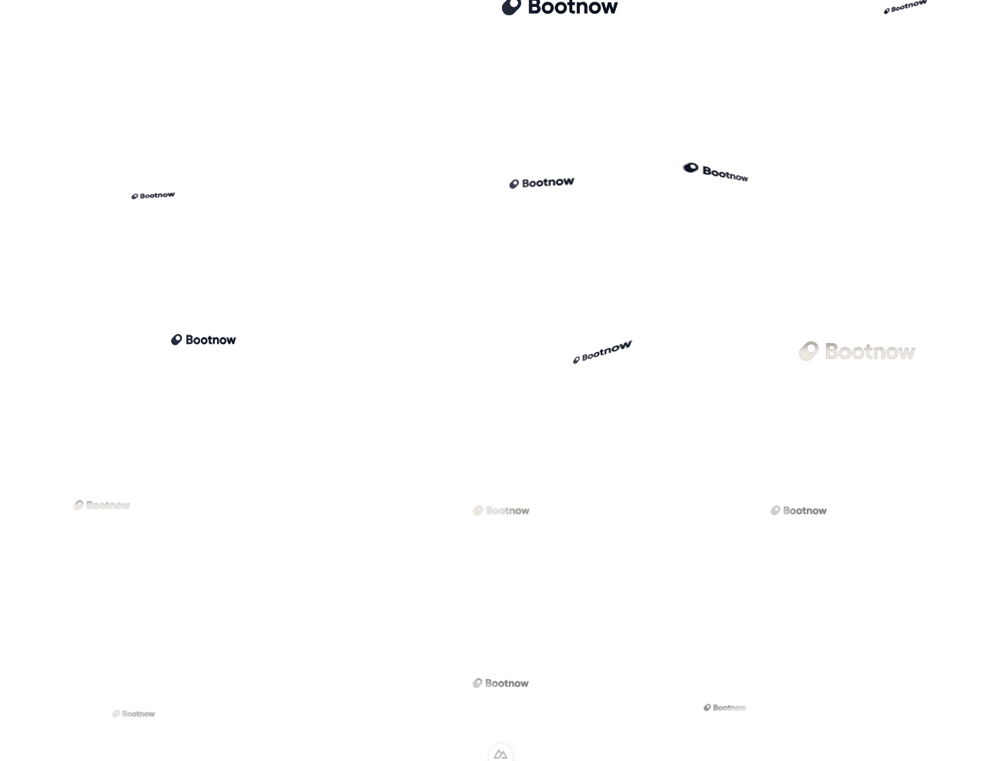
scroll to position [2680, 0]
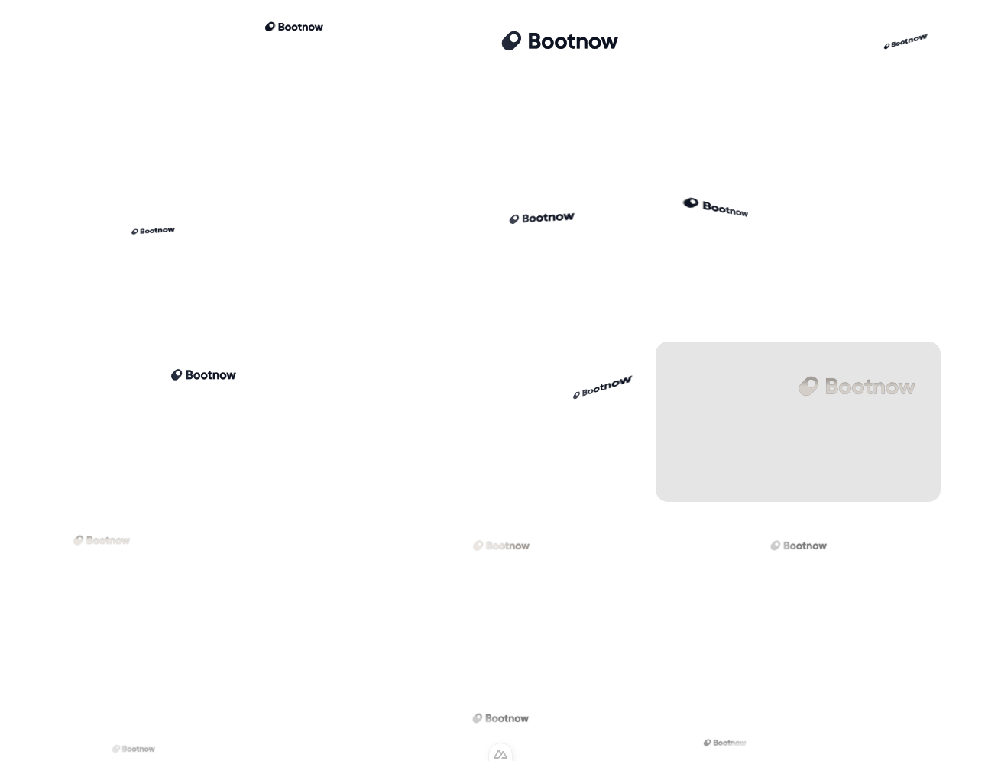
click at [782, 384] on div at bounding box center [797, 421] width 285 height 160
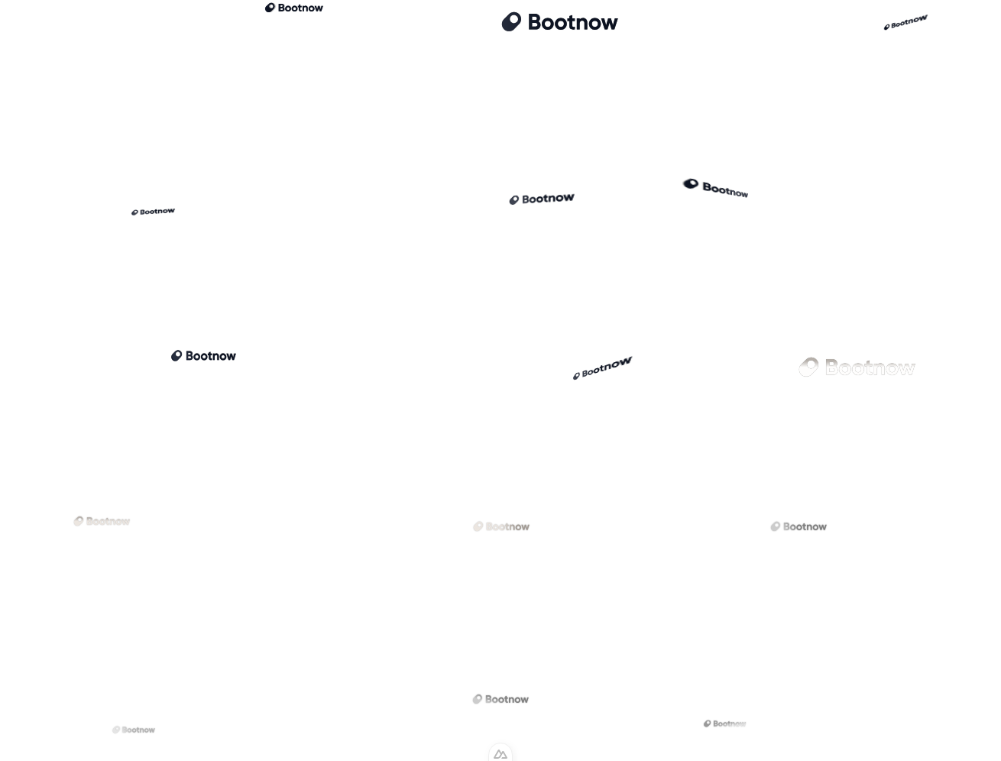
scroll to position [2765, 0]
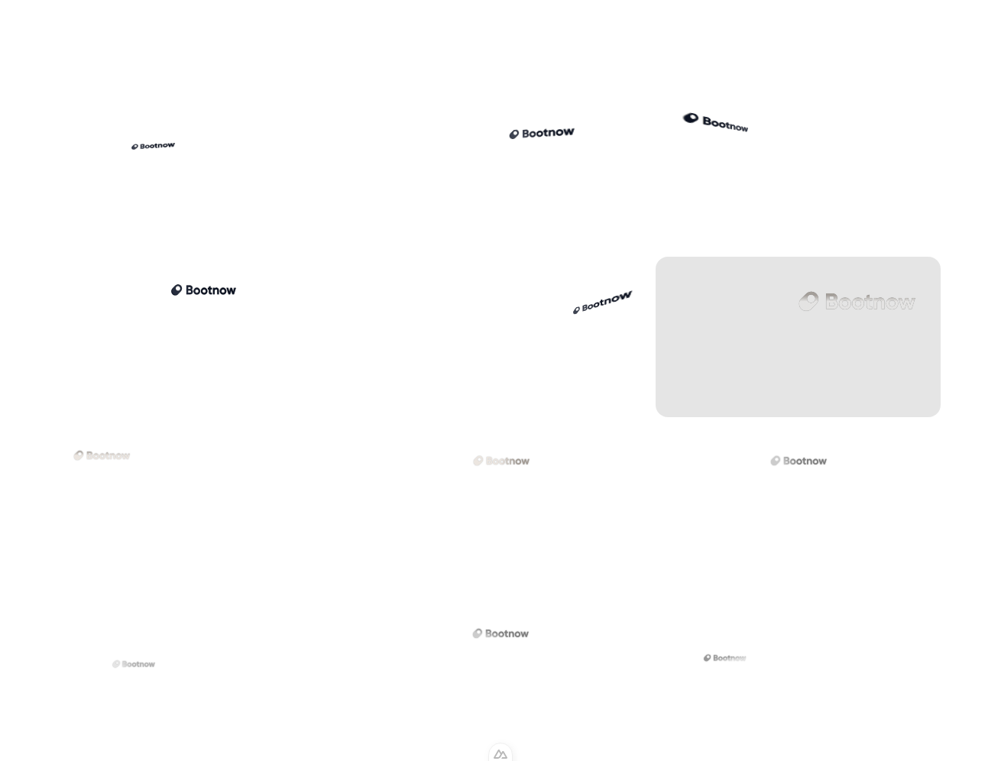
click at [886, 347] on div at bounding box center [797, 337] width 285 height 160
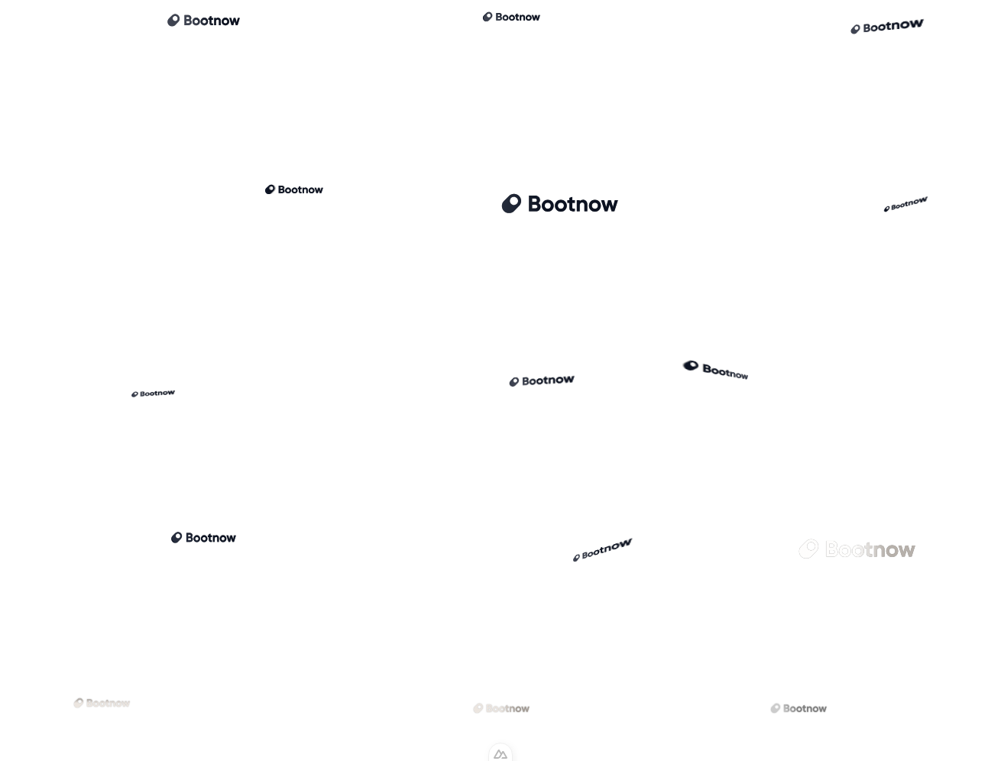
scroll to position [2705, 0]
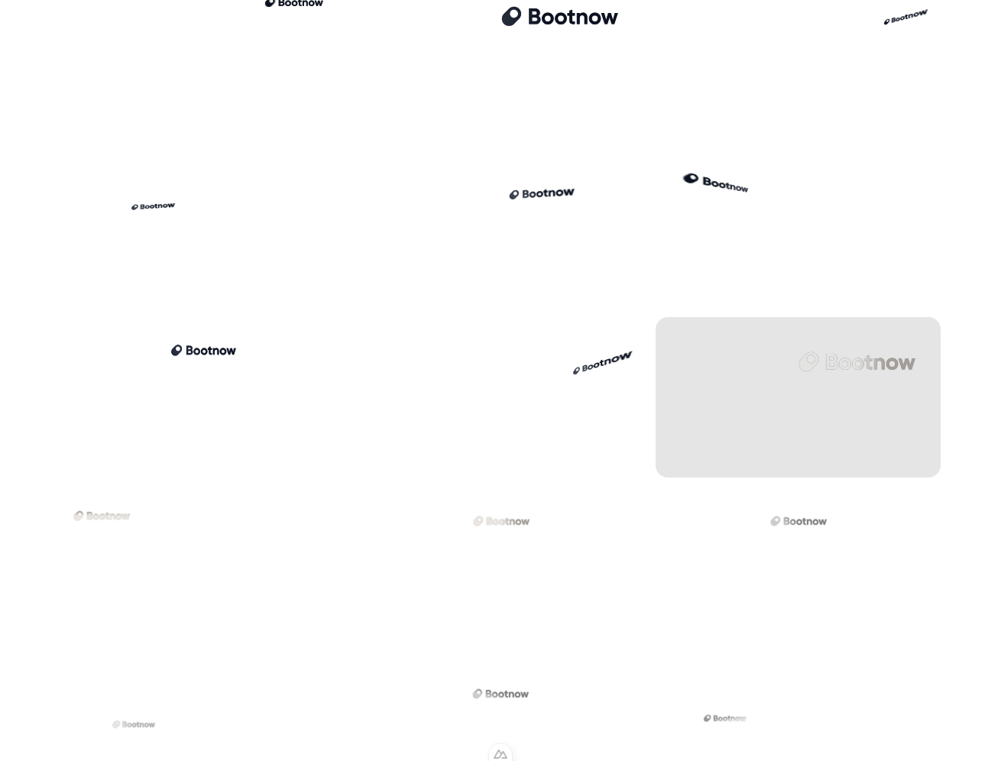
click at [845, 391] on div at bounding box center [797, 397] width 285 height 160
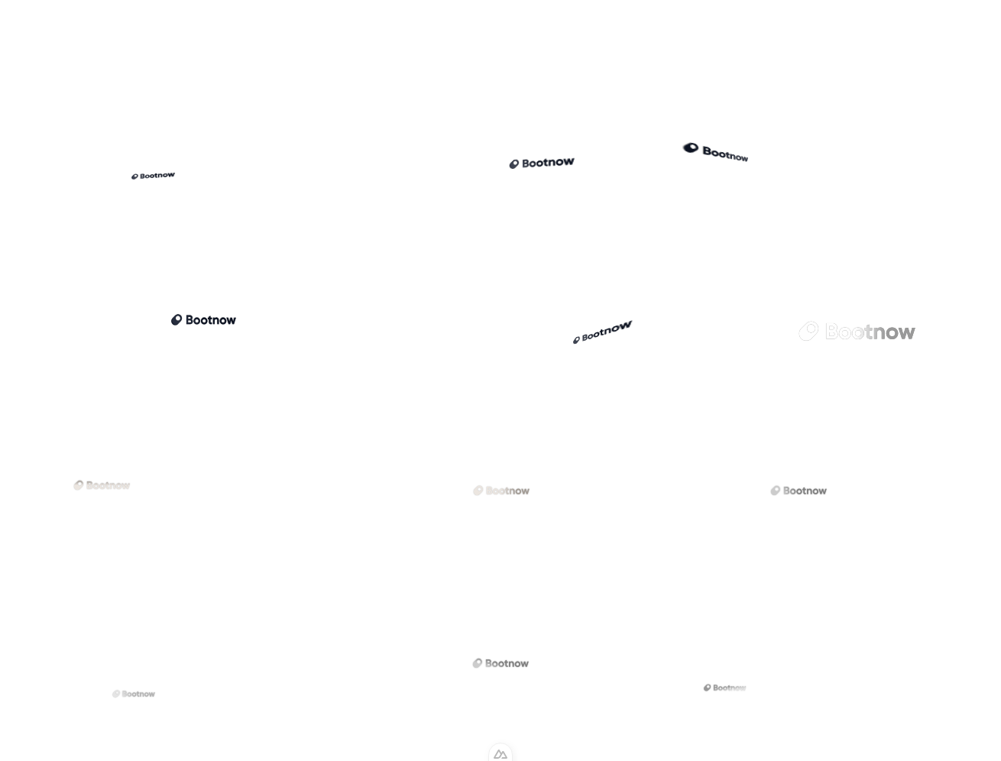
scroll to position [2736, 0]
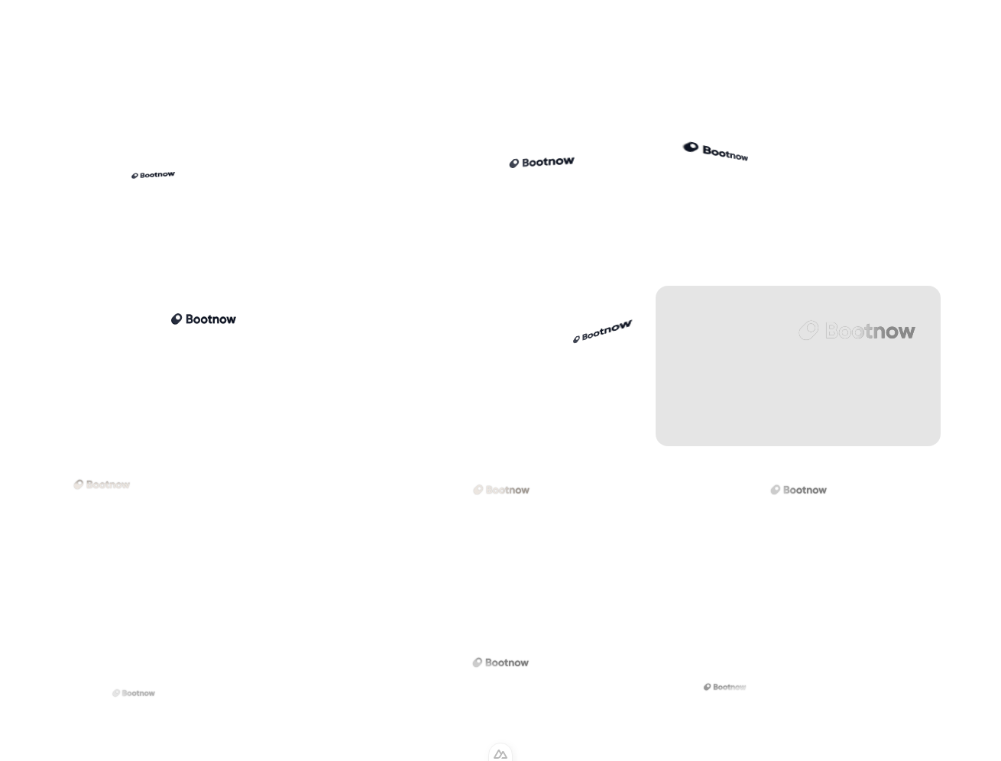
click at [827, 344] on div at bounding box center [855, 330] width 119 height 60
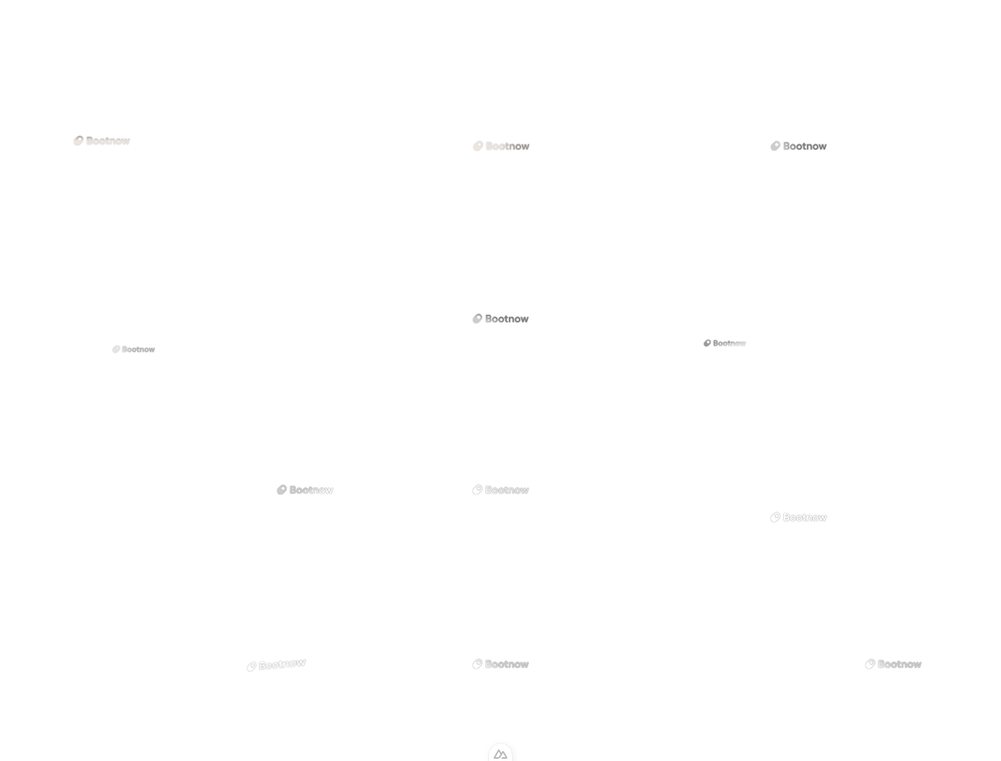
scroll to position [2637, 0]
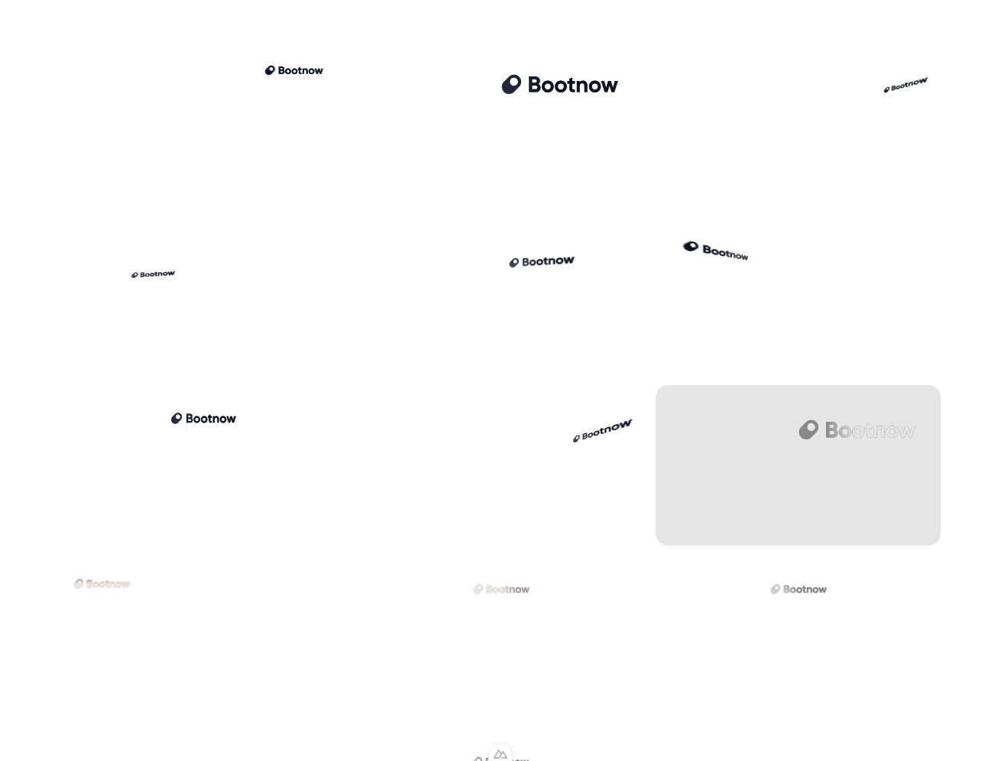
click at [899, 456] on div at bounding box center [855, 430] width 119 height 60
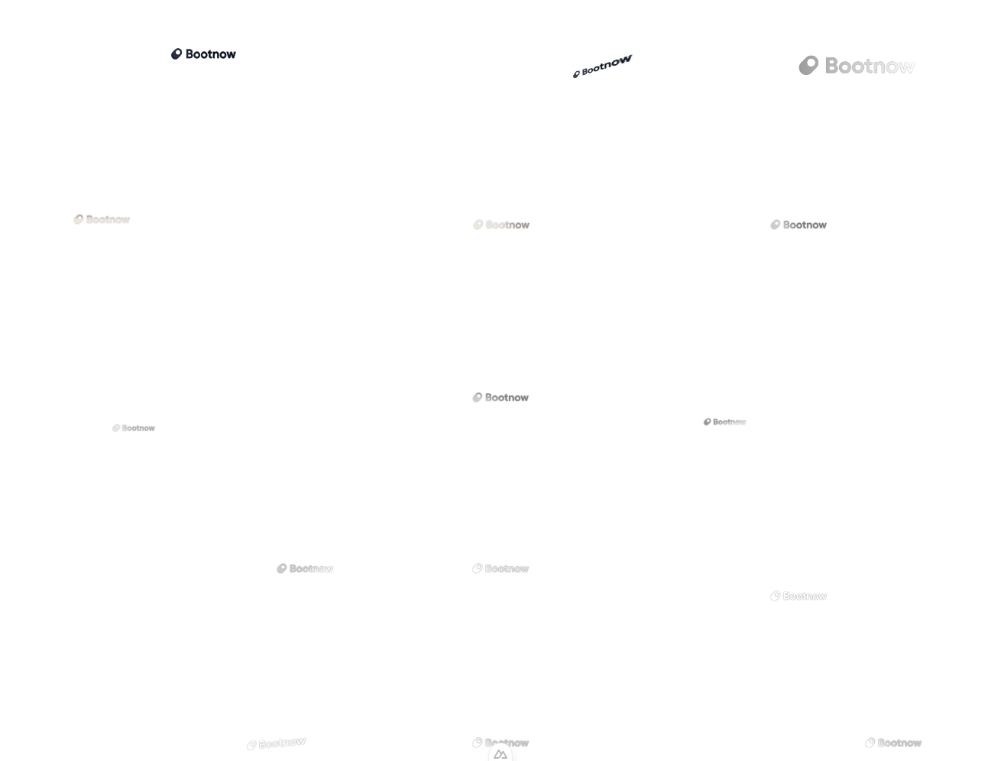
scroll to position [2795, 0]
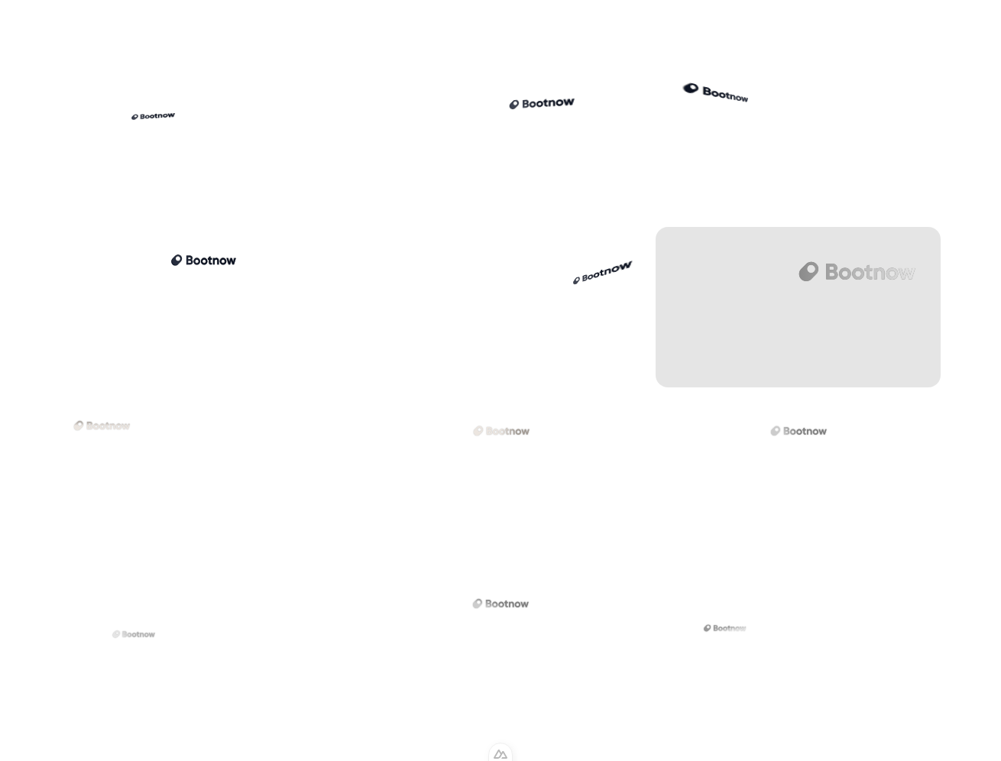
click at [916, 272] on div at bounding box center [797, 307] width 285 height 160
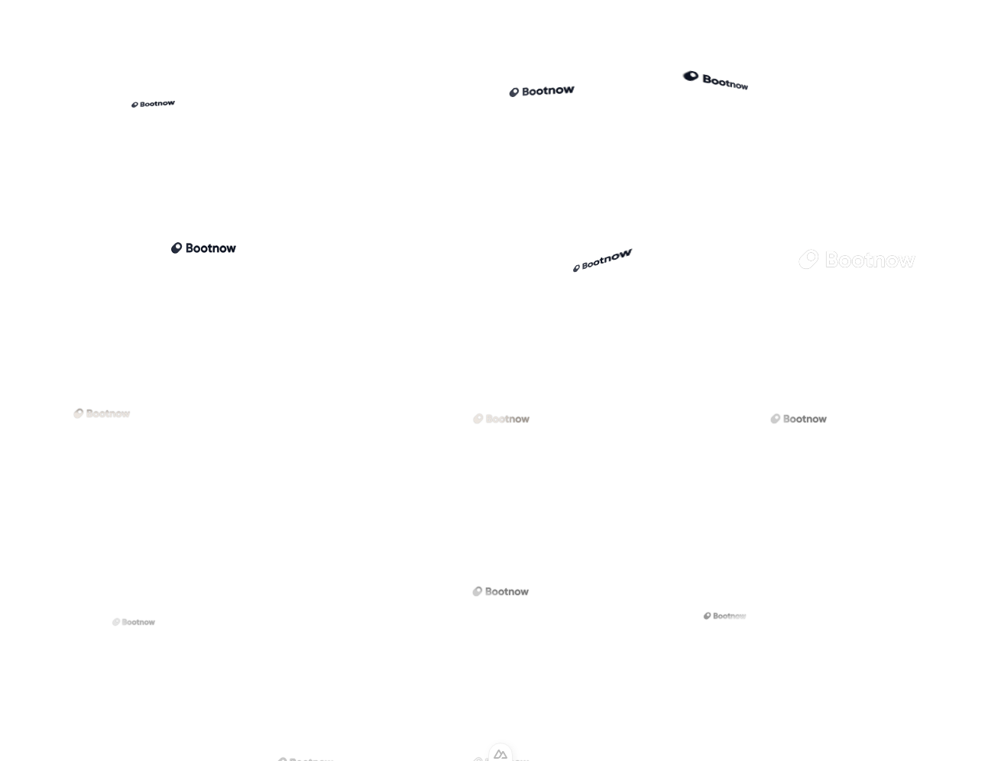
scroll to position [2703, 0]
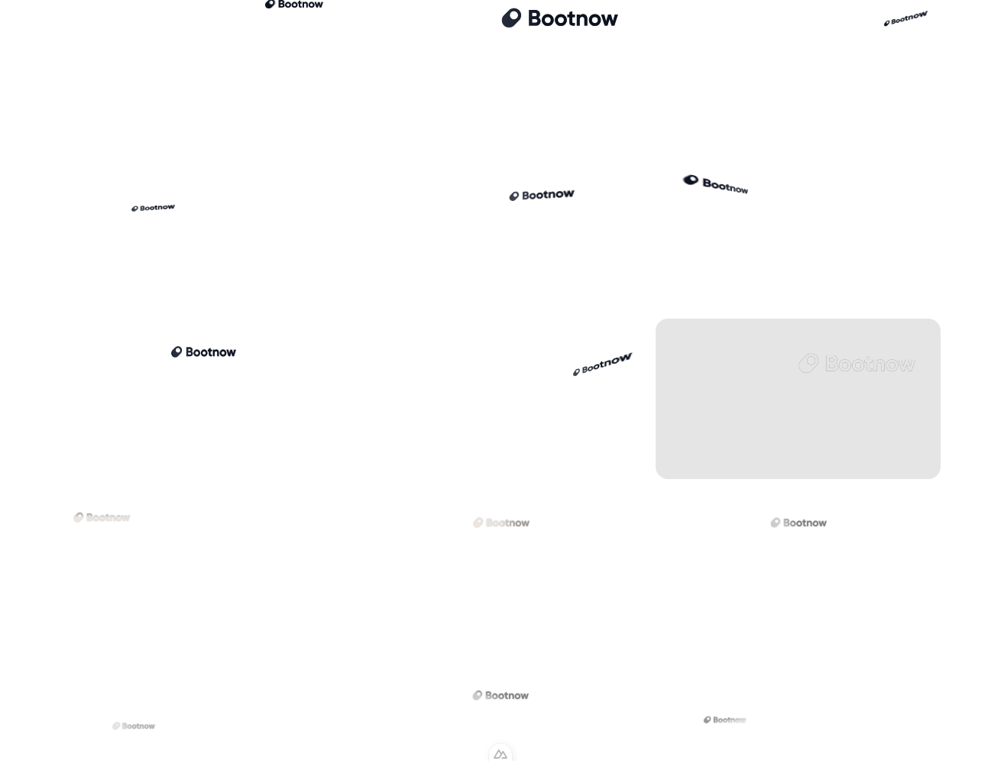
click at [785, 408] on div at bounding box center [797, 399] width 285 height 160
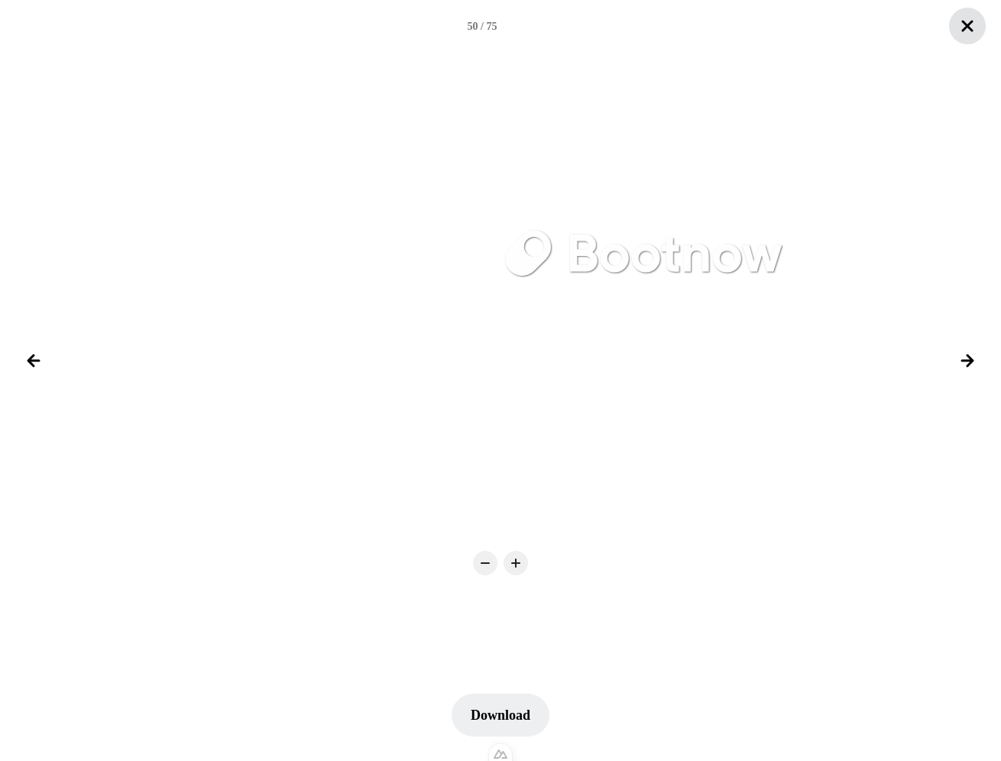
click at [972, 27] on icon "Close lightbox" at bounding box center [967, 26] width 18 height 18
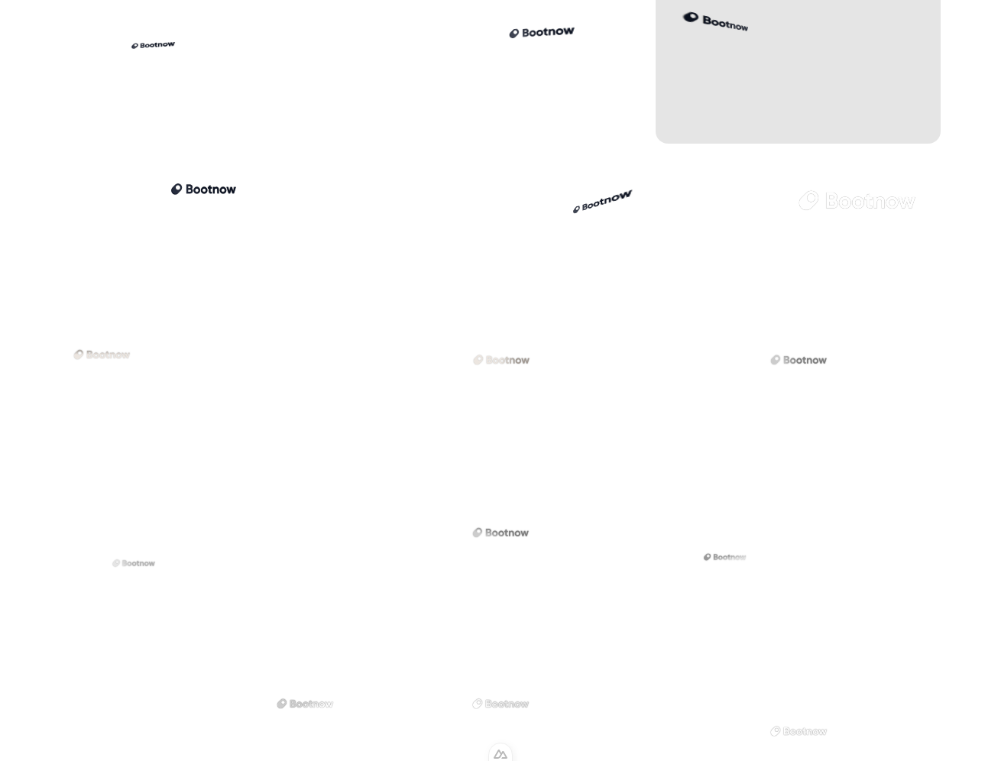
scroll to position [2867, 0]
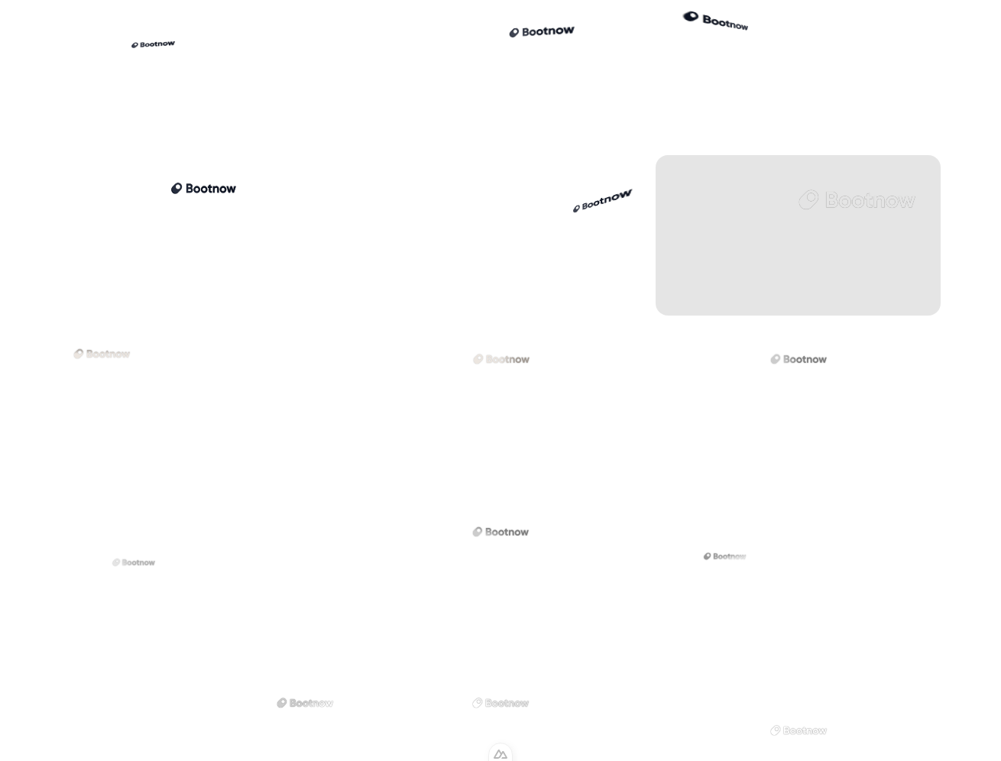
click at [857, 258] on div at bounding box center [797, 235] width 285 height 160
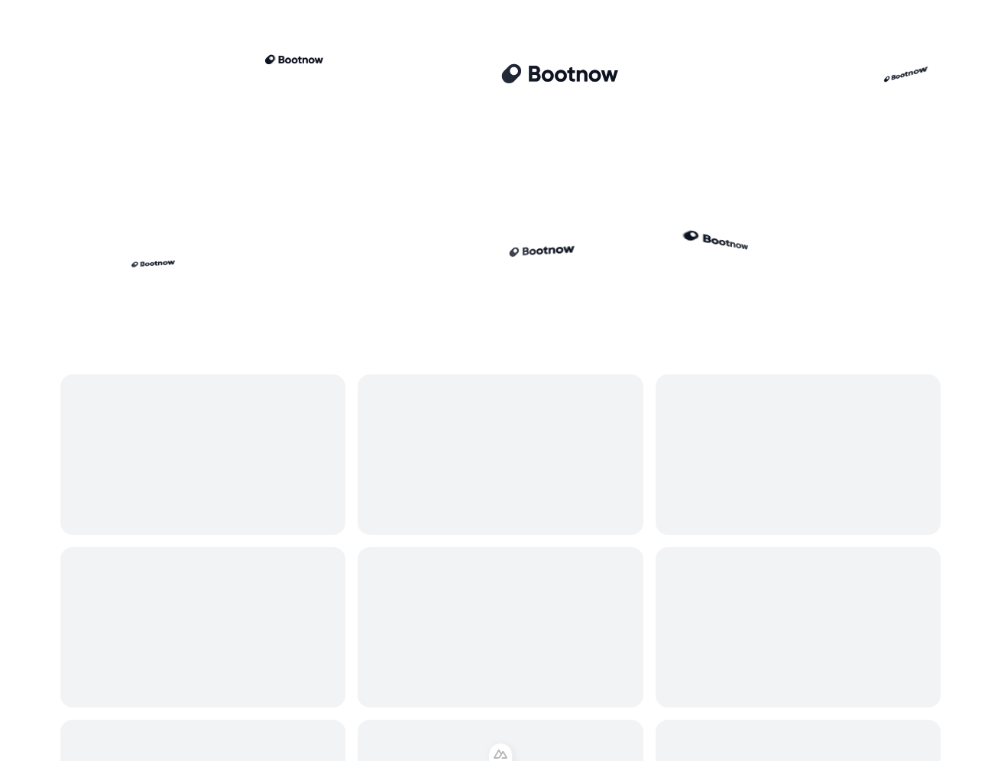
scroll to position [2727, 0]
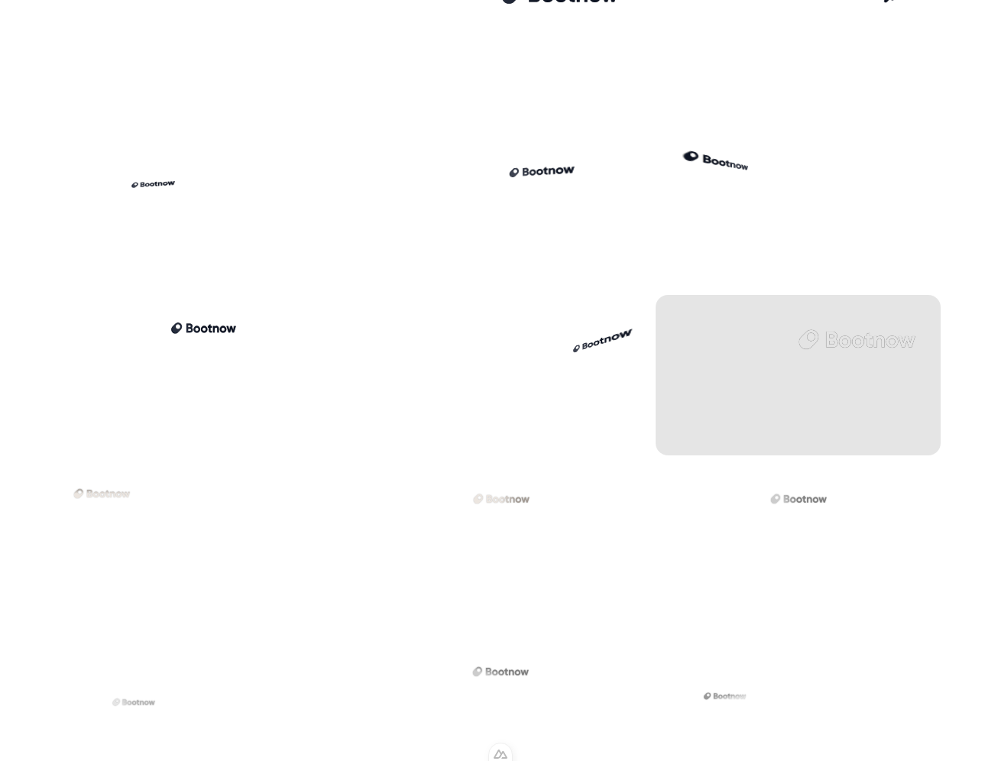
click at [782, 398] on div at bounding box center [797, 375] width 285 height 160
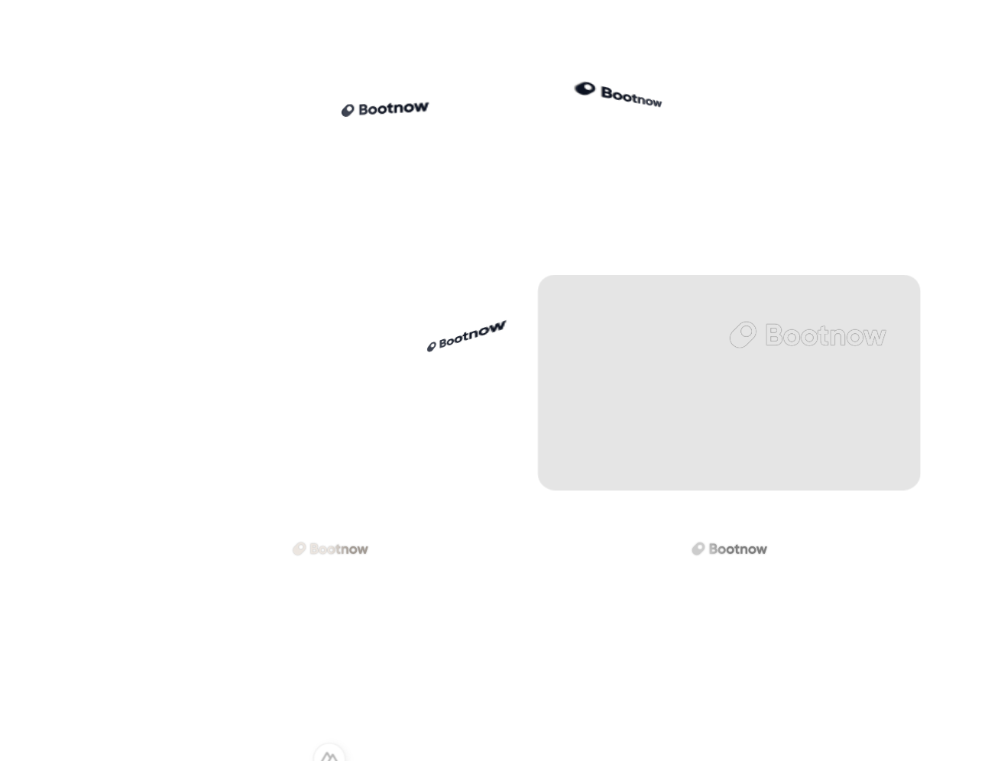
scroll to position [2627, 0]
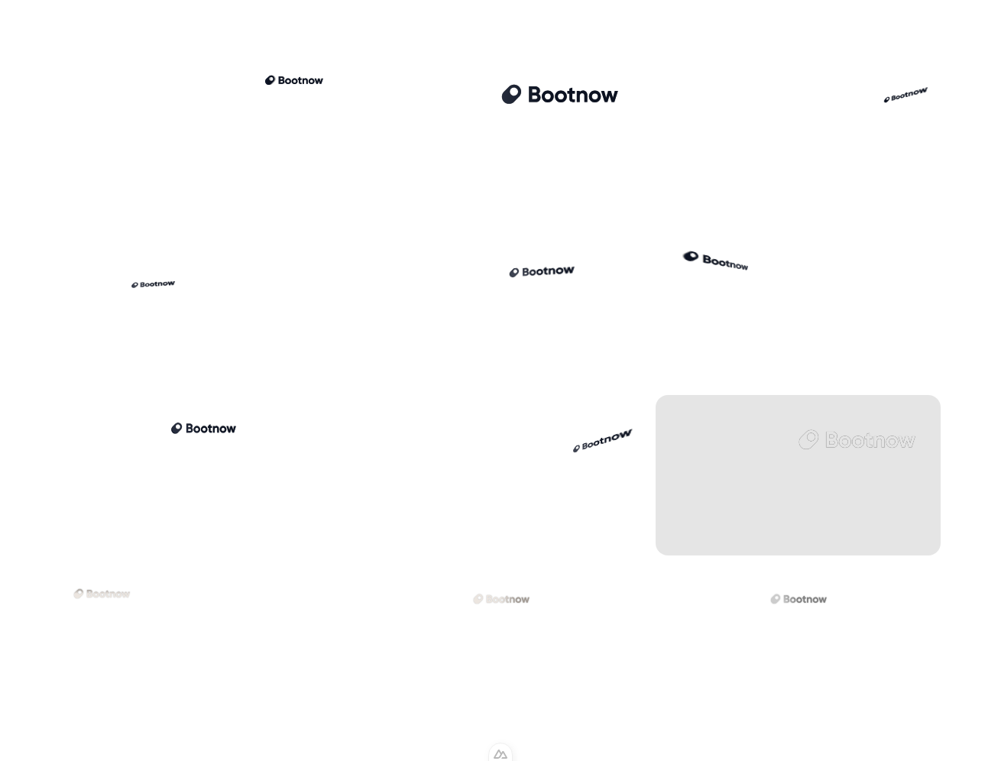
click at [827, 448] on div at bounding box center [855, 439] width 119 height 25
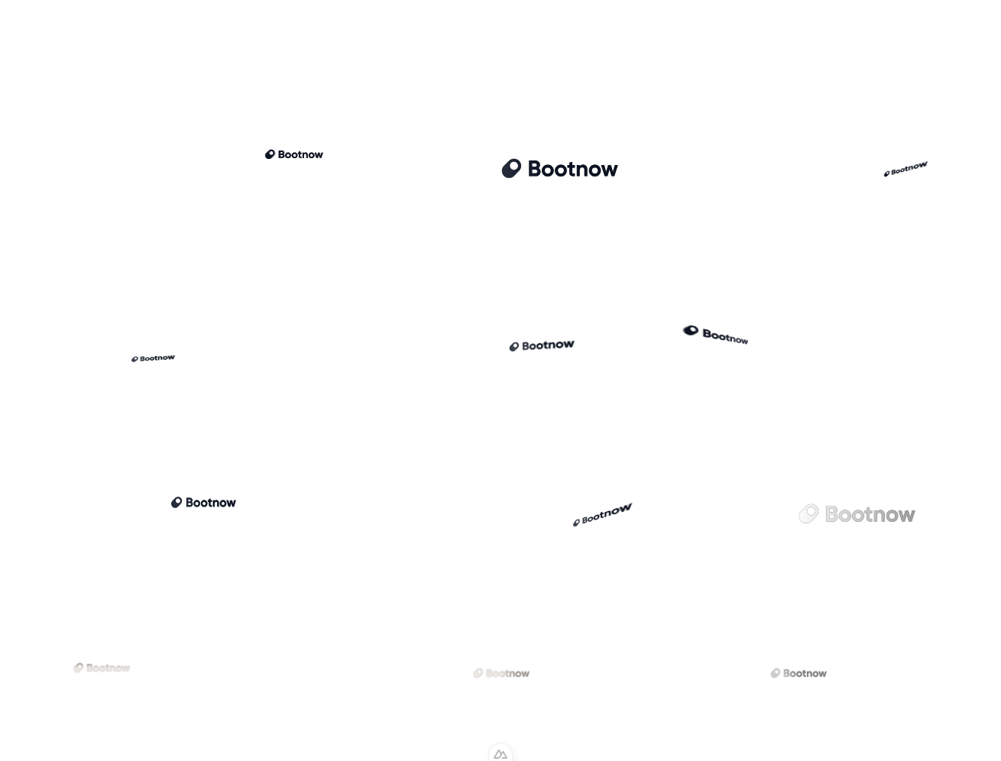
scroll to position [2689, 0]
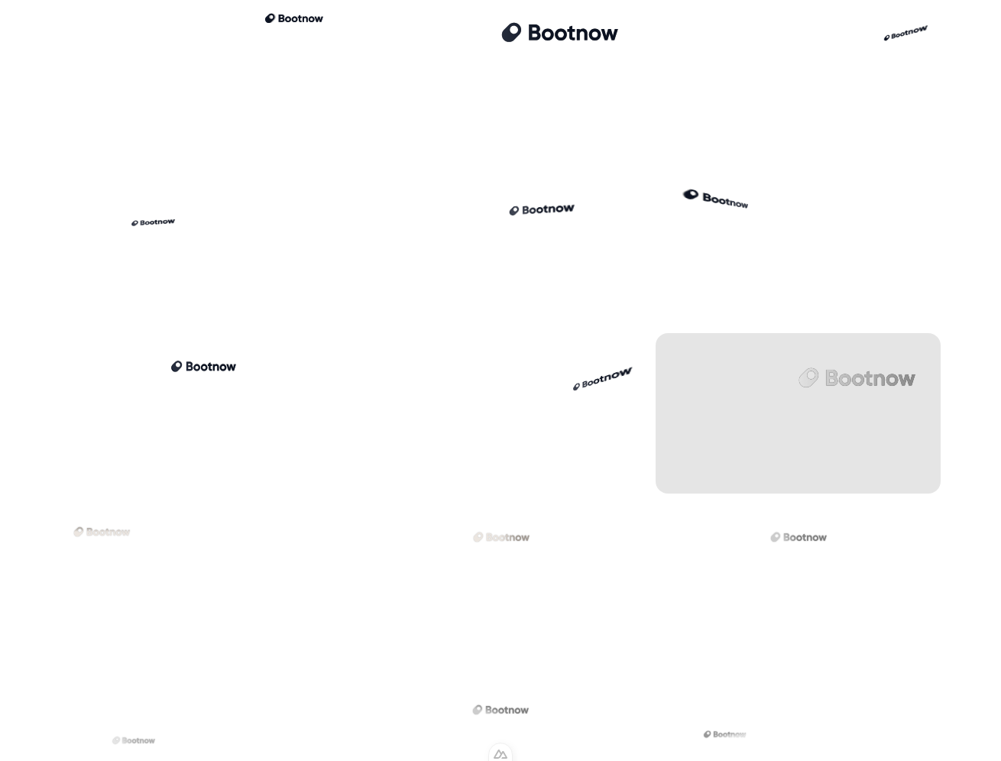
click at [882, 411] on div at bounding box center [797, 413] width 285 height 160
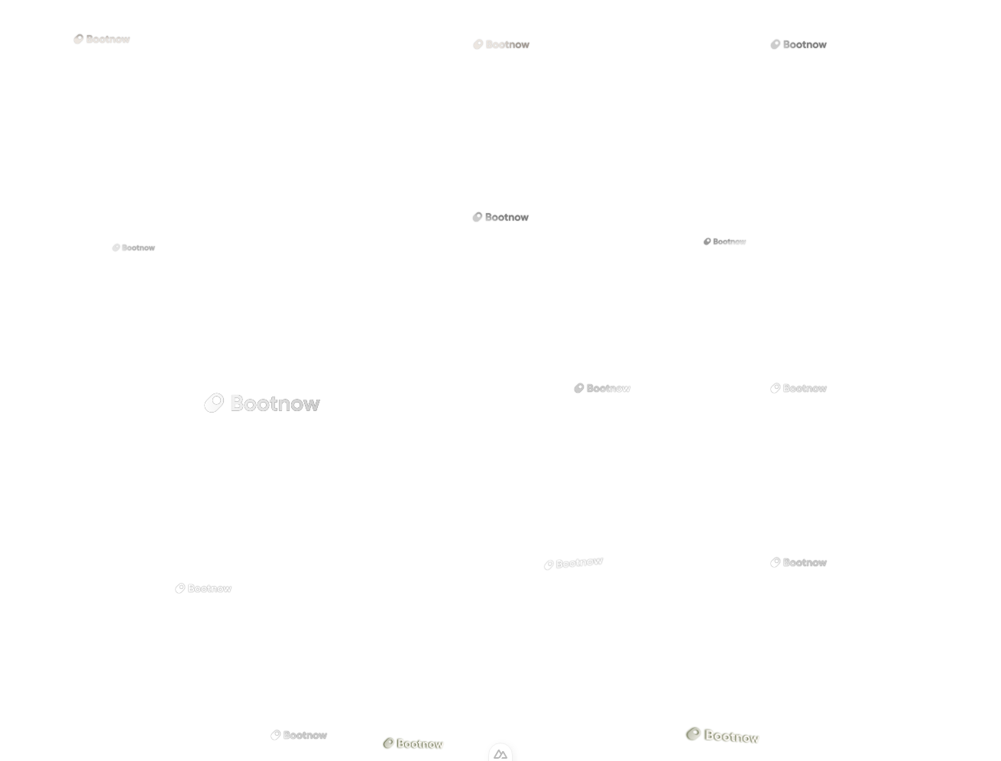
scroll to position [3318, 0]
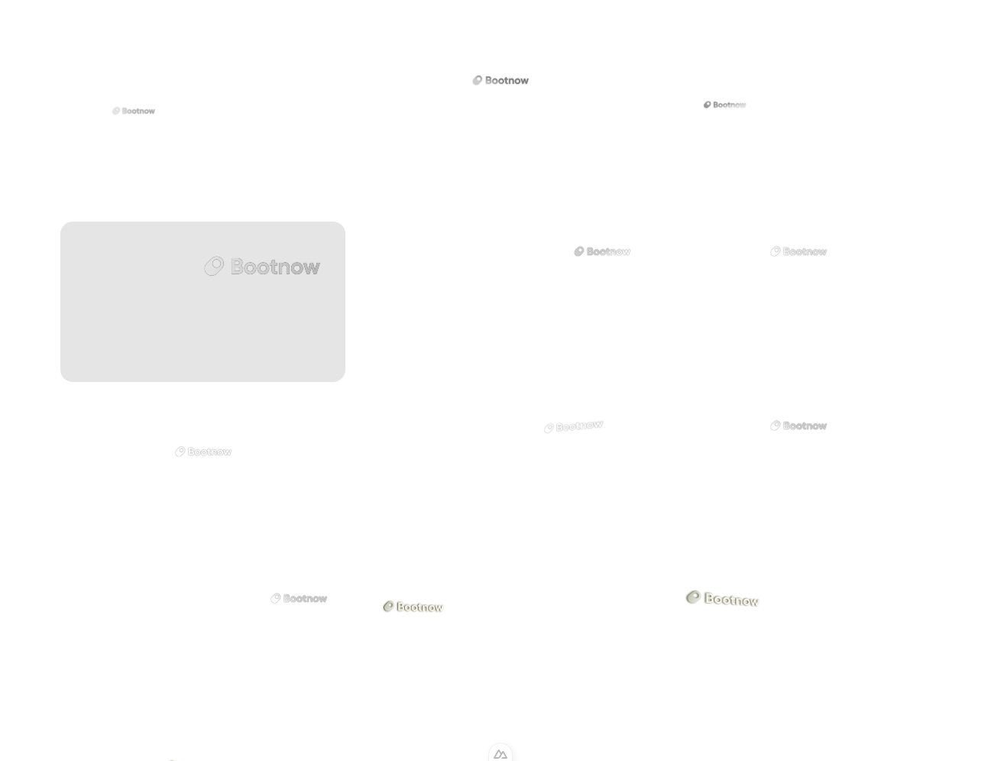
click at [209, 298] on div at bounding box center [202, 302] width 285 height 160
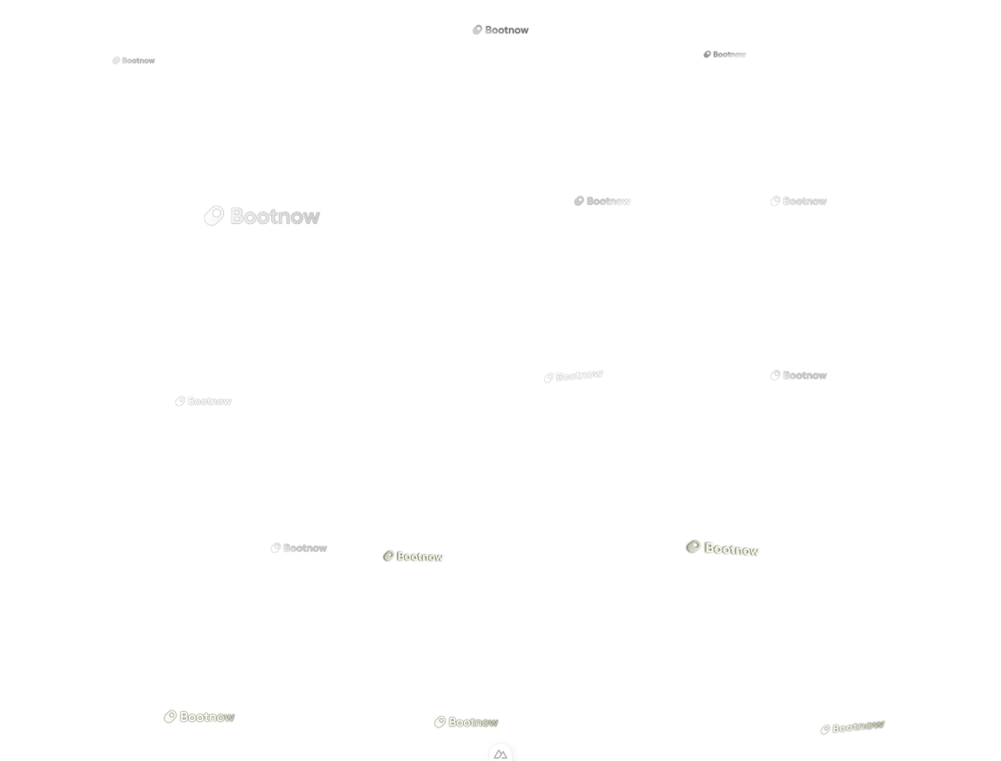
scroll to position [3335, 0]
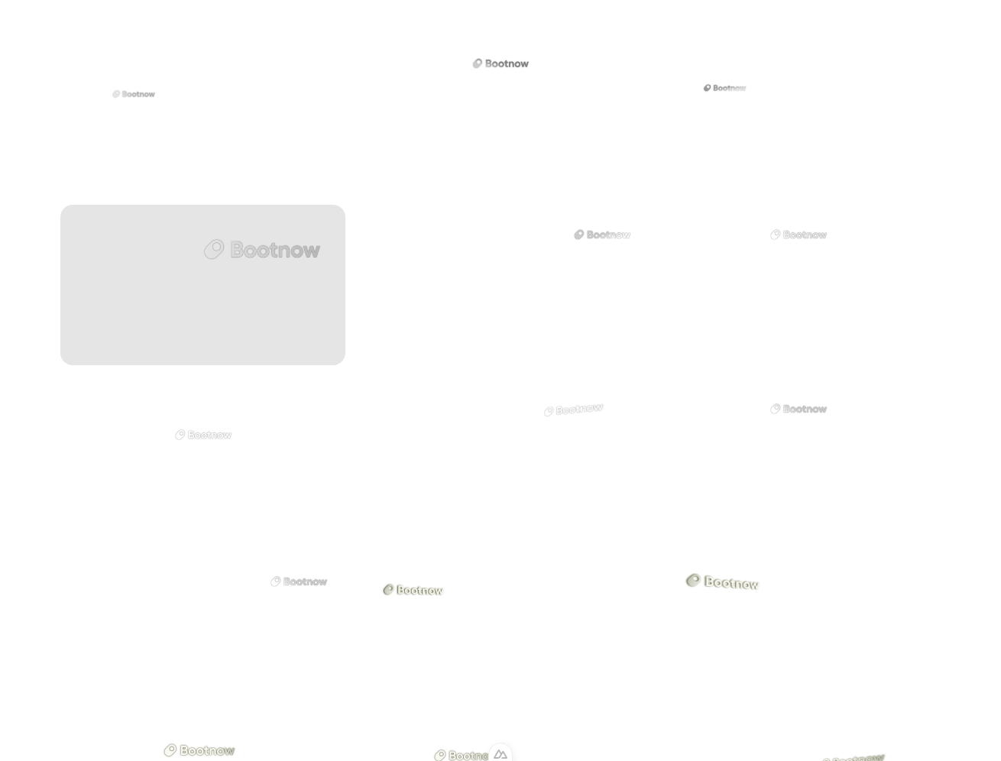
click at [215, 257] on div at bounding box center [261, 249] width 119 height 25
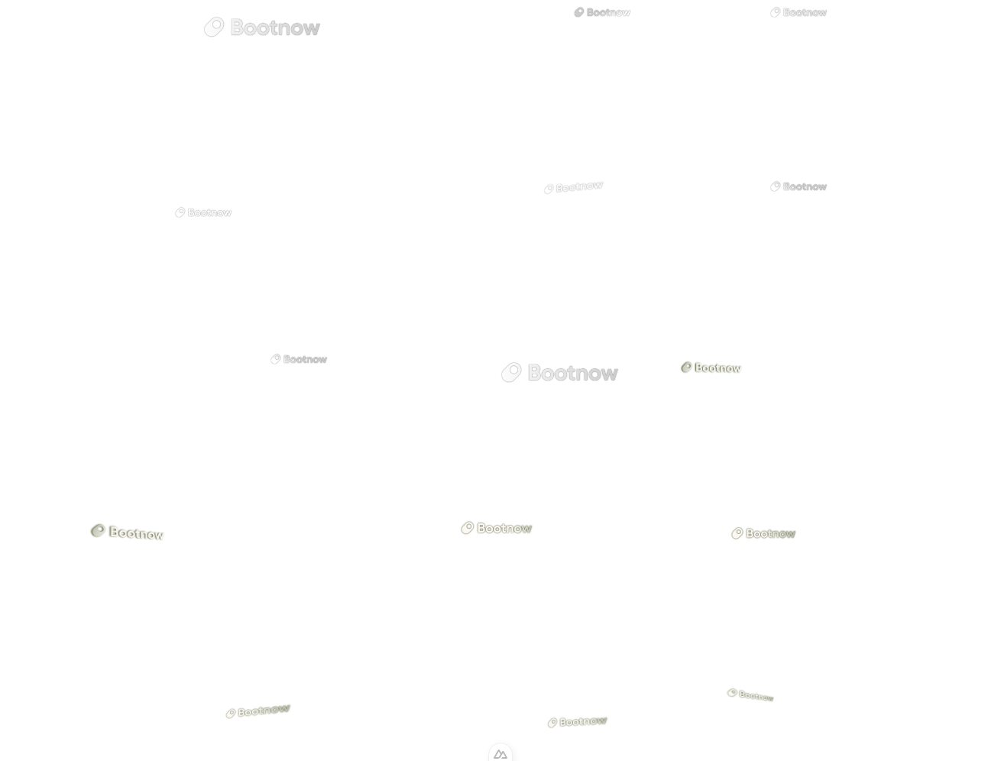
scroll to position [3570, 0]
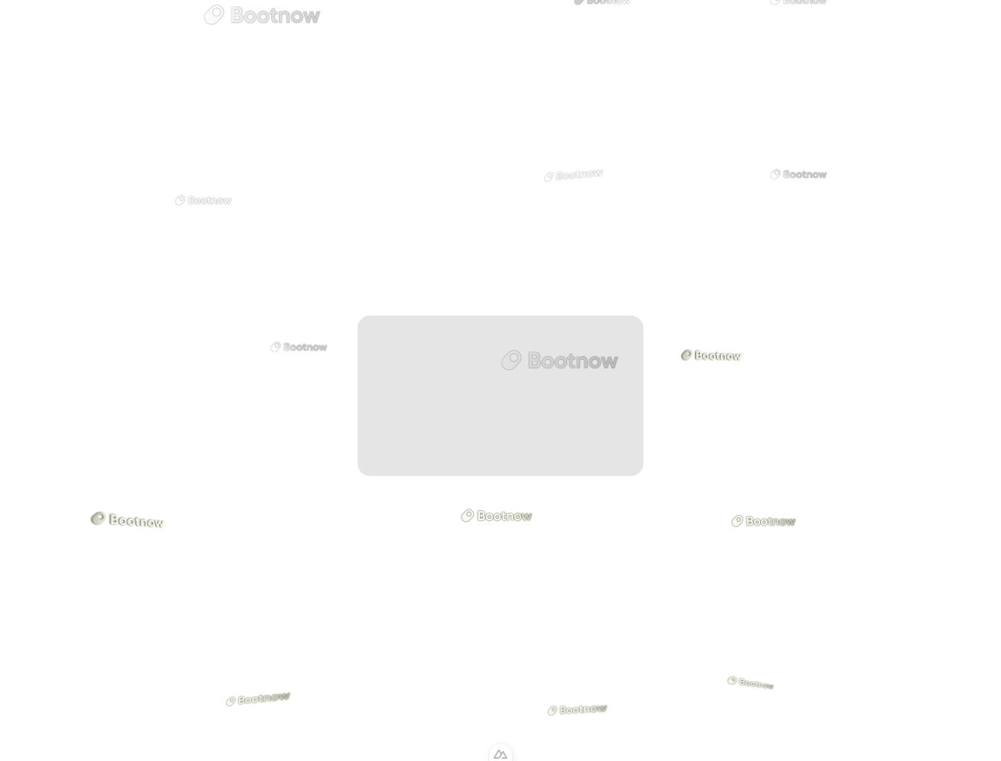
click at [573, 370] on div at bounding box center [558, 360] width 119 height 25
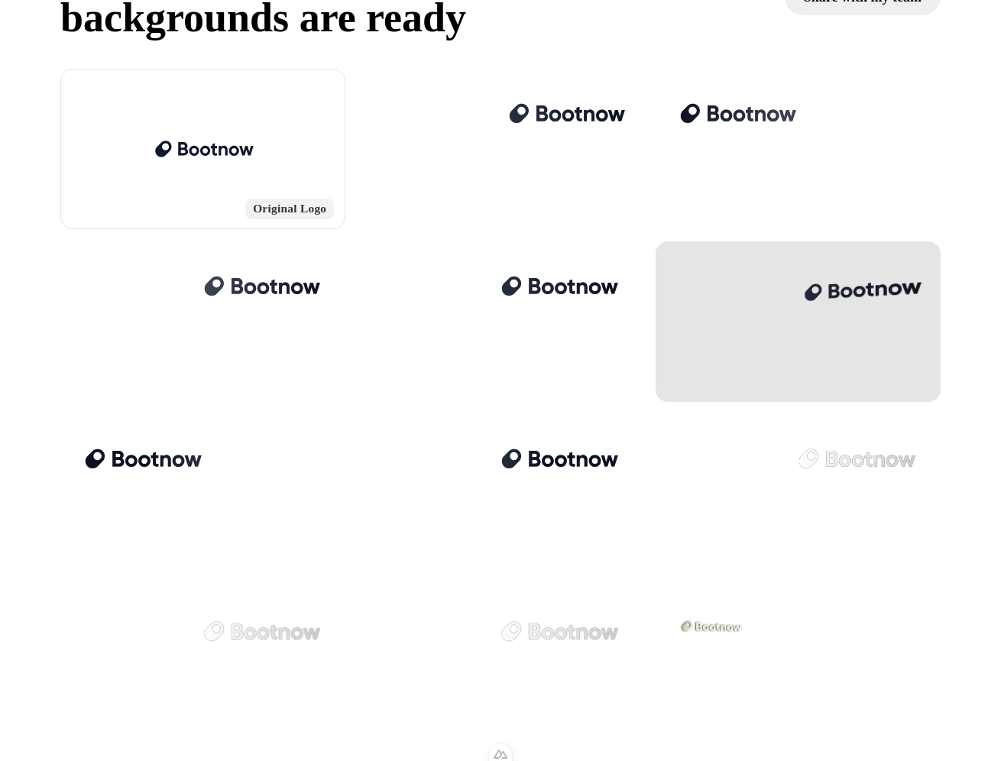
scroll to position [209, 0]
